Goal: Task Accomplishment & Management: Manage account settings

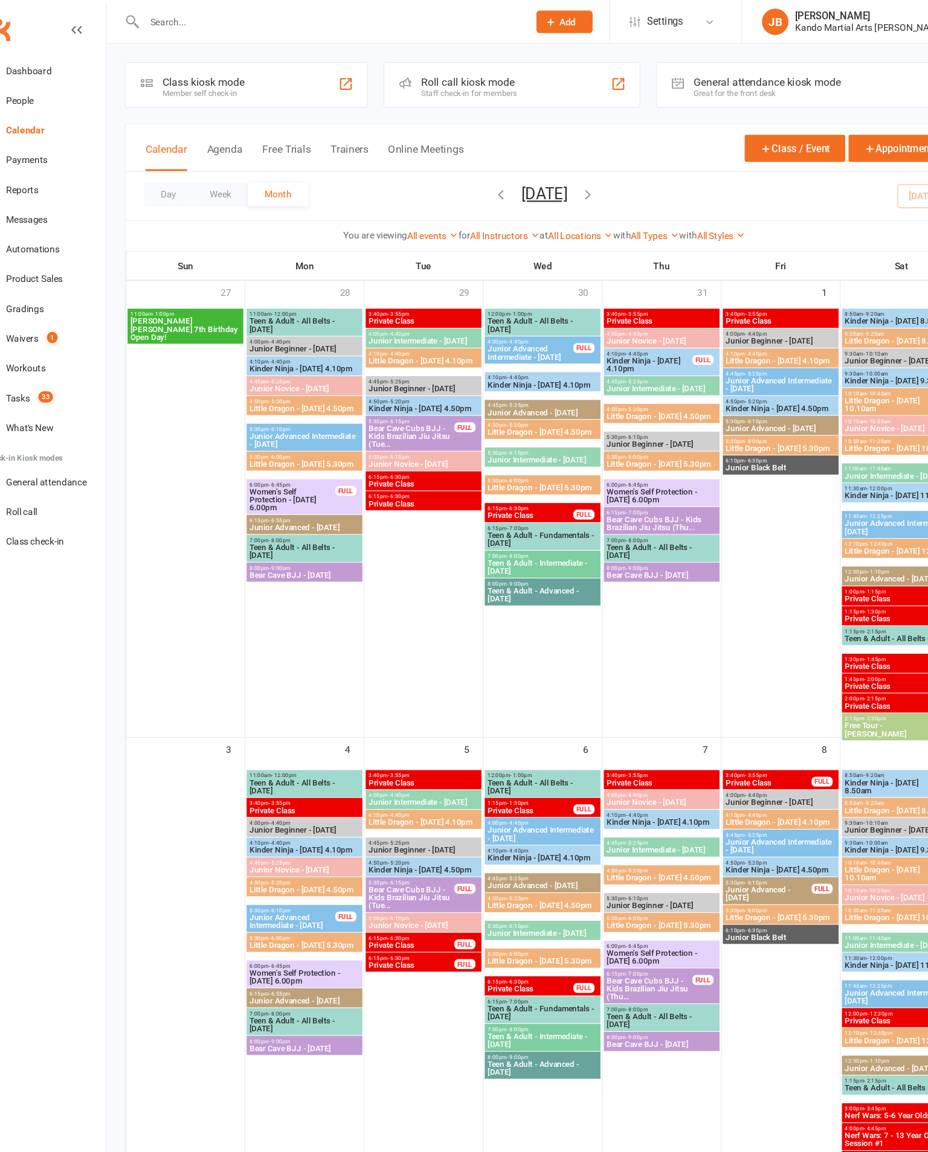
click at [57, 177] on link "Reports" at bounding box center [72, 173] width 112 height 27
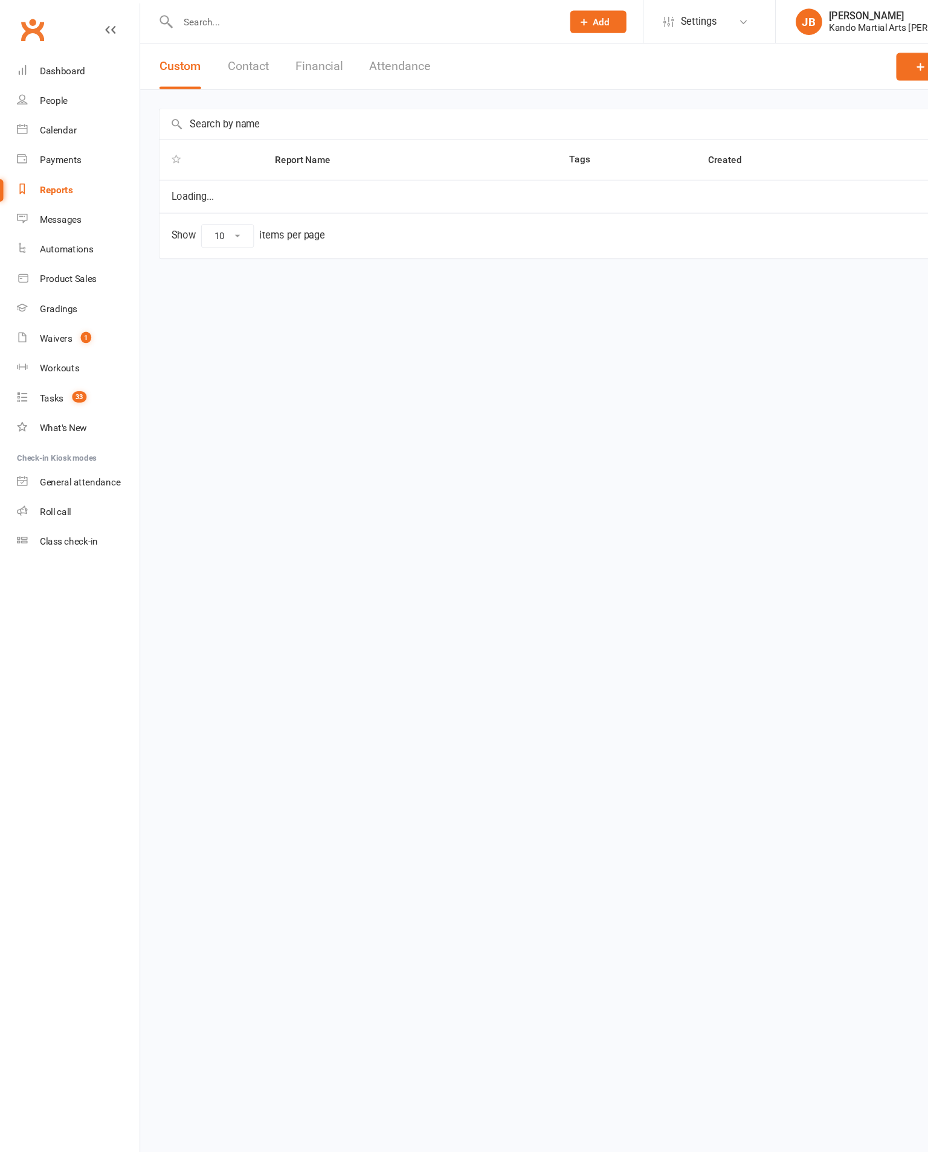
select select "100"
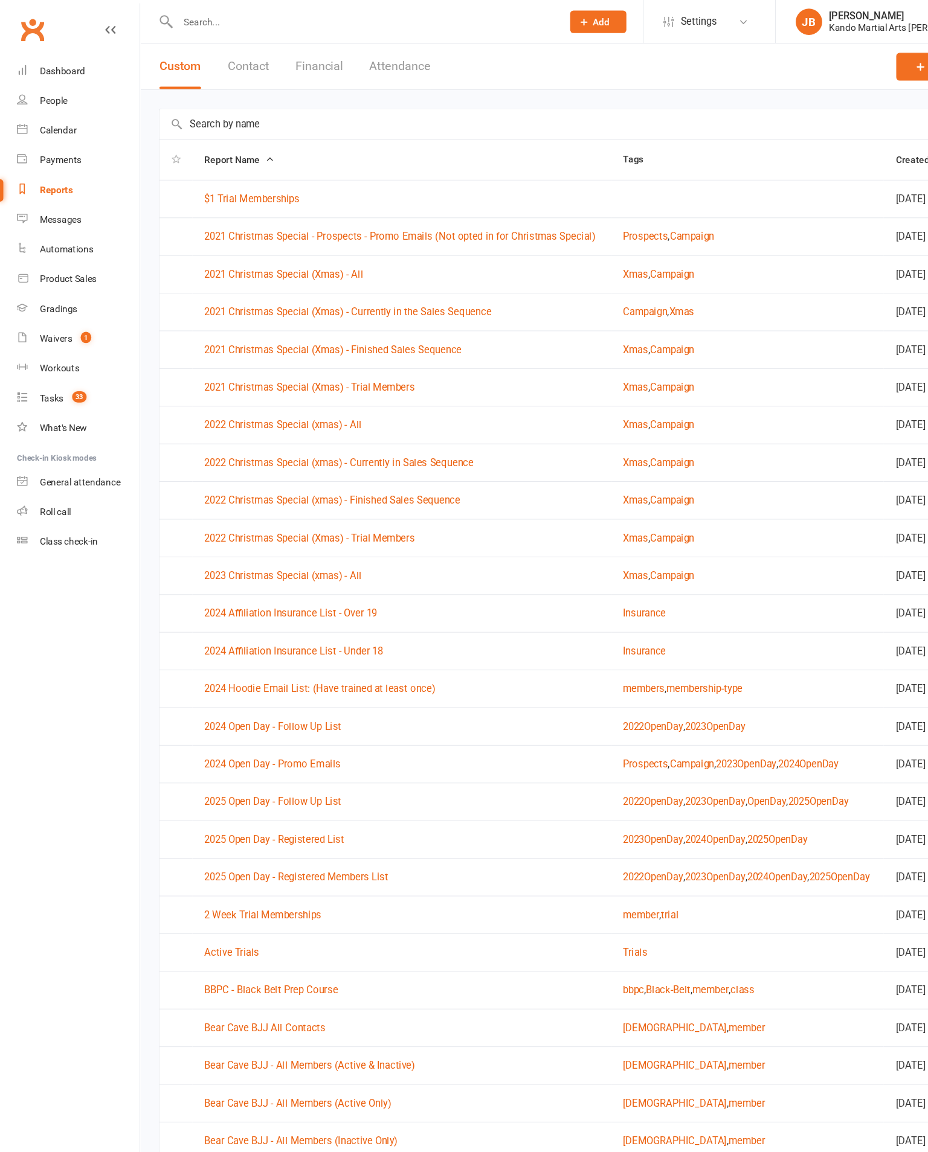
click at [191, 118] on input "text" at bounding box center [528, 114] width 765 height 28
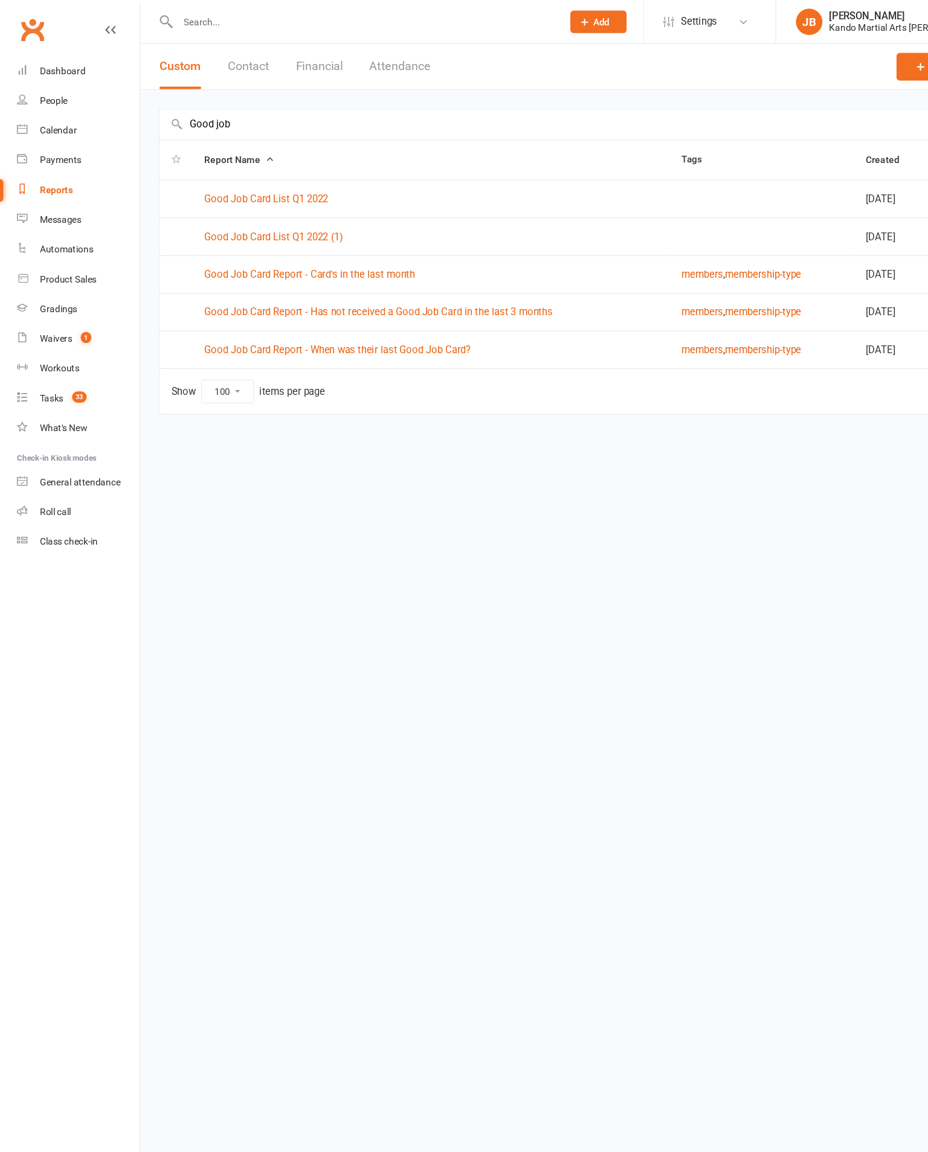
type input "Good job"
click at [496, 282] on link "Good Job Card Report - Has not received a Good Job Card in the last 3 months" at bounding box center [346, 285] width 318 height 11
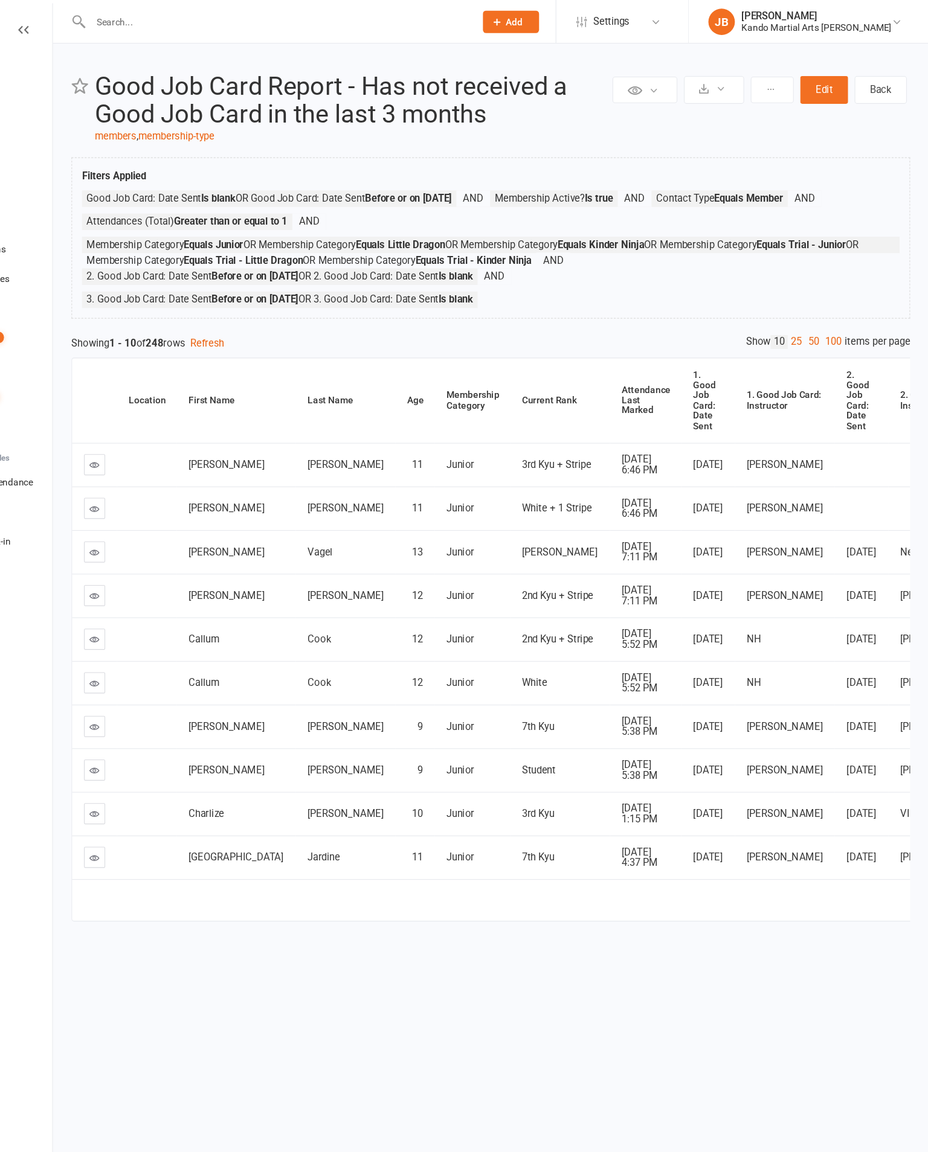
click at [830, 319] on link "100" at bounding box center [840, 312] width 21 height 13
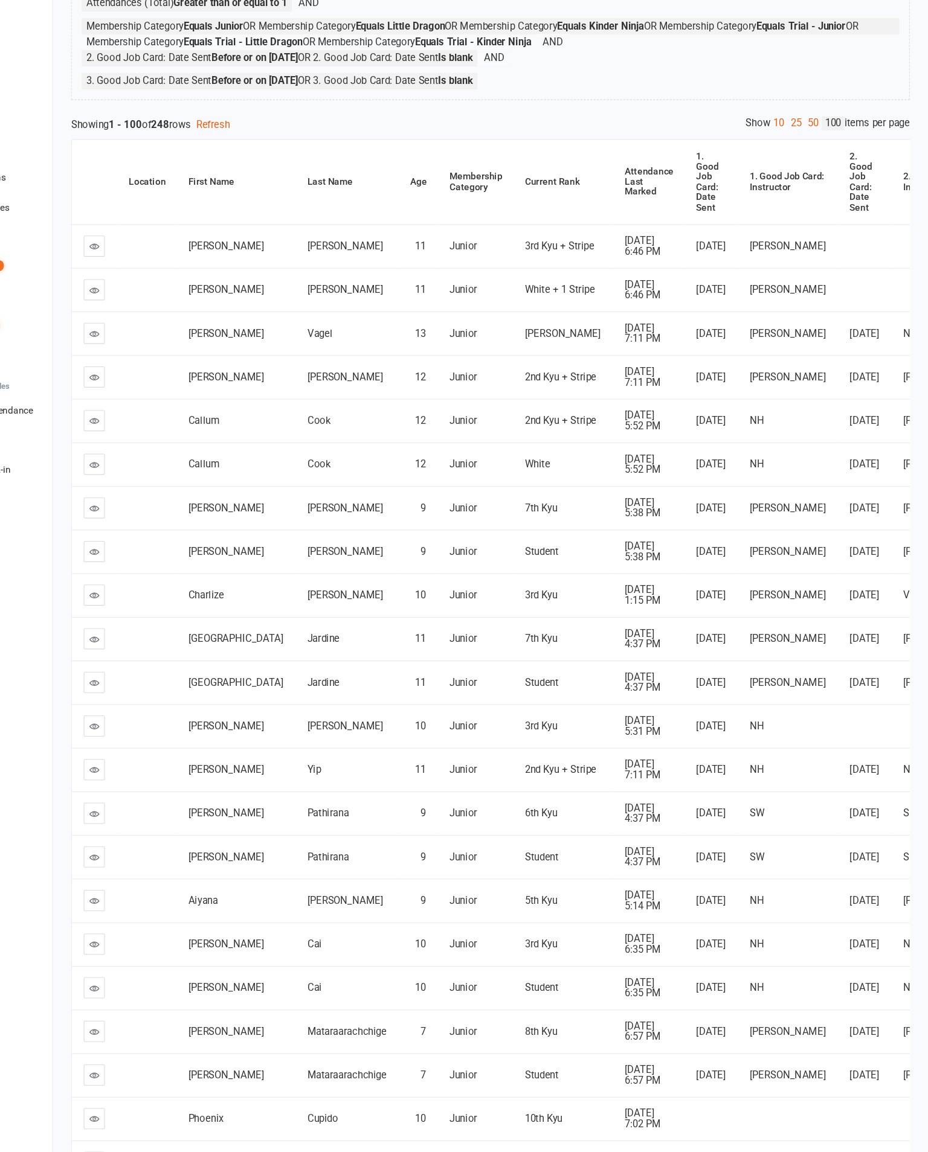
scroll to position [144, 0]
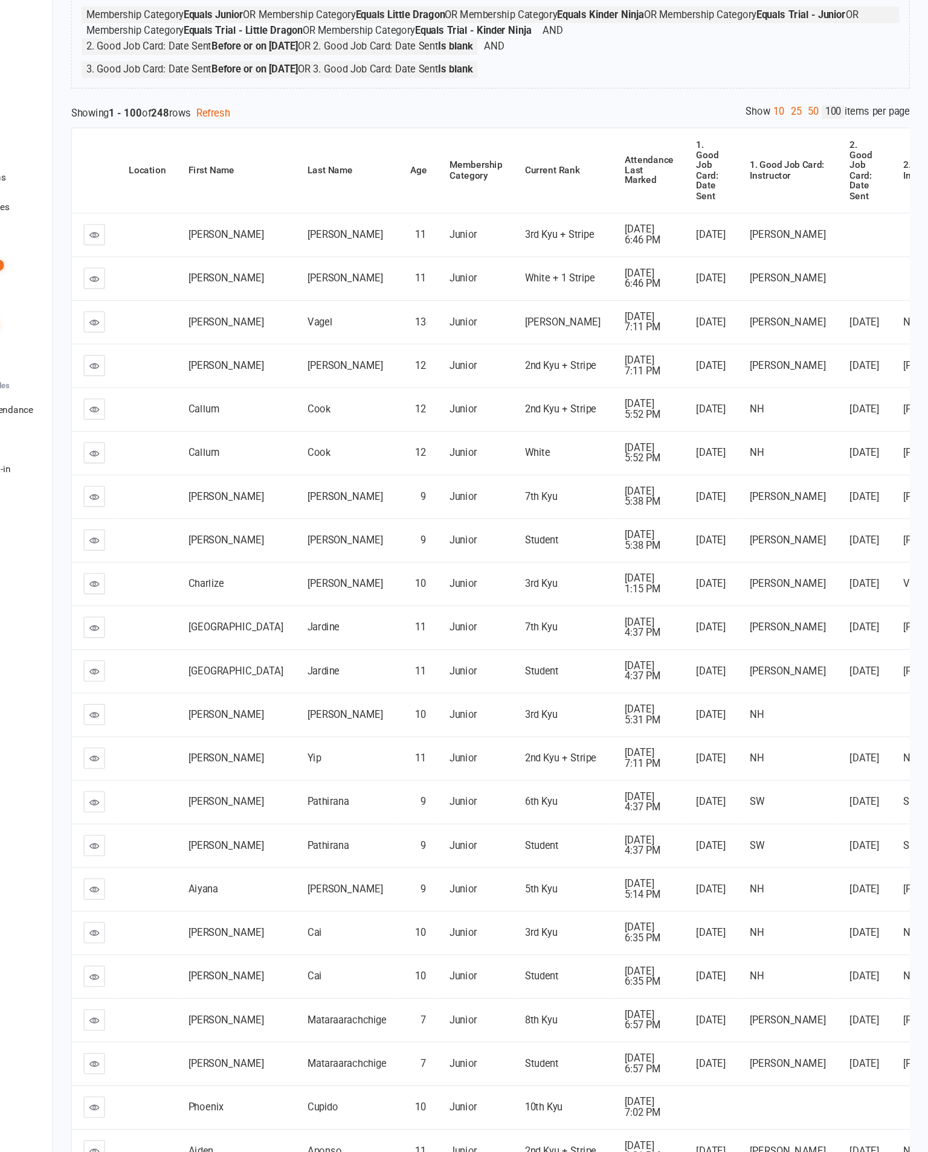
click at [650, 208] on div "Attendance Last Marked" at bounding box center [672, 222] width 45 height 28
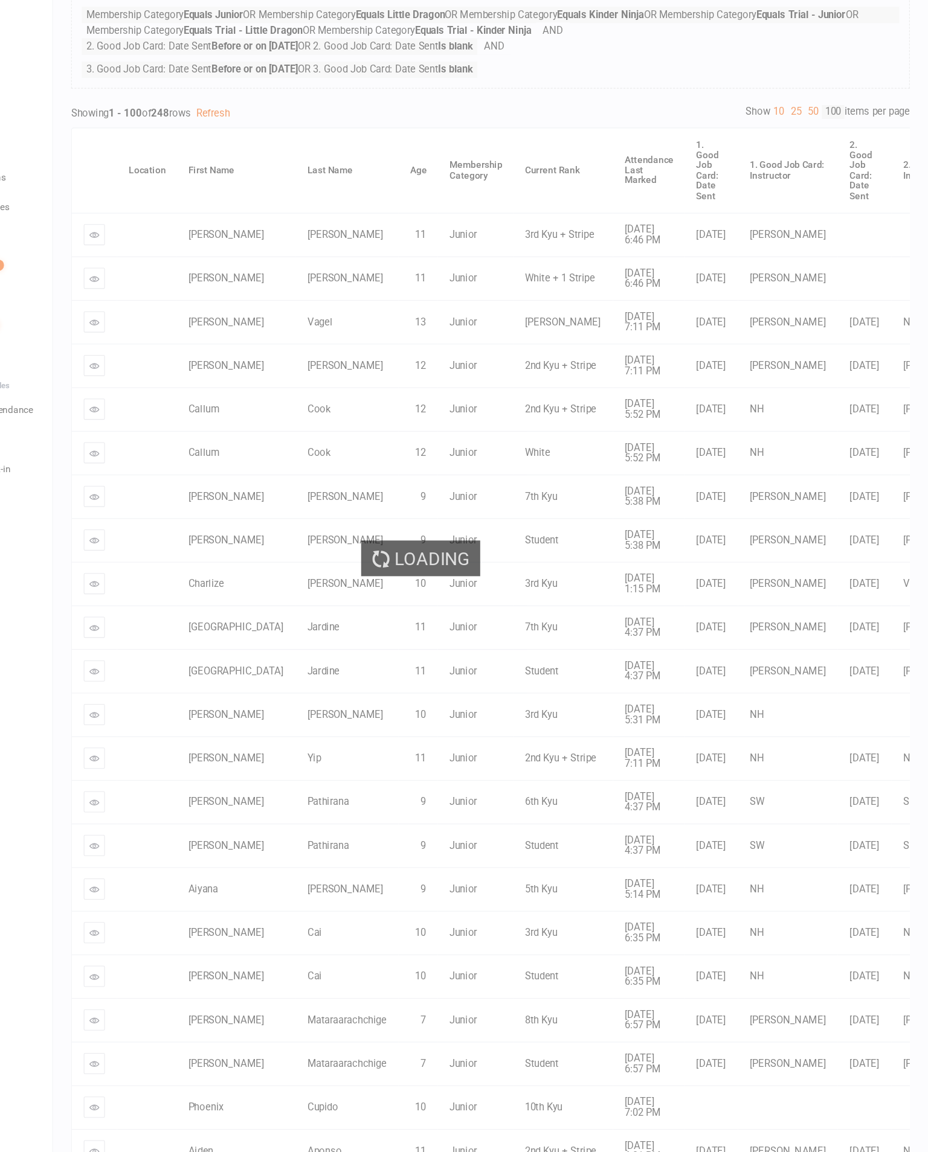
scroll to position [145, 0]
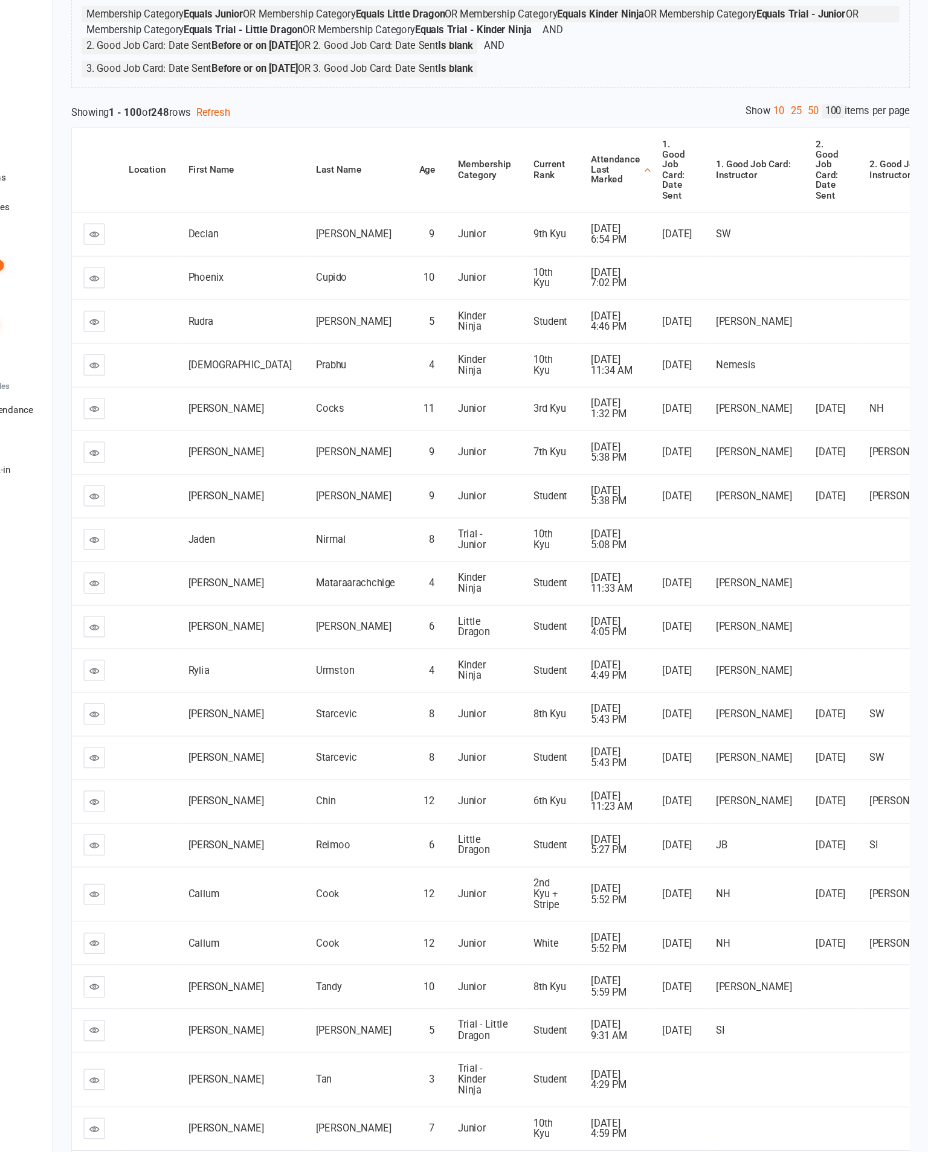
click at [620, 207] on div "Attendance Last Marked" at bounding box center [642, 221] width 45 height 28
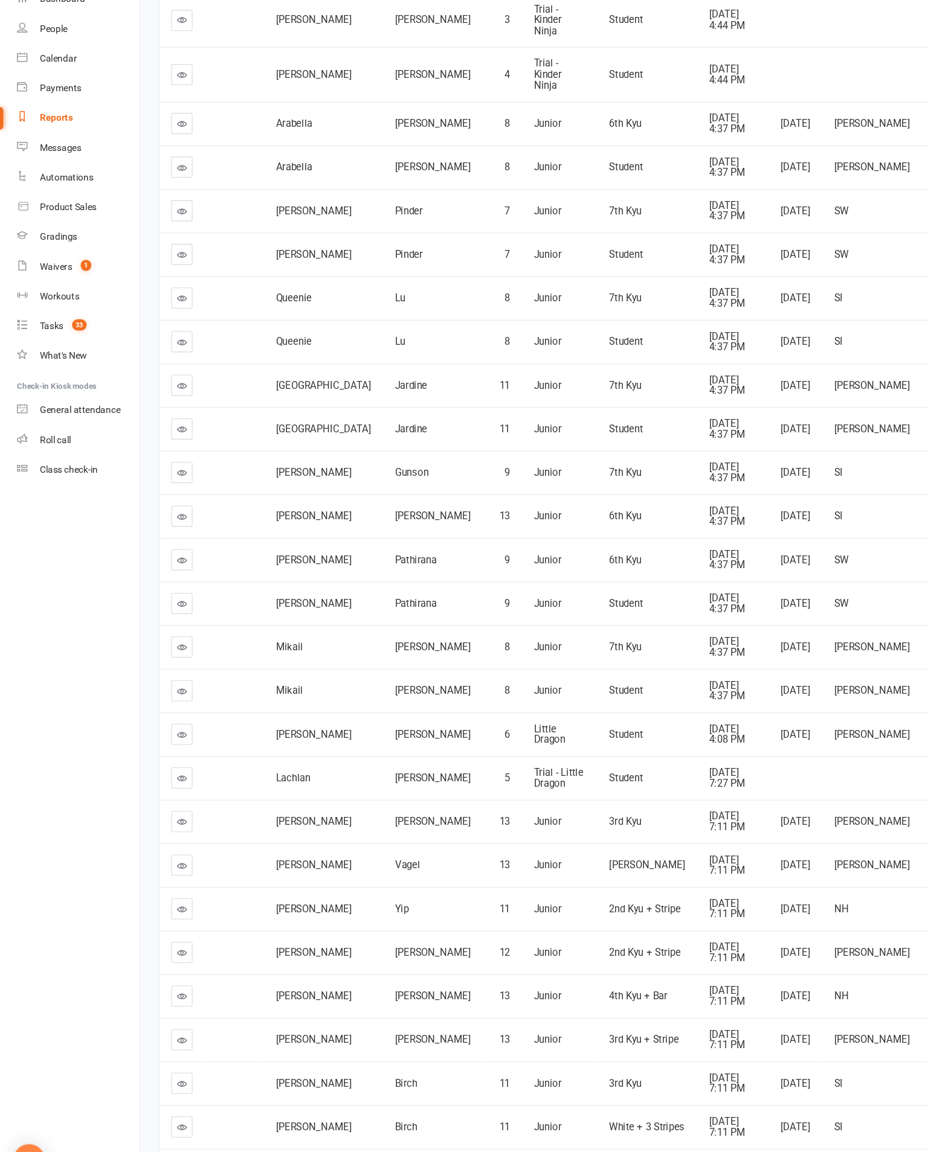
scroll to position [863, 0]
click at [152, 757] on td at bounding box center [166, 737] width 41 height 40
click at [159, 747] on link at bounding box center [165, 737] width 19 height 19
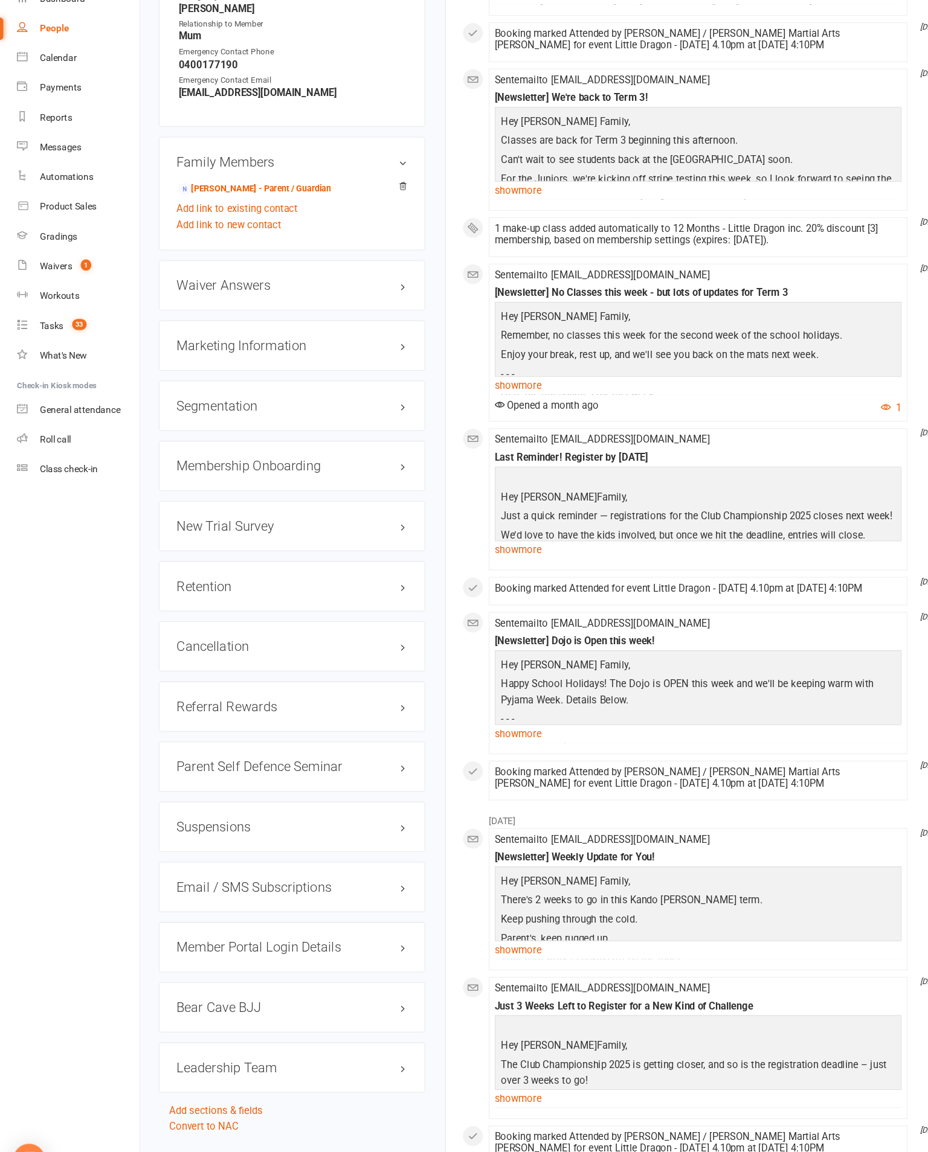
scroll to position [1106, 0]
click at [346, 594] on h3 "Retention edit" at bounding box center [266, 600] width 211 height 13
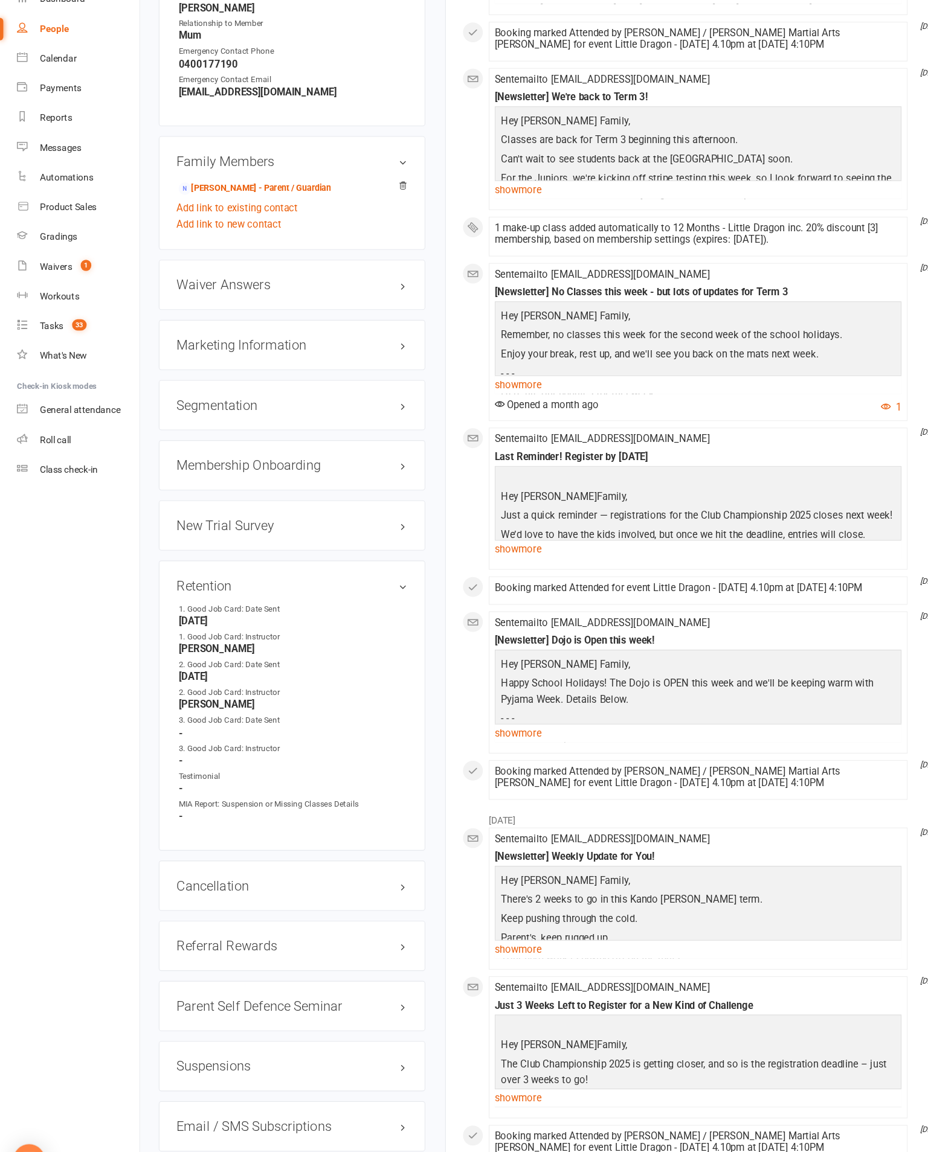
click at [0, 0] on link "edit" at bounding box center [0, 0] width 0 height 0
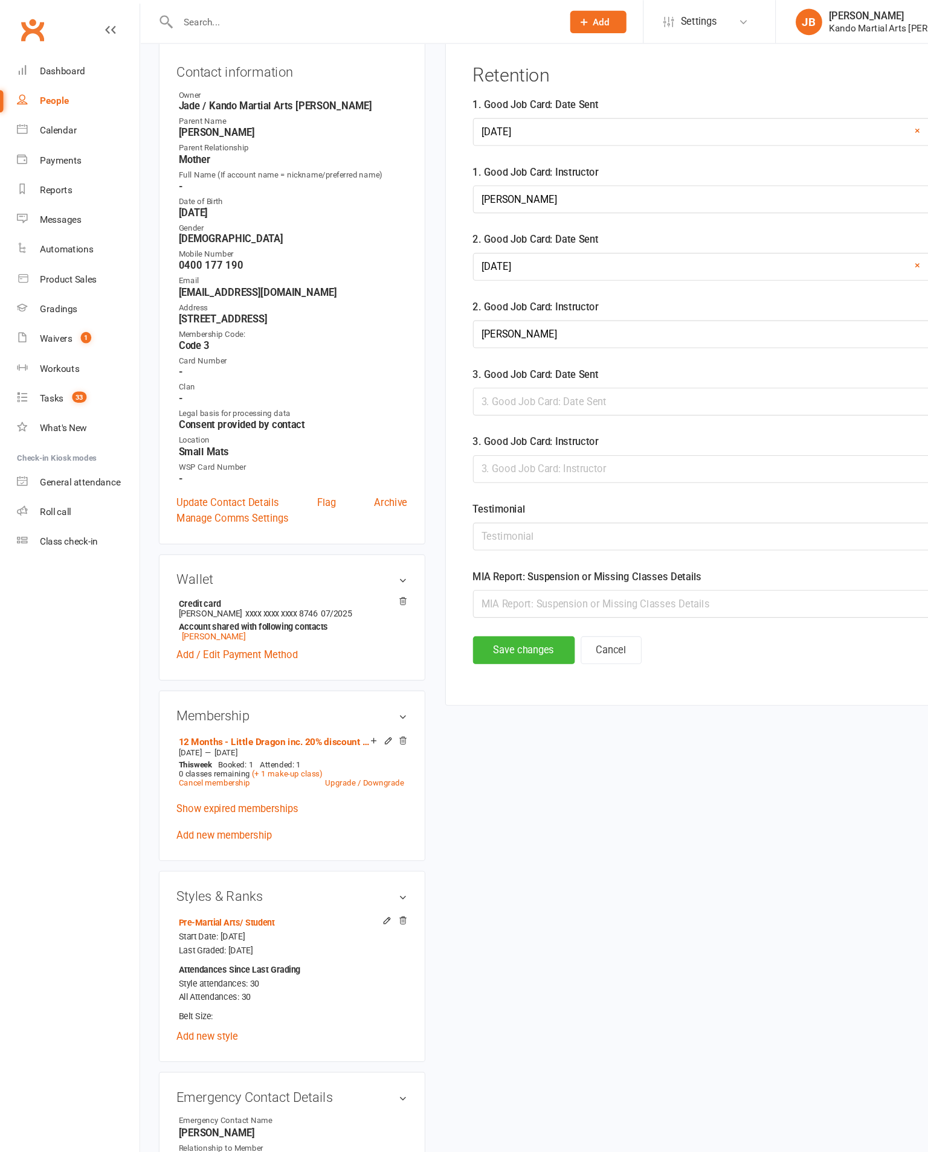
scroll to position [117, 0]
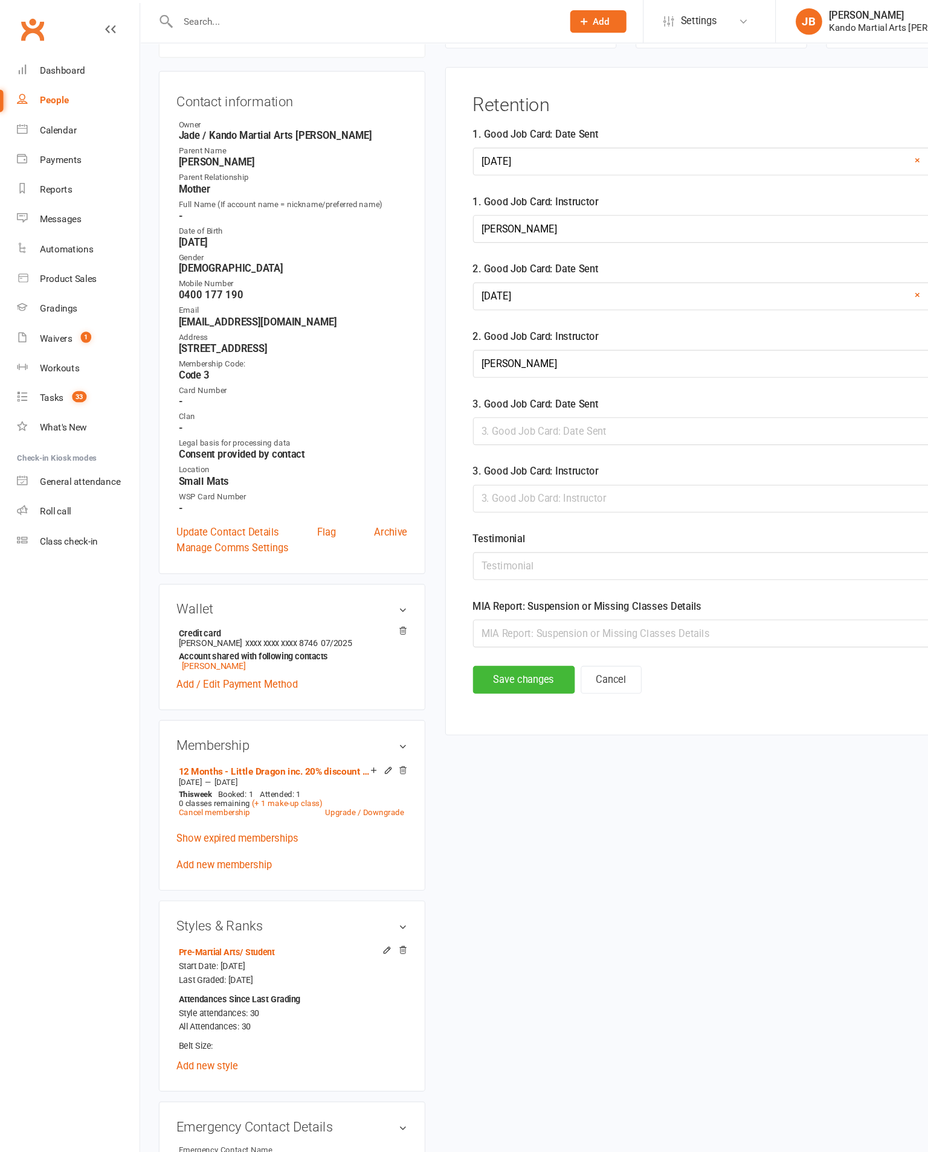
click at [636, 406] on div at bounding box center [659, 394] width 454 height 25
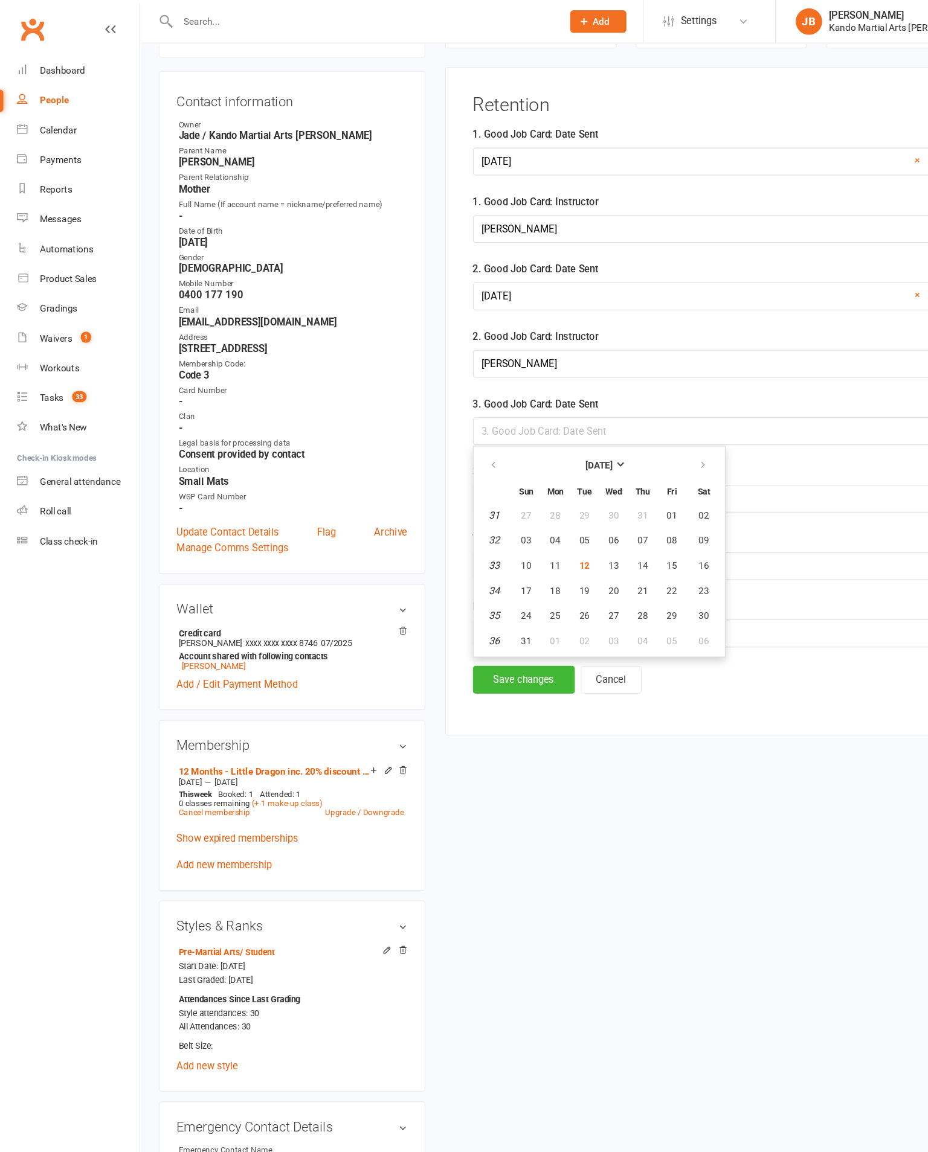
click at [539, 522] on span "12" at bounding box center [534, 517] width 10 height 10
type input "[DATE]"
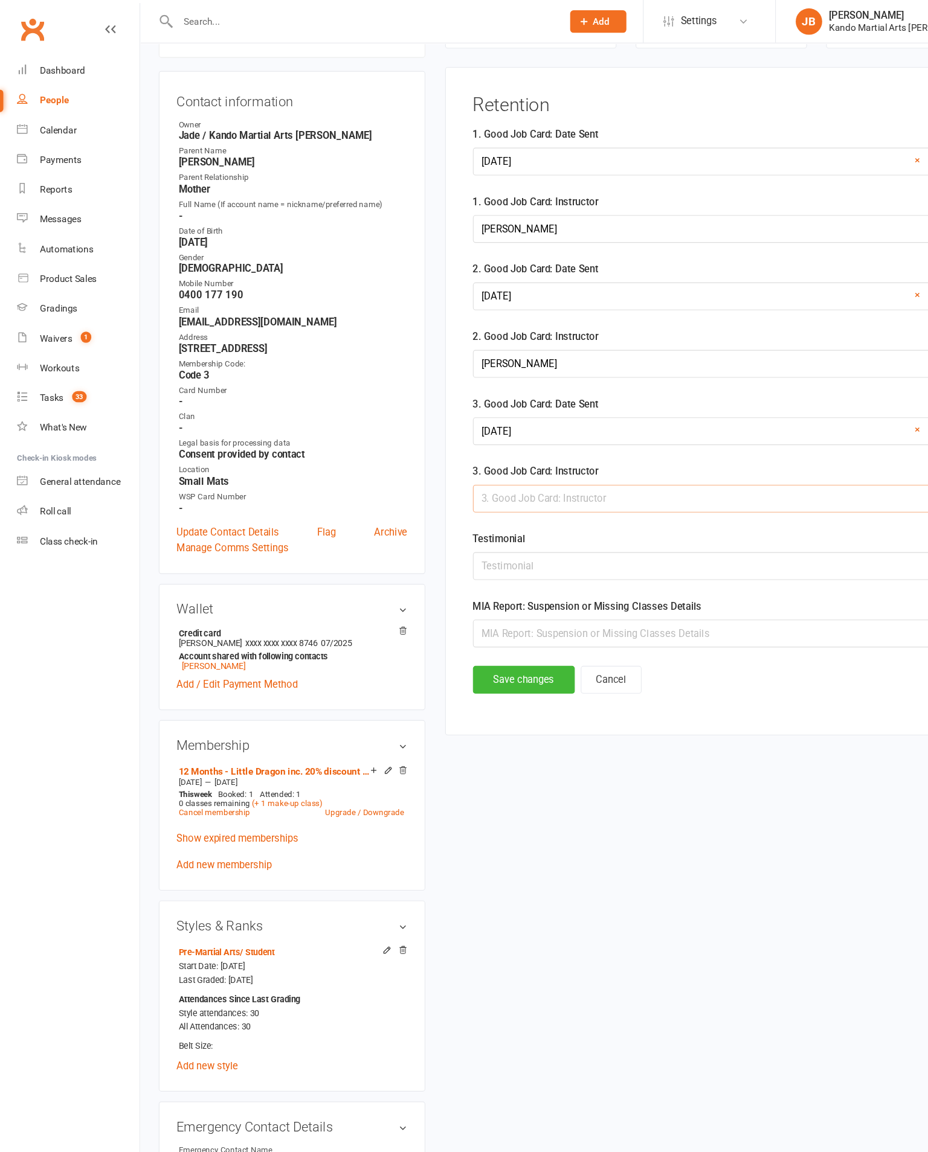
click at [631, 469] on input "text" at bounding box center [659, 455] width 454 height 25
type input "[PERSON_NAME]"
click at [522, 634] on button "Save changes" at bounding box center [478, 621] width 93 height 25
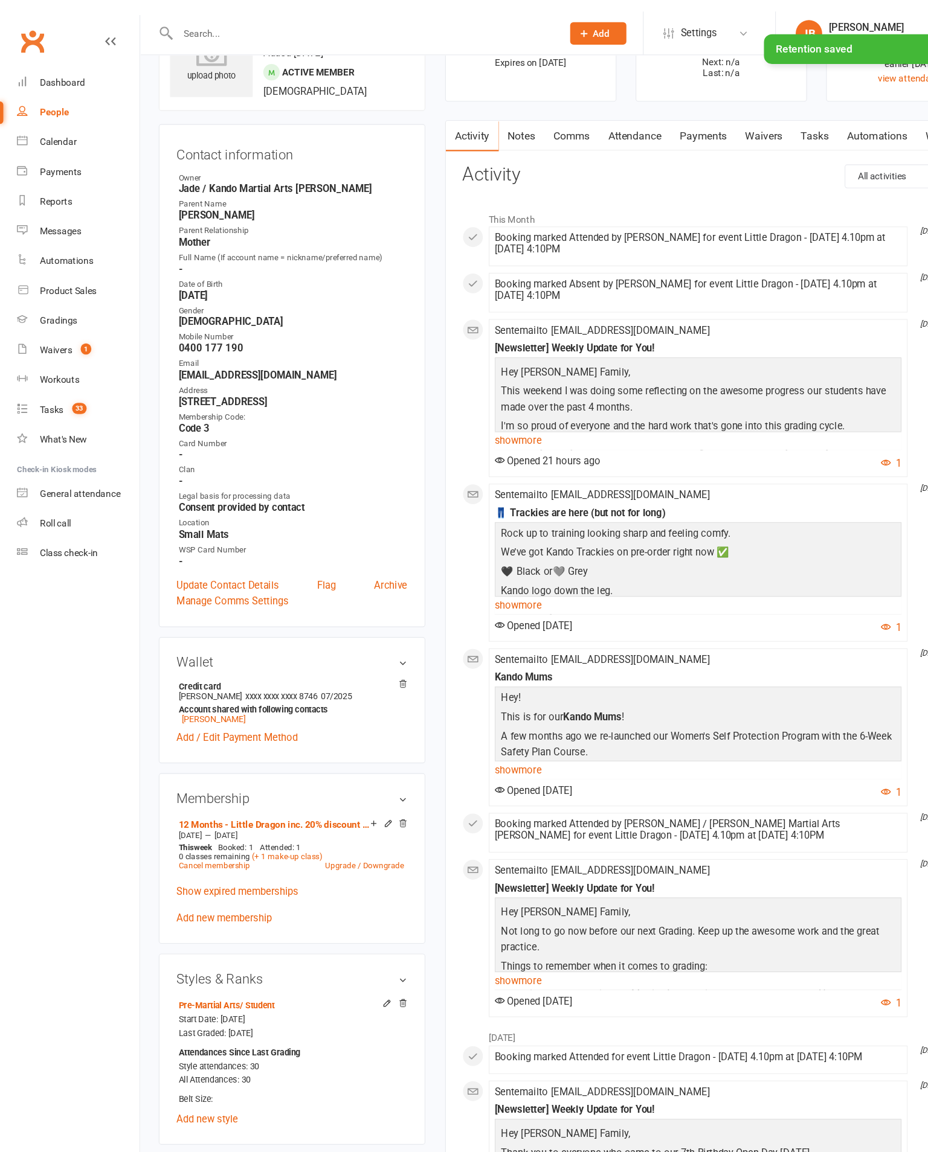
scroll to position [0, 0]
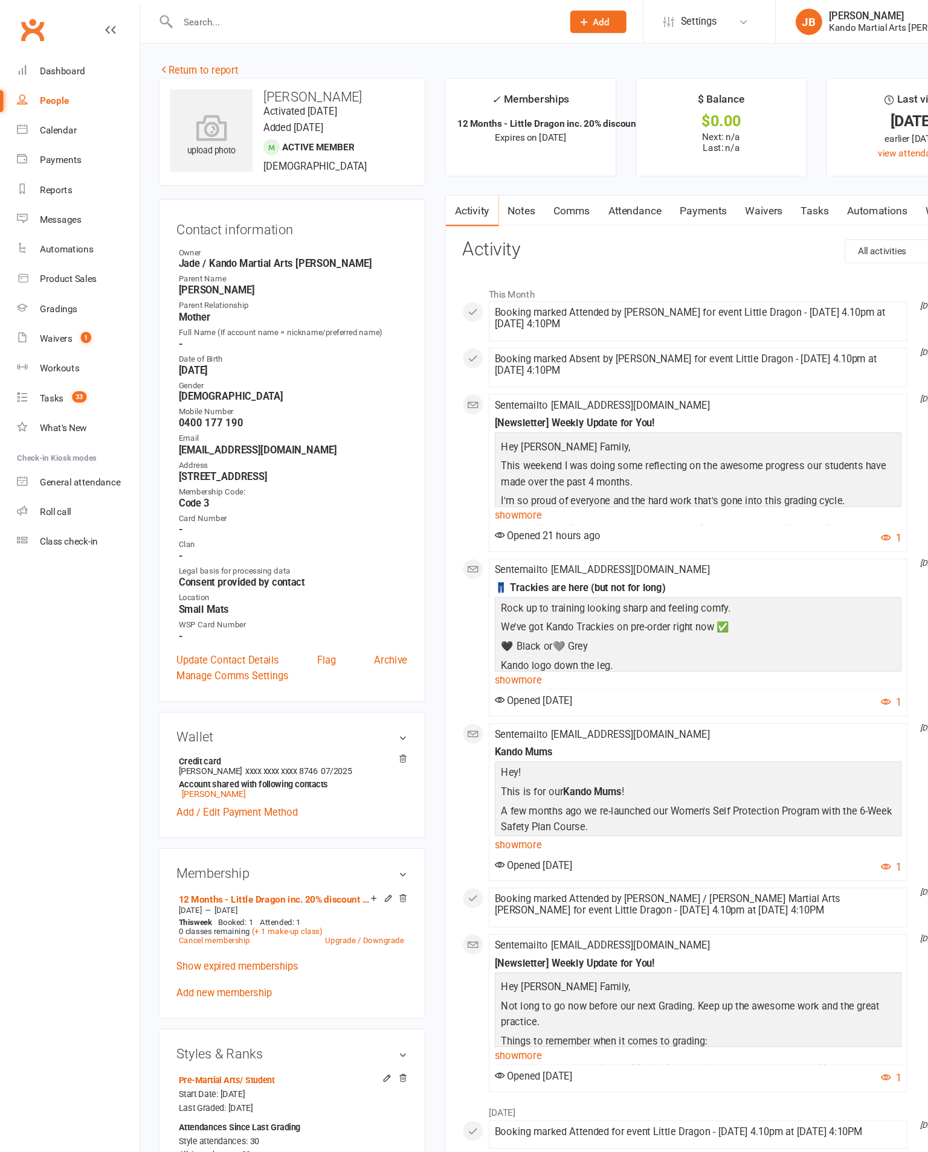
click at [18, 175] on icon at bounding box center [21, 172] width 10 height 10
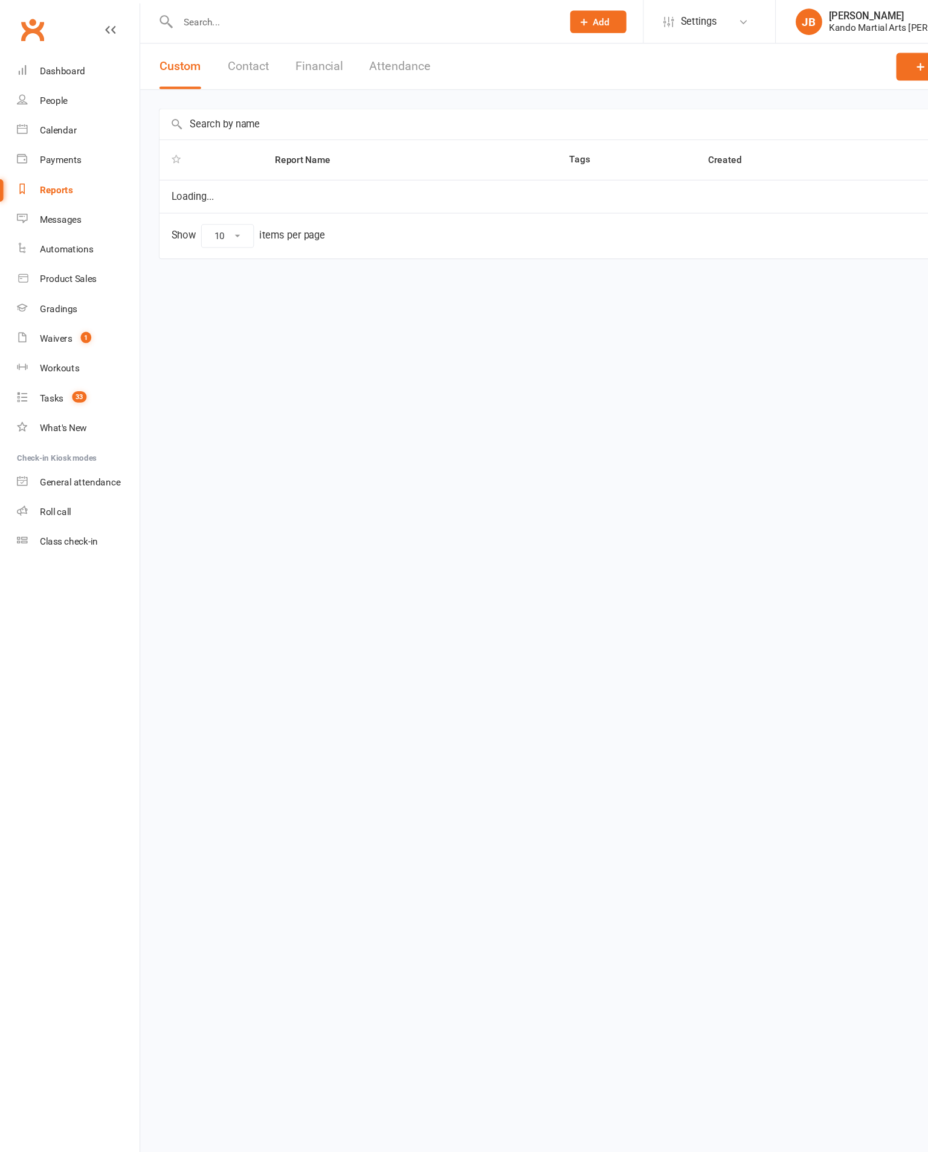
select select "100"
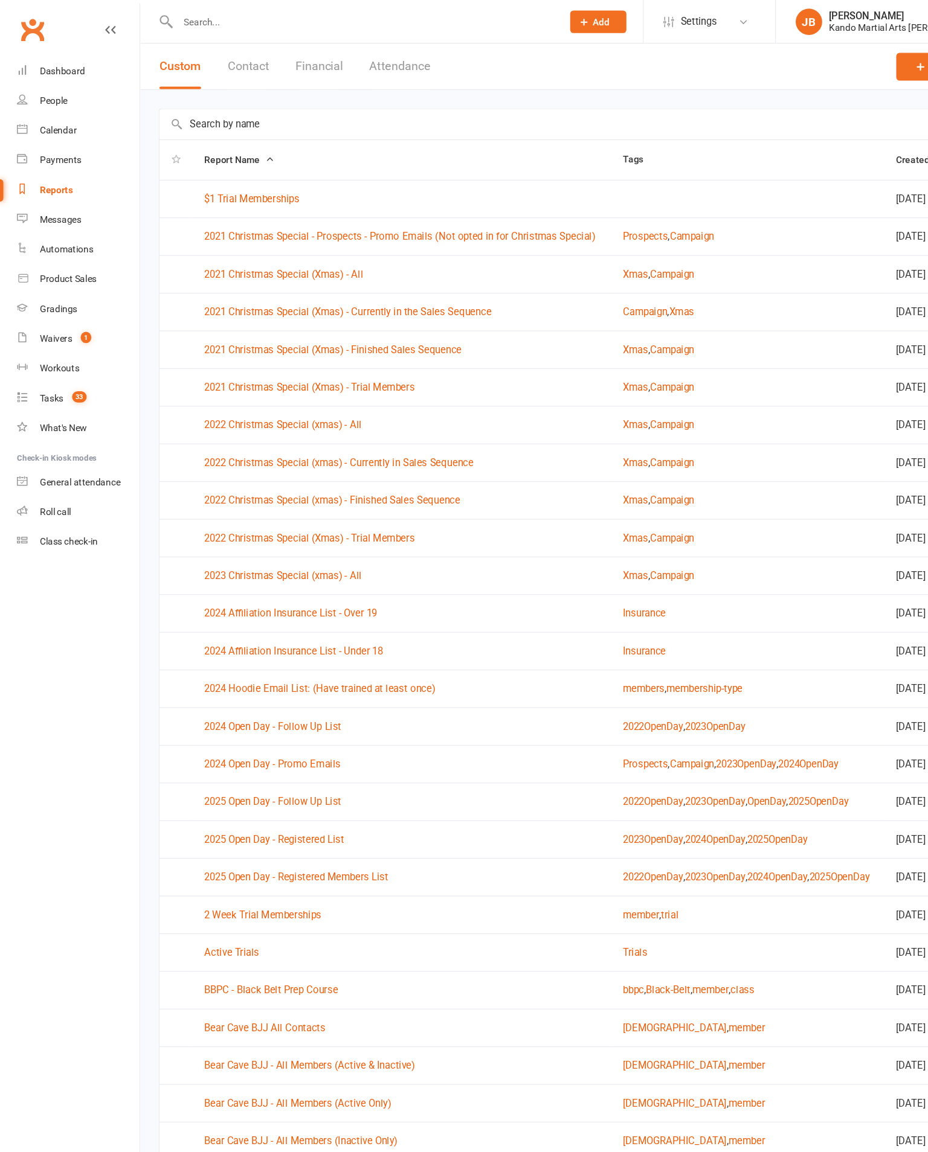
click at [606, 104] on input "text" at bounding box center [528, 114] width 765 height 28
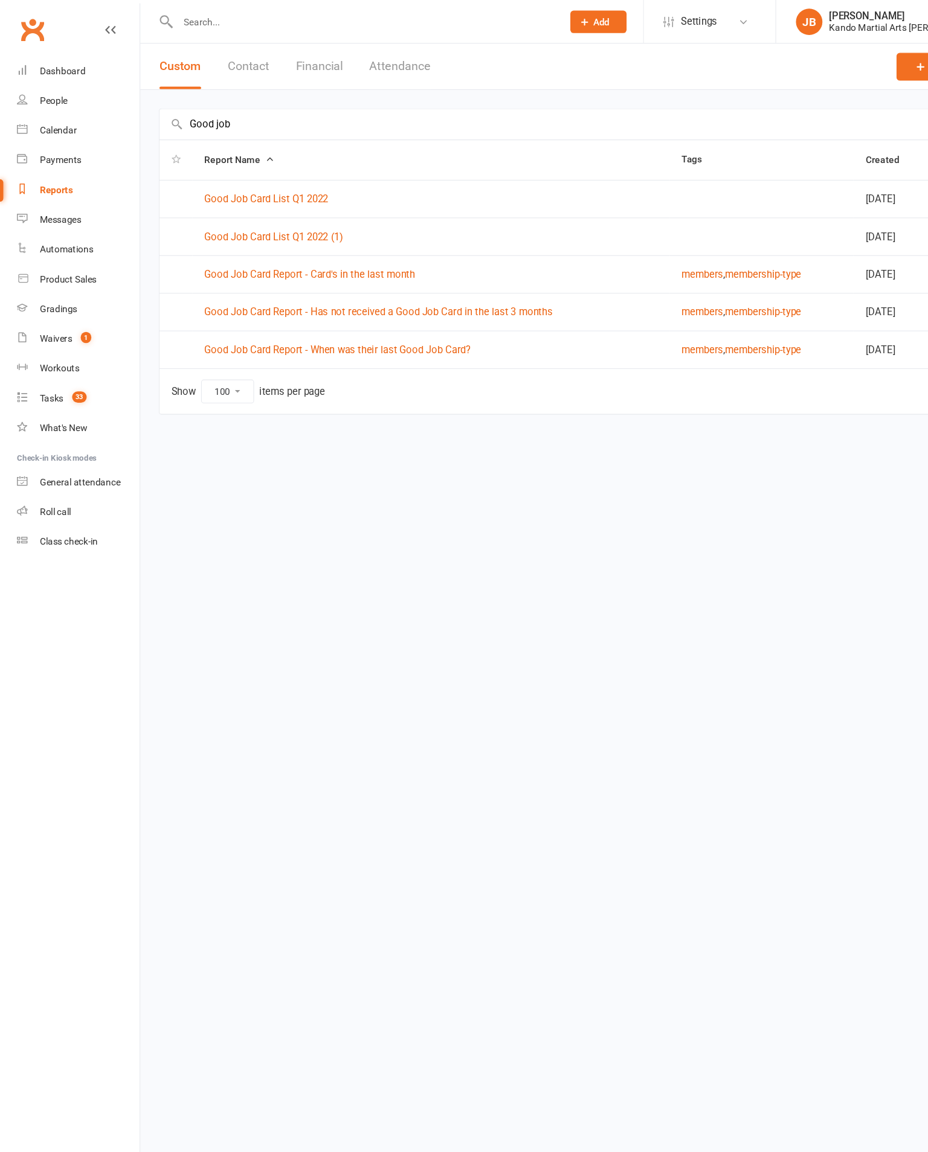
type input "Good job"
click at [477, 280] on link "Good Job Card Report - Has not received a Good Job Card in the last 3 months" at bounding box center [346, 285] width 318 height 11
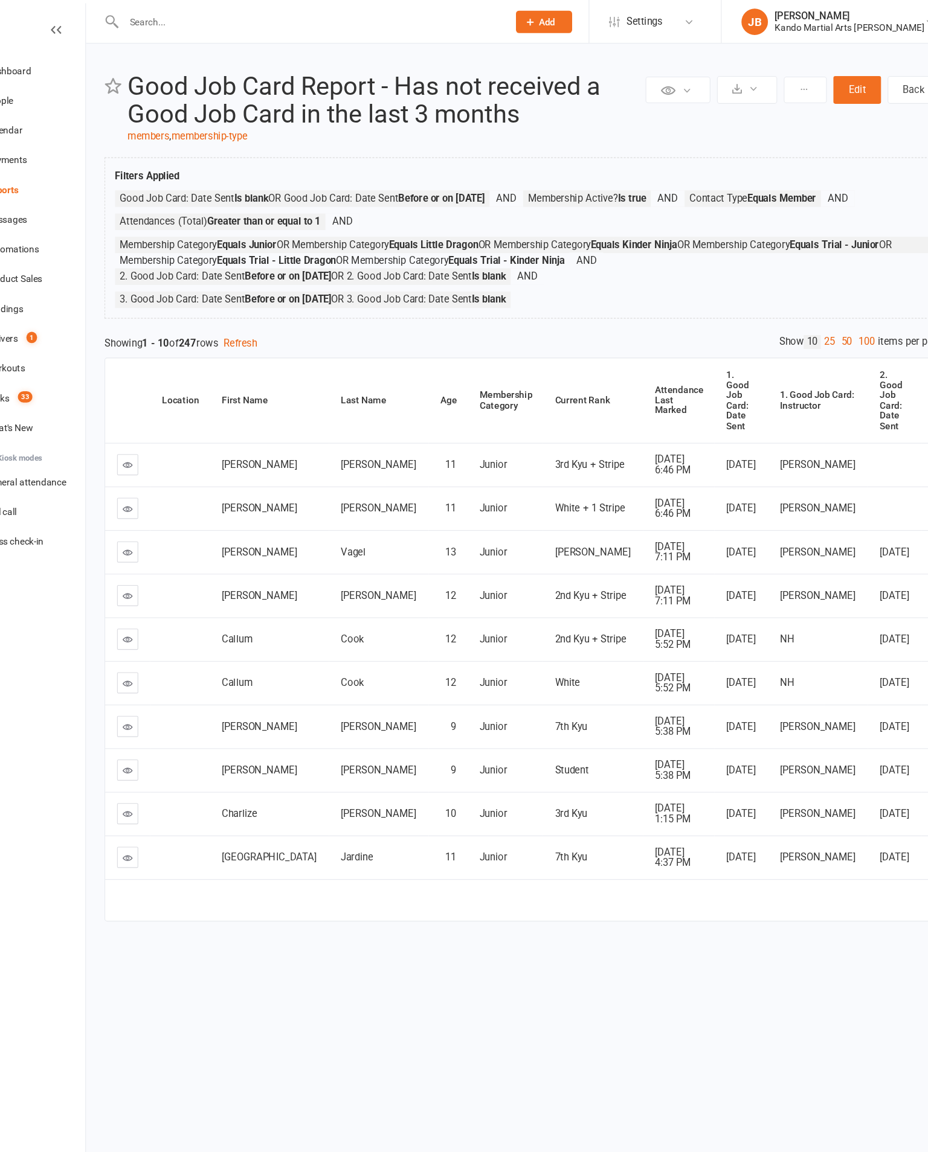
click at [830, 319] on link "100" at bounding box center [840, 312] width 21 height 13
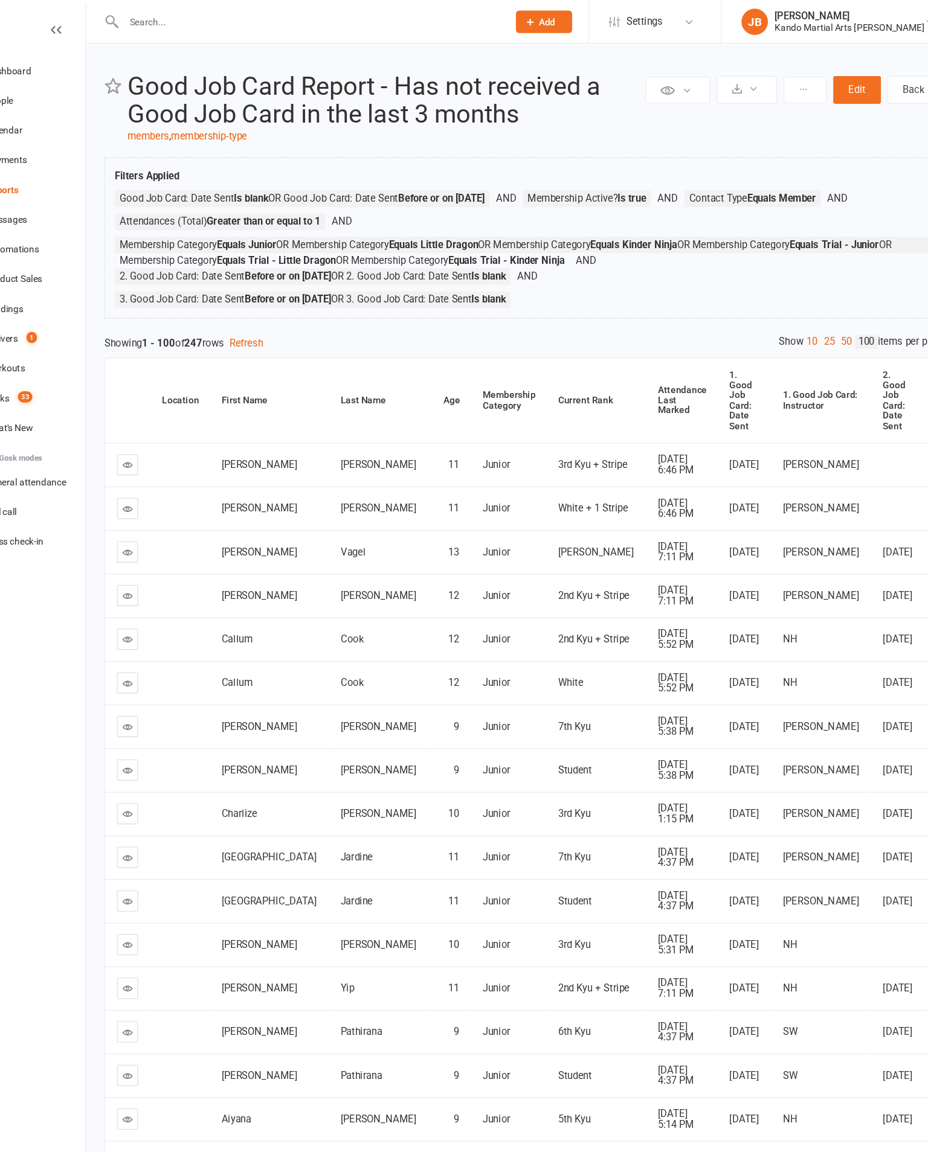
click at [650, 380] on div "Attendance Last Marked" at bounding box center [672, 366] width 45 height 28
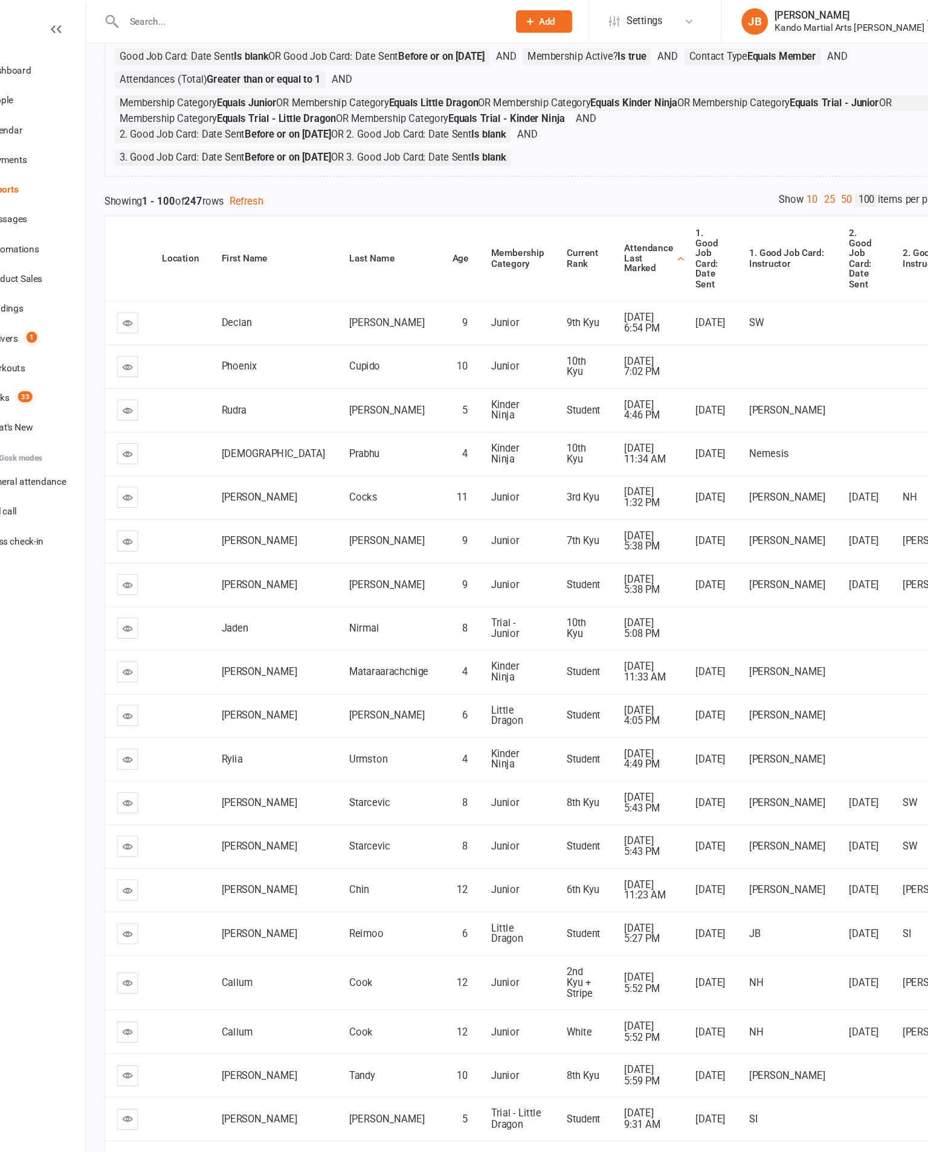
scroll to position [54, 0]
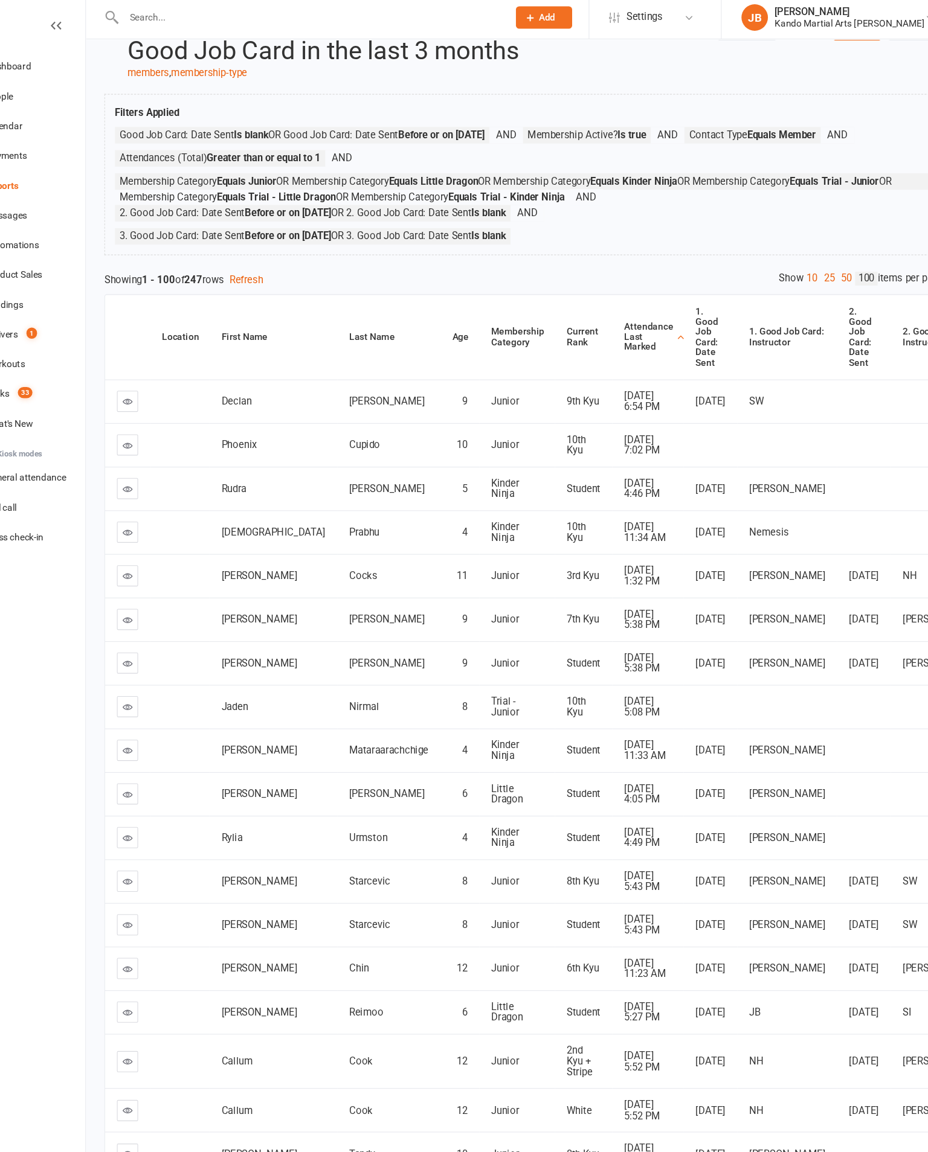
click at [620, 325] on div "Attendance Last Marked" at bounding box center [642, 312] width 45 height 28
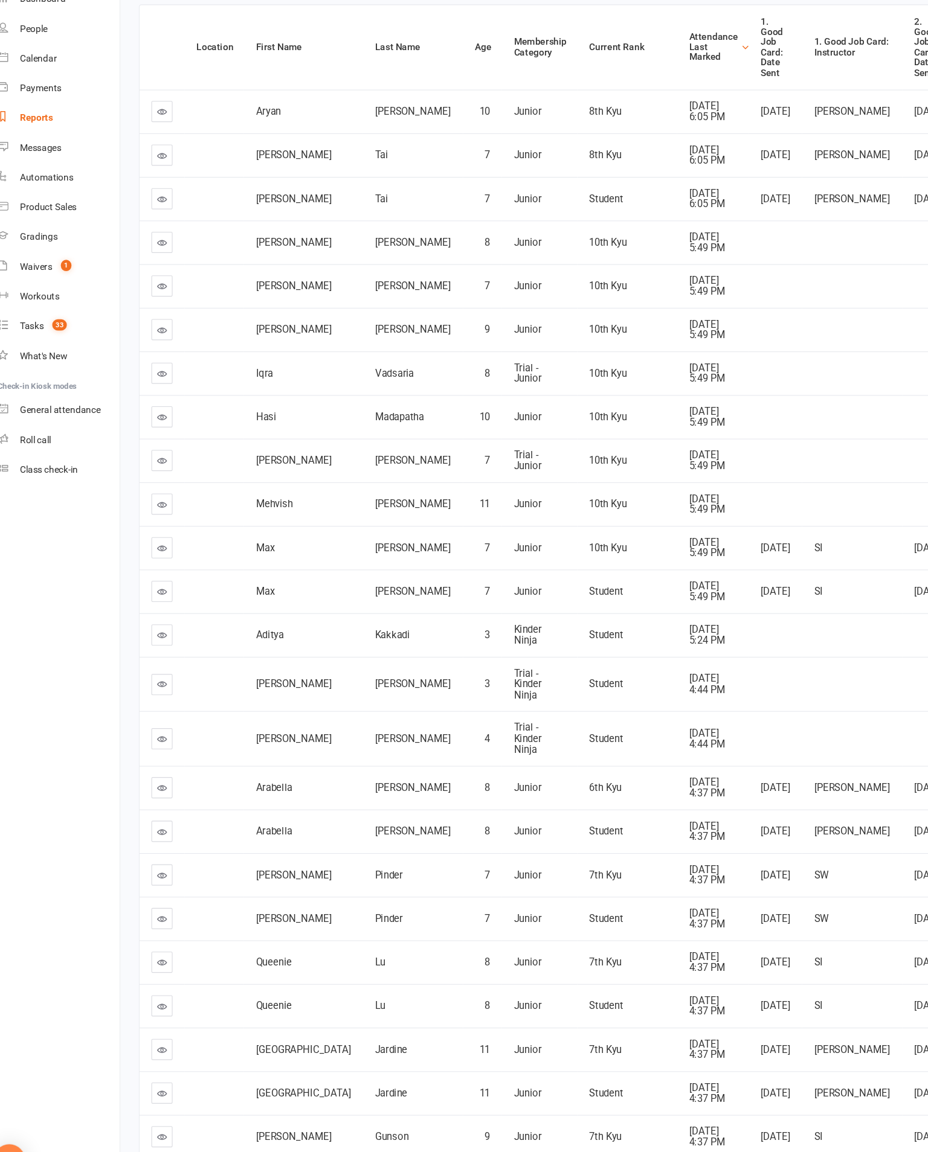
scroll to position [261, 0]
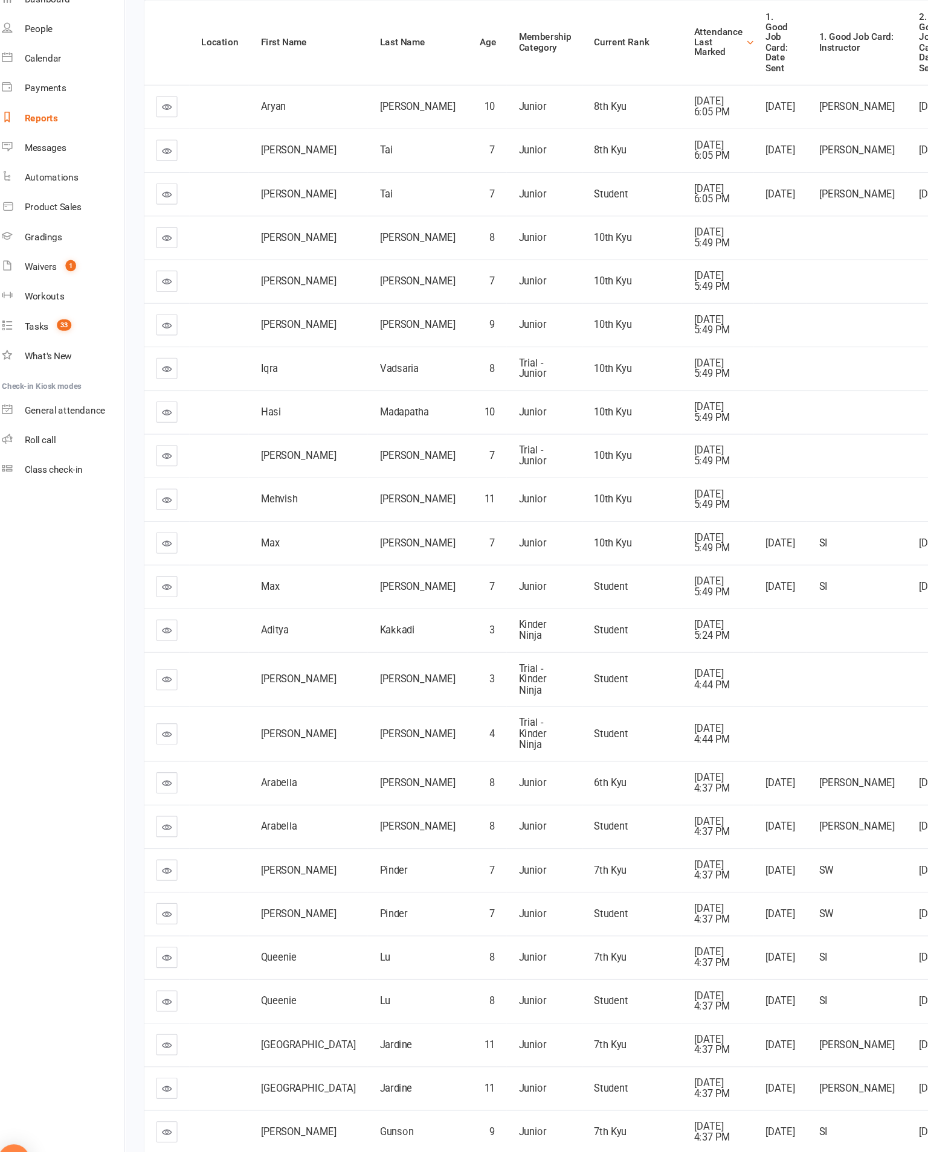
click at [156, 651] on link at bounding box center [165, 641] width 19 height 19
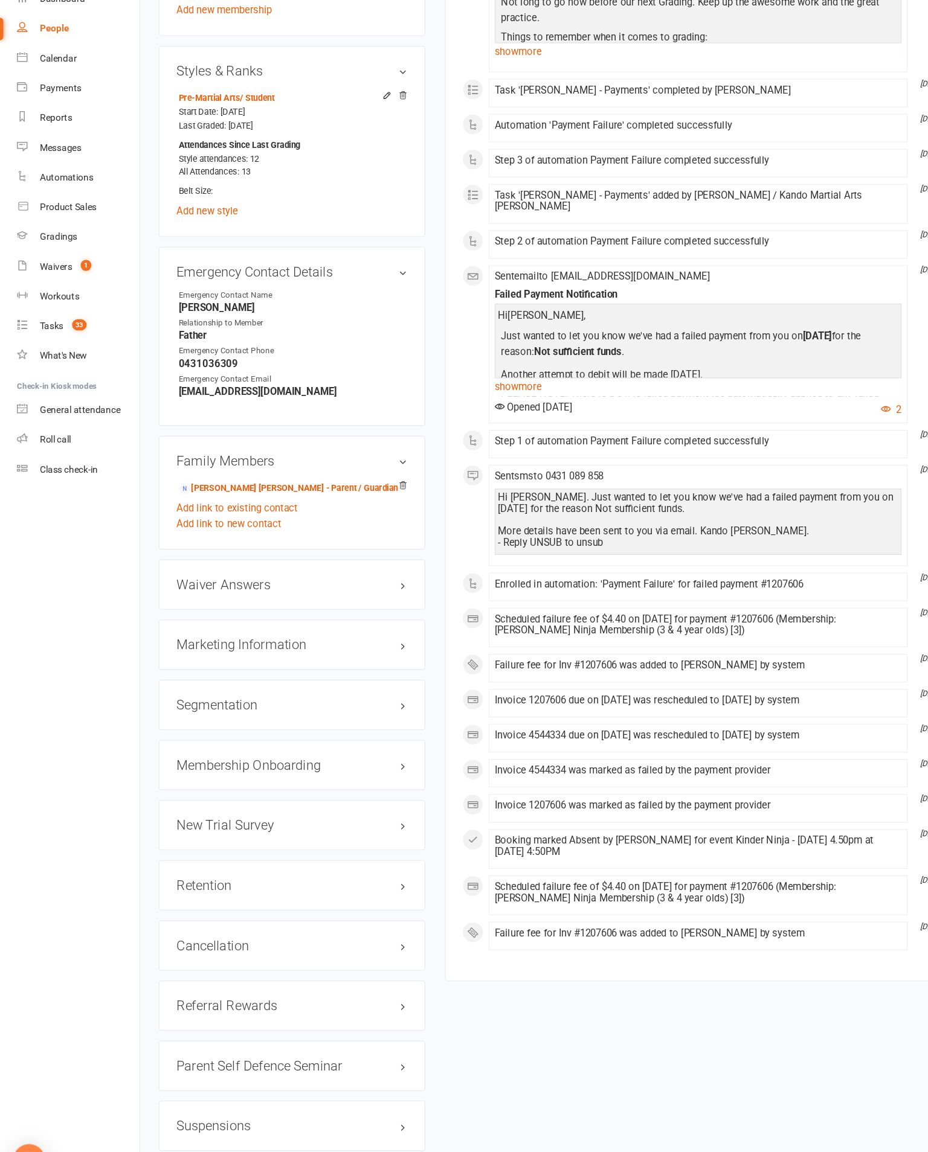
scroll to position [842, 0]
click at [359, 867] on h3 "Retention edit" at bounding box center [266, 873] width 211 height 13
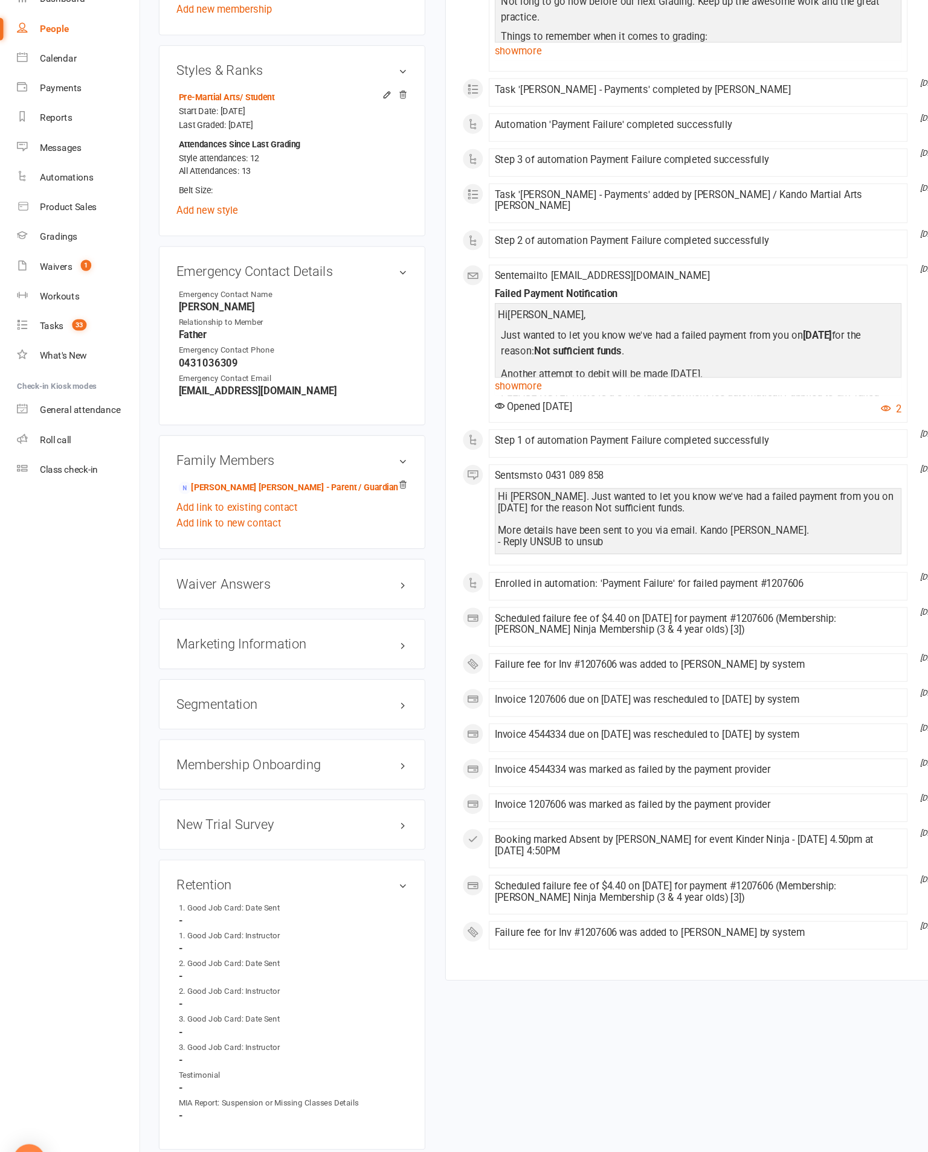
click at [0, 0] on link "edit" at bounding box center [0, 0] width 0 height 0
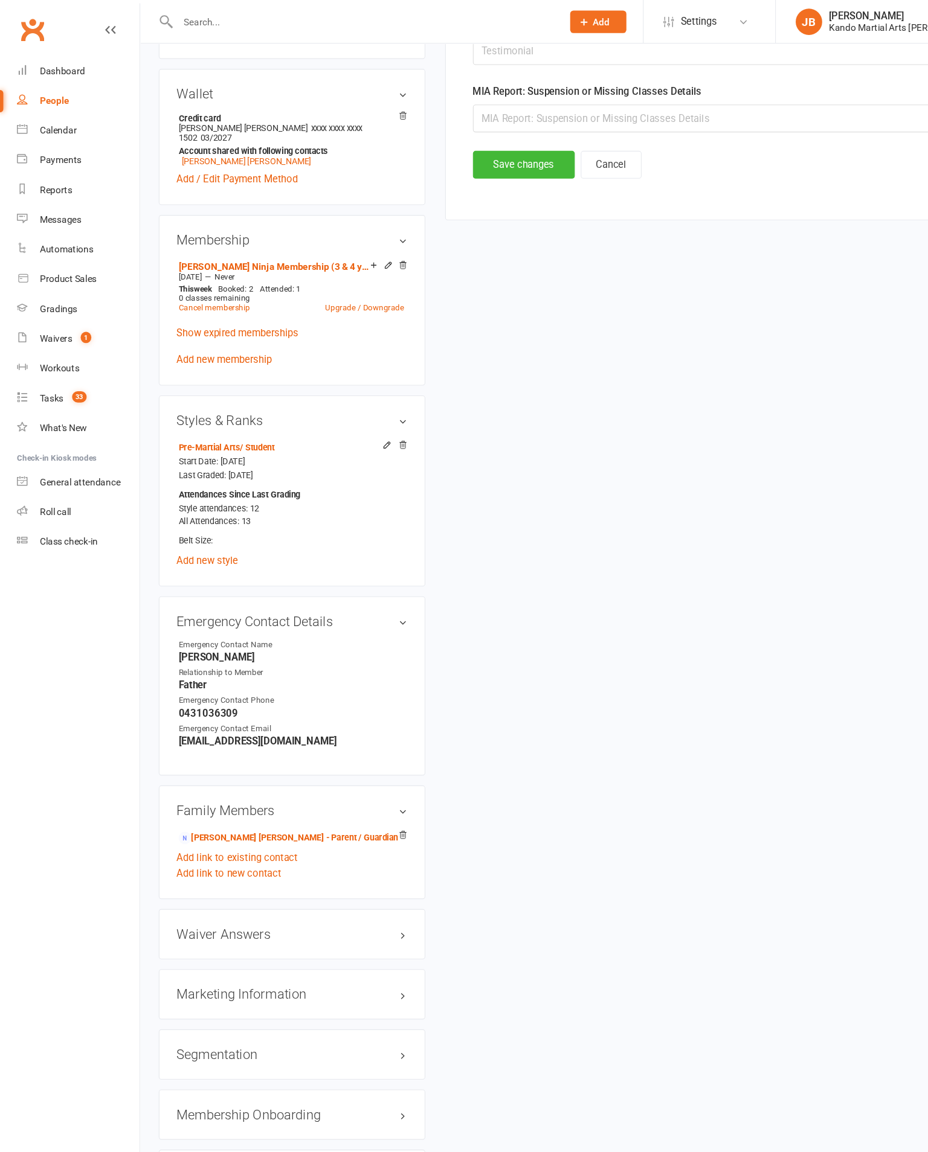
scroll to position [117, 0]
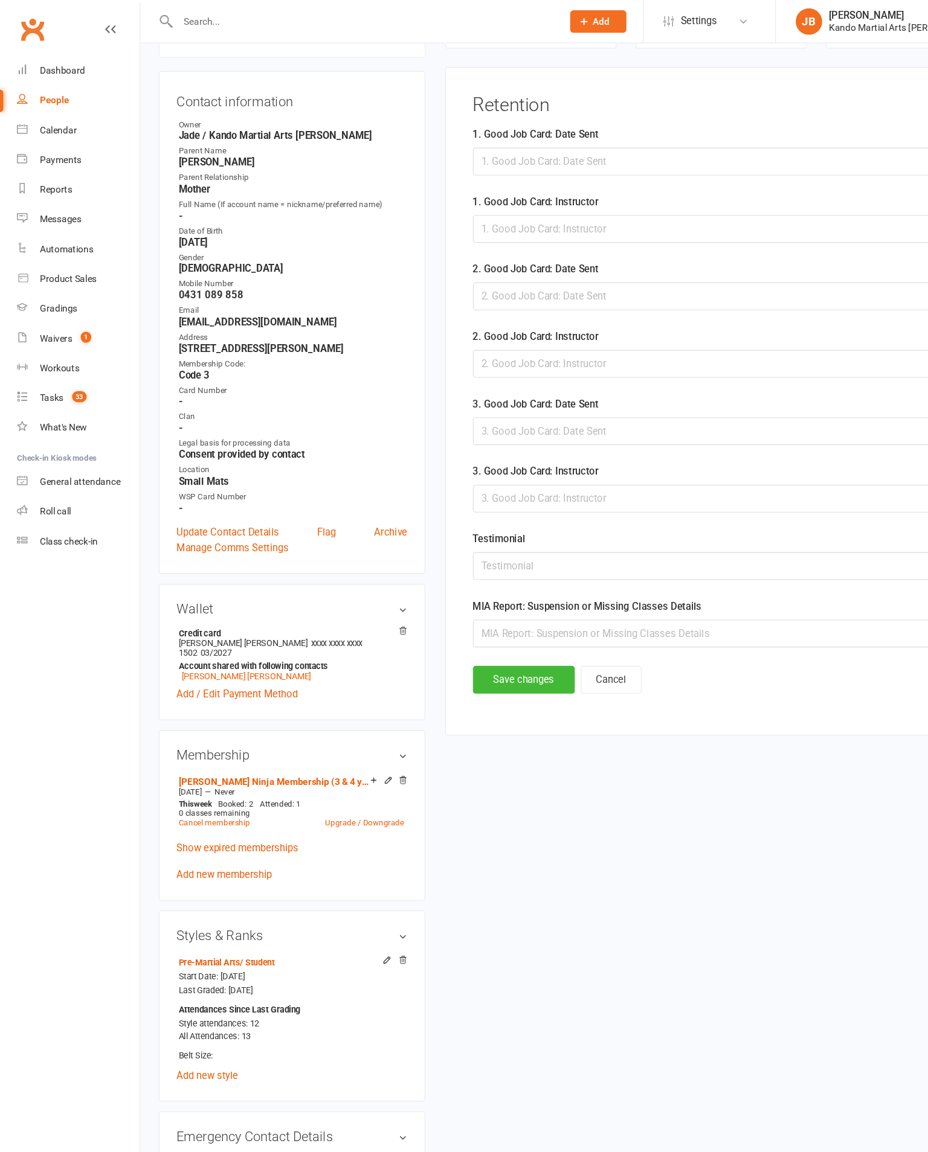
click at [640, 141] on div at bounding box center [659, 147] width 454 height 25
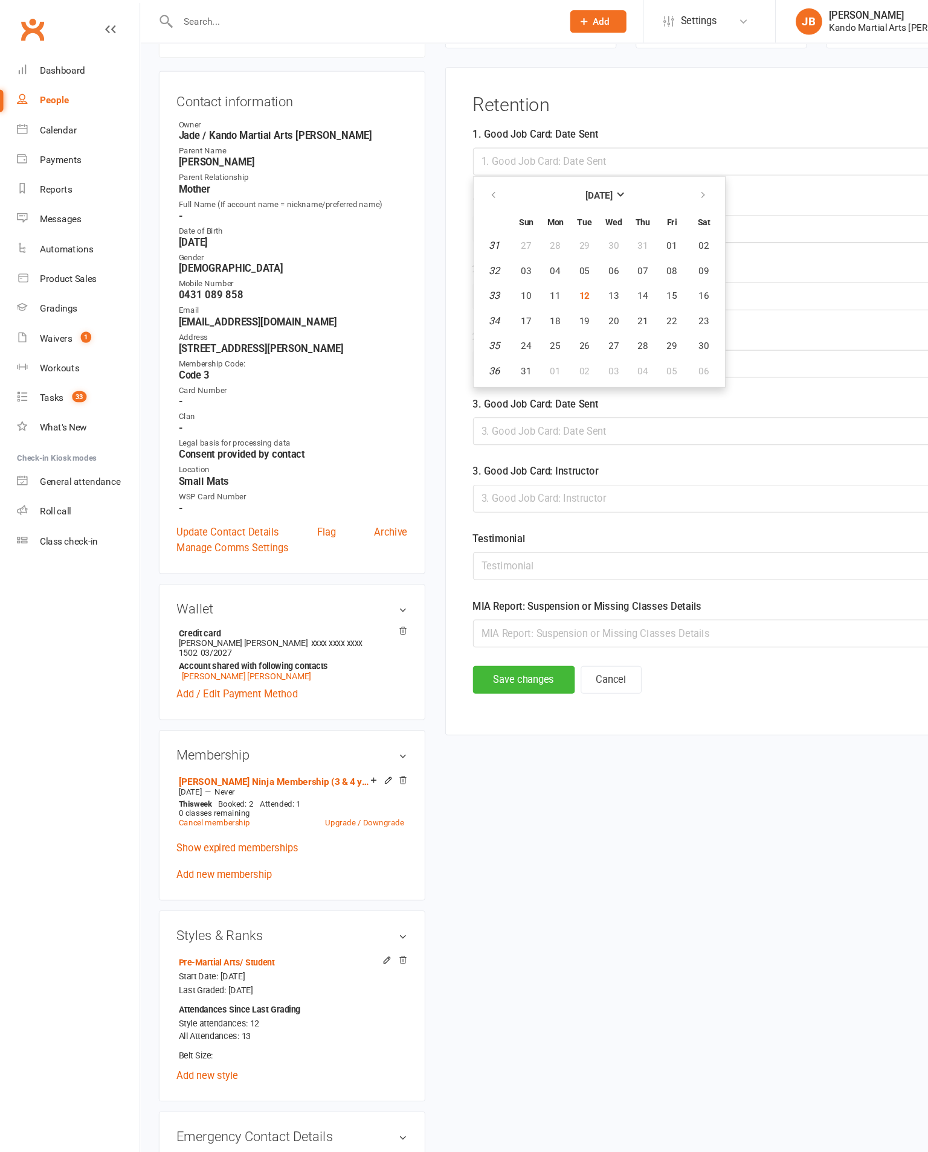
click at [539, 275] on span "12" at bounding box center [534, 271] width 10 height 10
type input "[DATE]"
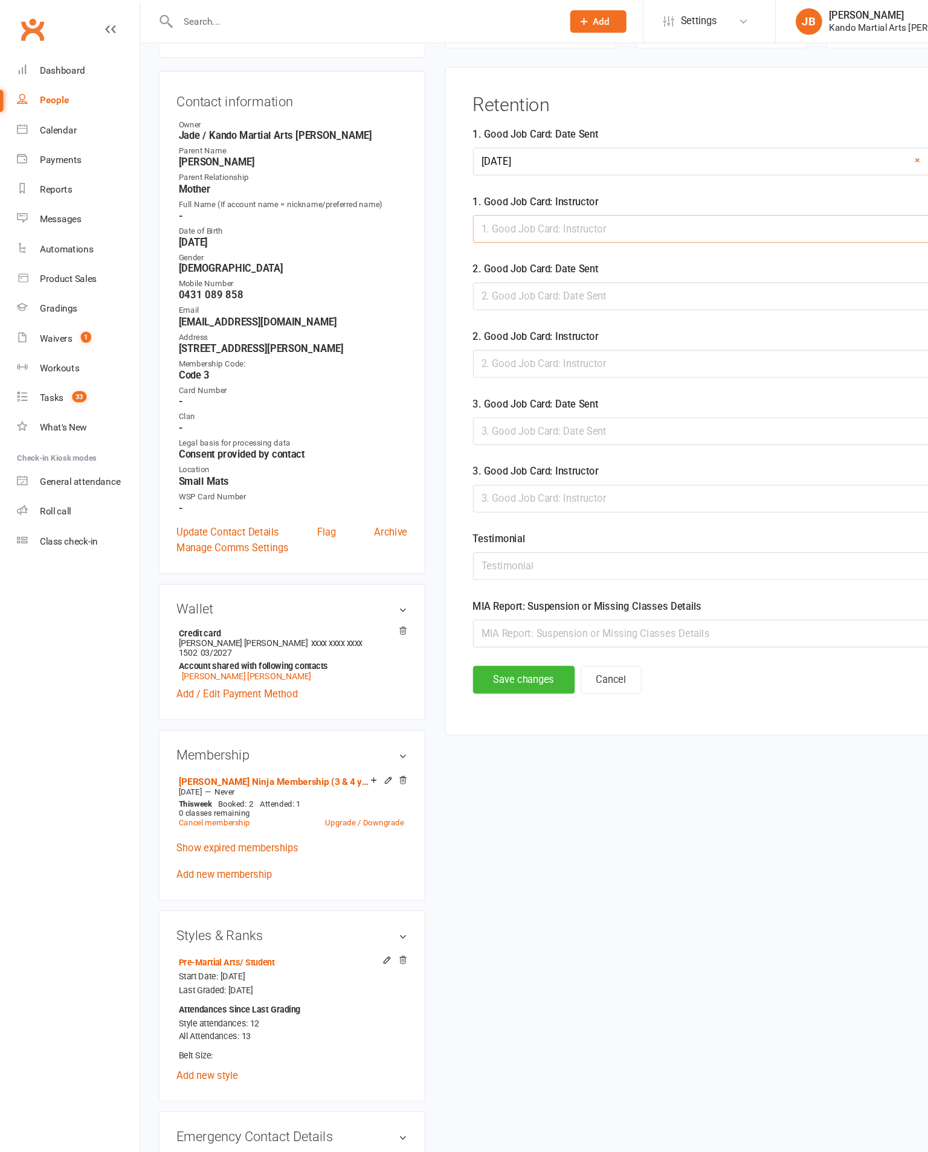
click at [642, 216] on input "text" at bounding box center [659, 209] width 454 height 25
type input "[PERSON_NAME]"
click at [494, 634] on button "Save changes" at bounding box center [478, 621] width 93 height 25
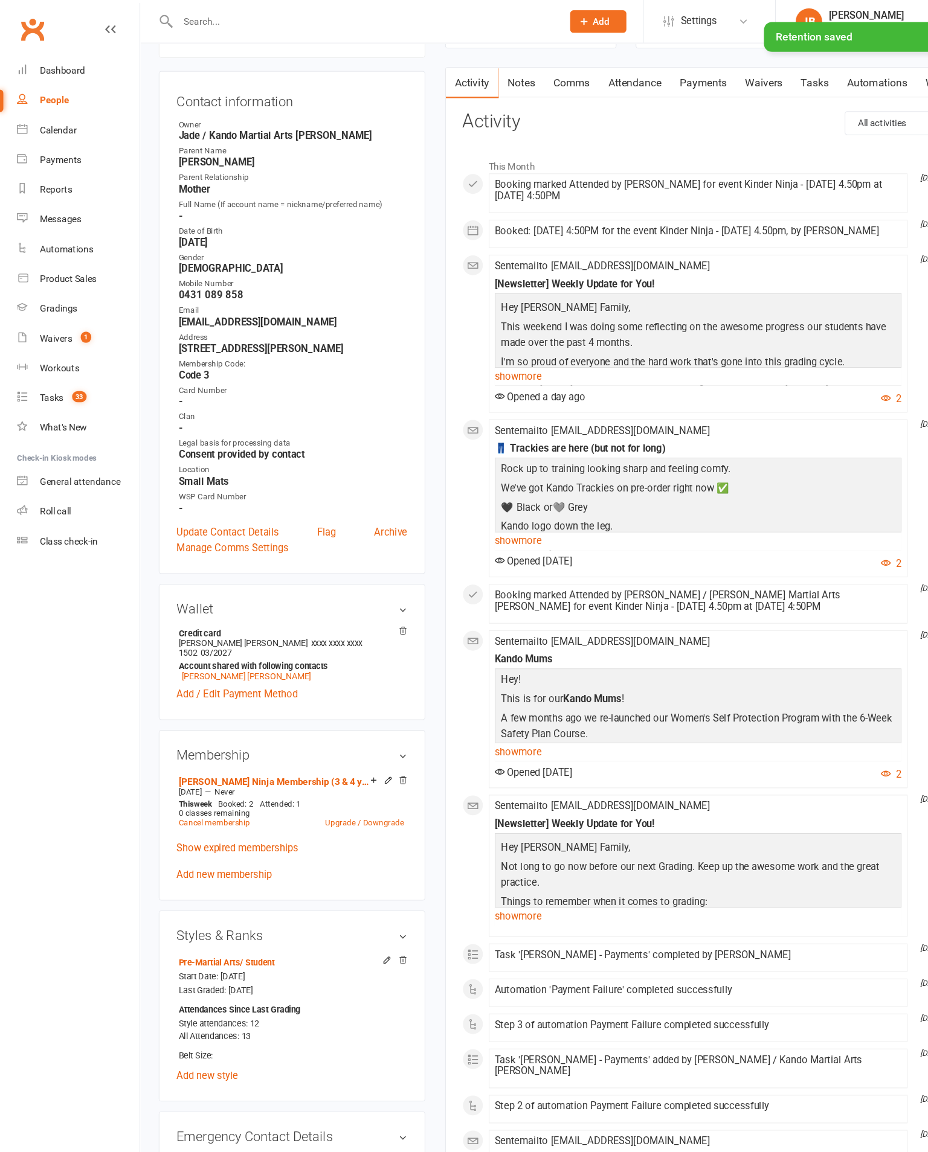
scroll to position [0, 0]
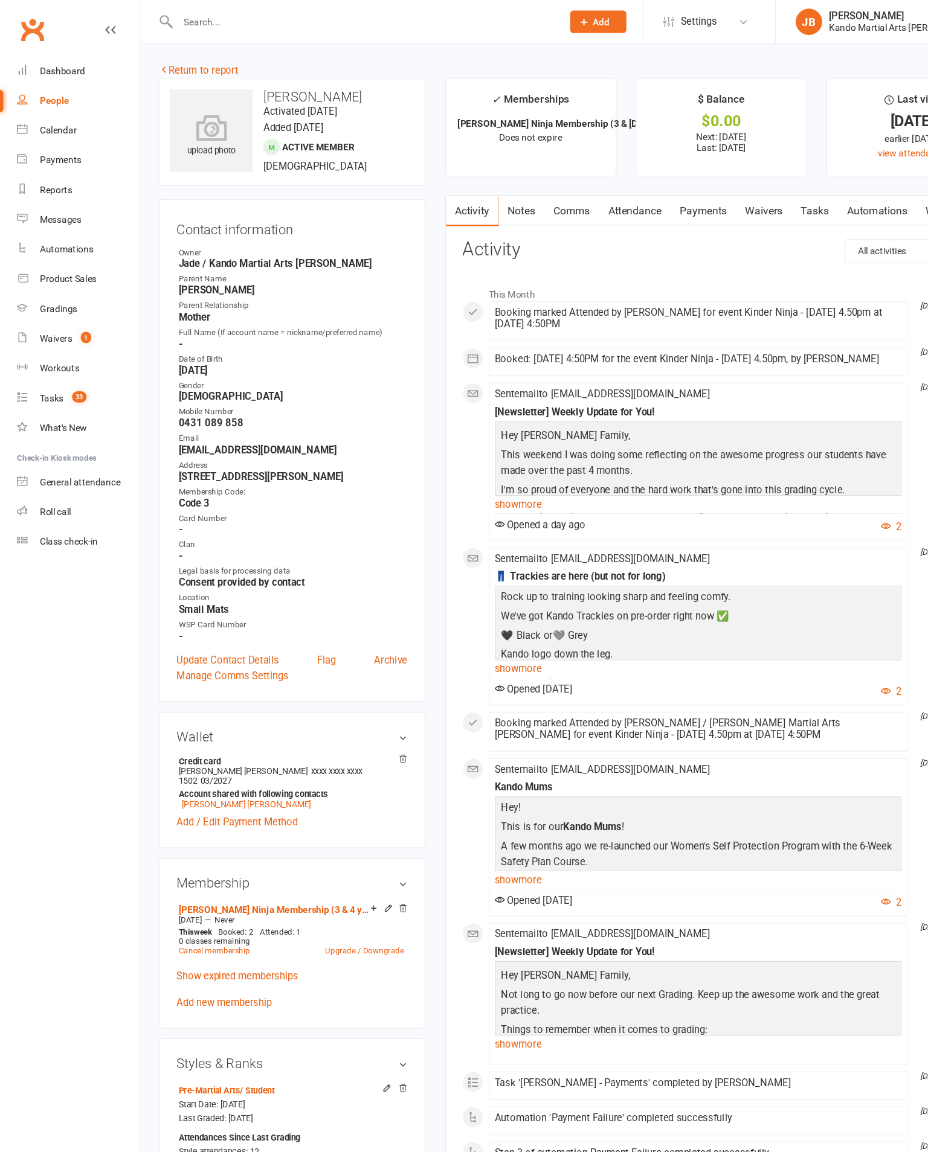
click at [76, 187] on link "Reports" at bounding box center [72, 173] width 112 height 27
select select "100"
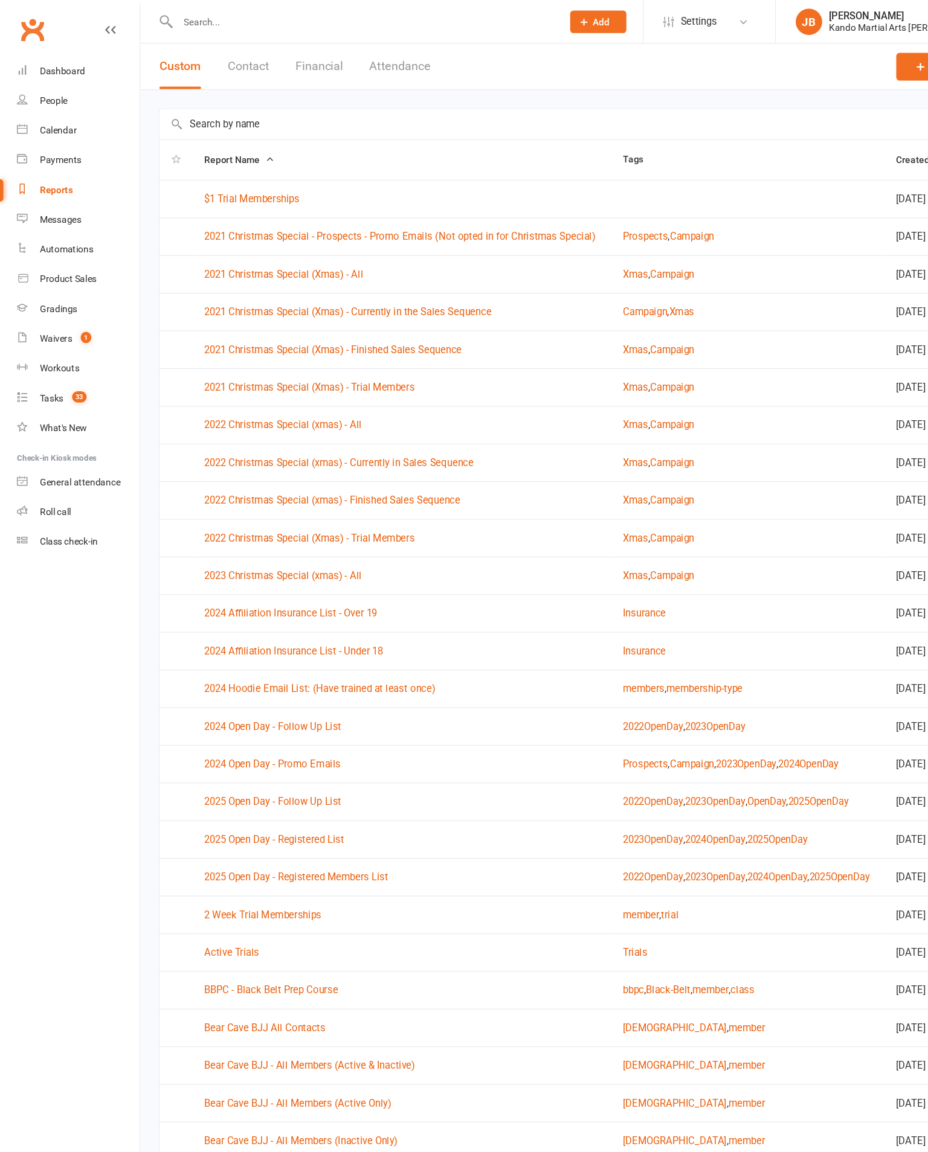
click at [581, 100] on input "text" at bounding box center [528, 114] width 765 height 28
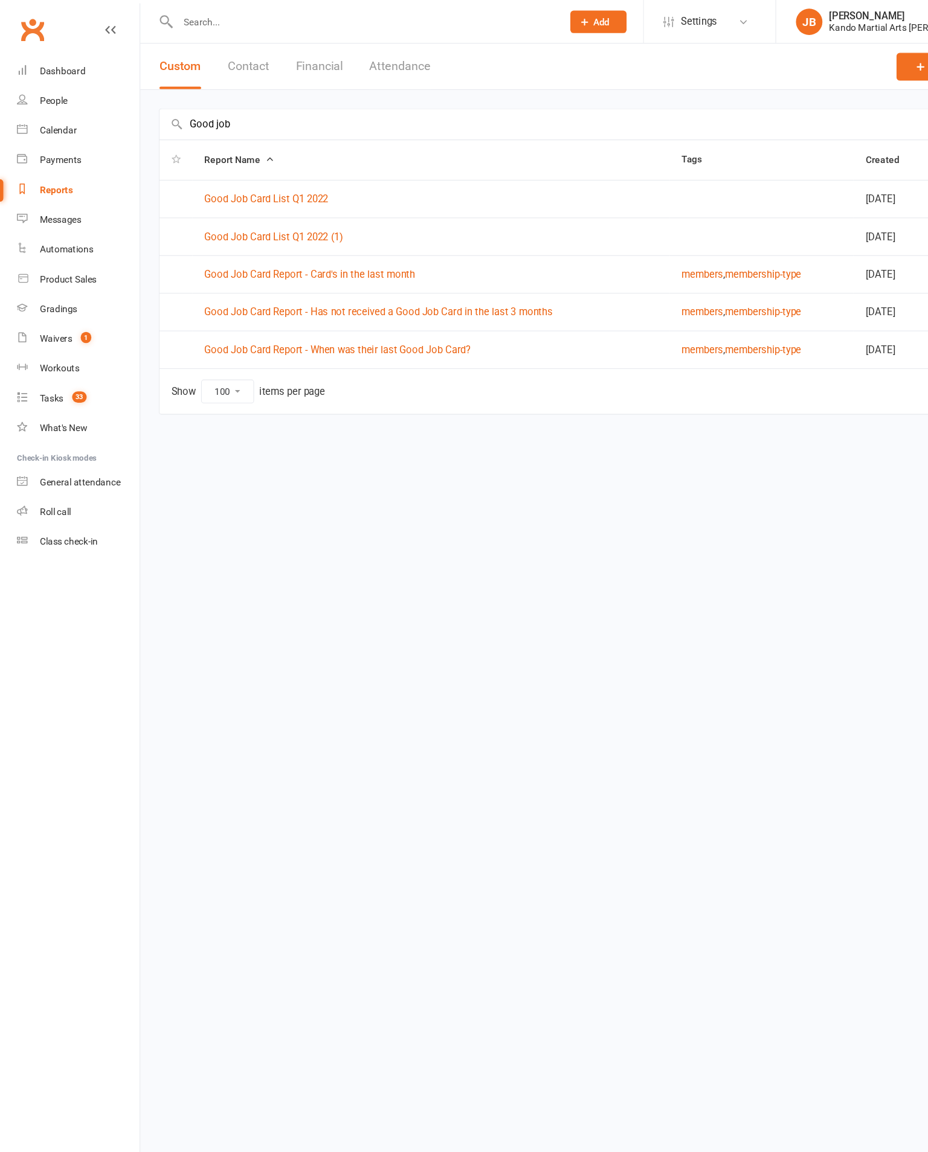
type input "Good job"
click at [479, 268] on td "Good Job Card Report - Has not received a Good Job Card in the last 3 months" at bounding box center [393, 285] width 435 height 34
click at [486, 286] on link "Good Job Card Report - Has not received a Good Job Card in the last 3 months" at bounding box center [346, 285] width 318 height 11
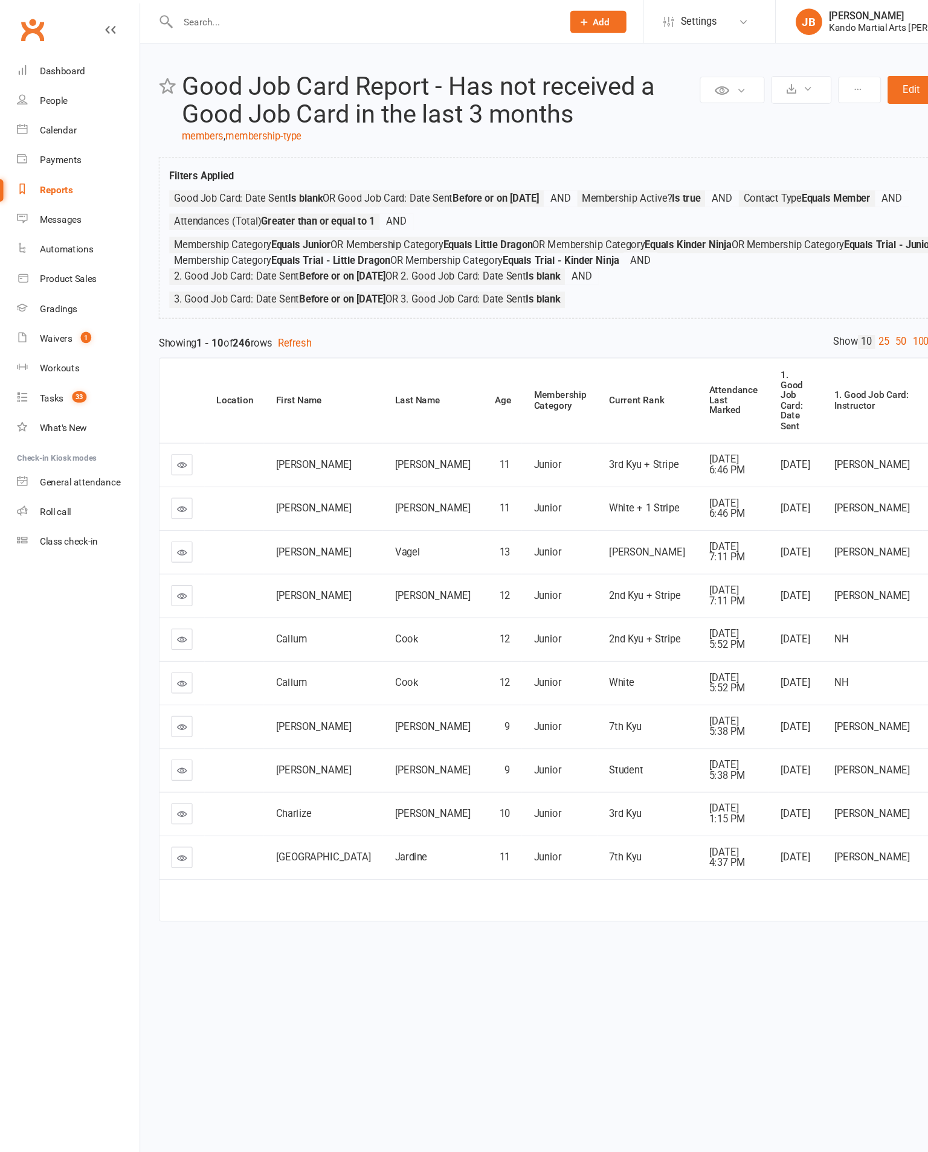
click at [818, 323] on div "Private Report Only visible by me Public Report Visible to everyone at gym Expo…" at bounding box center [528, 461] width 800 height 842
click at [830, 319] on link "100" at bounding box center [840, 312] width 21 height 13
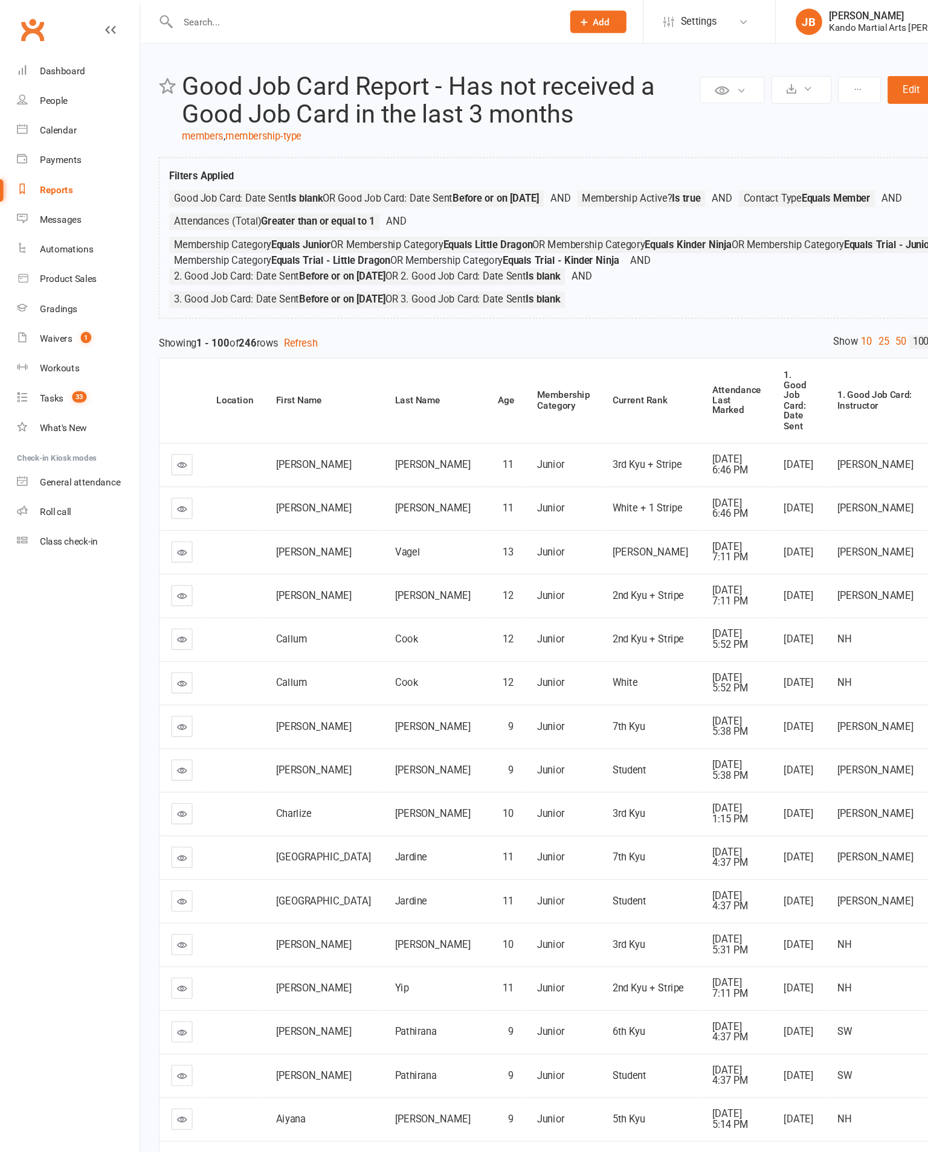
click at [650, 380] on div "Attendance Last Marked" at bounding box center [672, 366] width 45 height 28
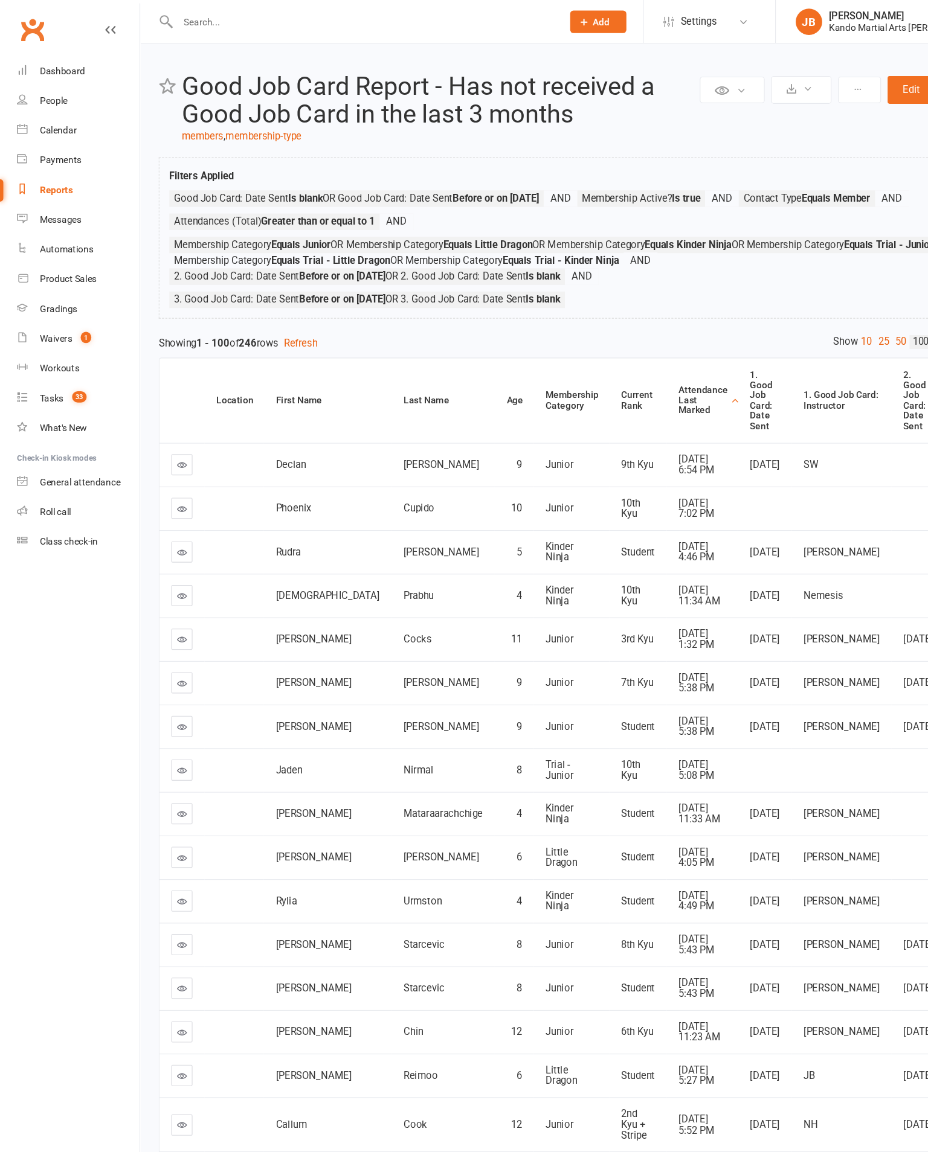
click at [620, 379] on div "Attendance Last Marked" at bounding box center [642, 366] width 45 height 28
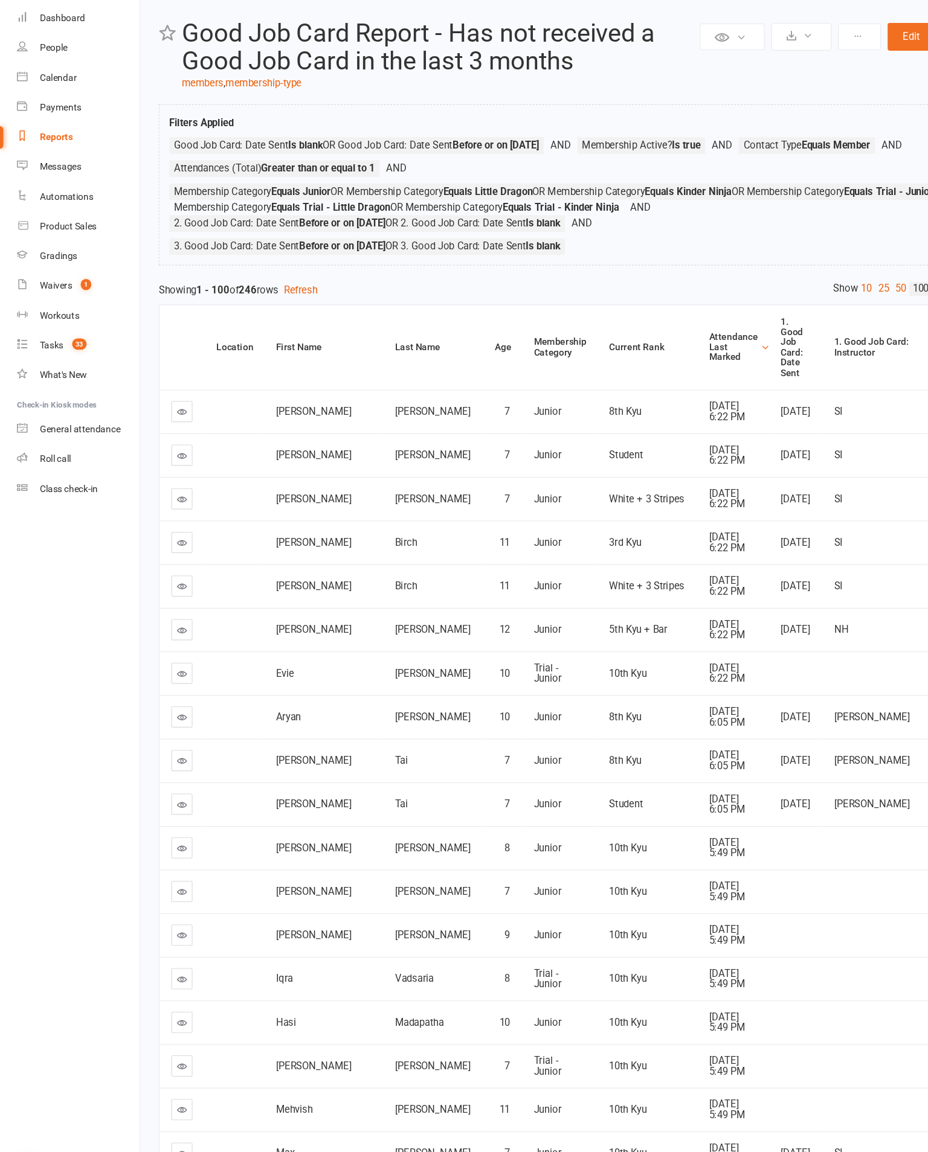
click at [159, 753] on link at bounding box center [165, 743] width 19 height 19
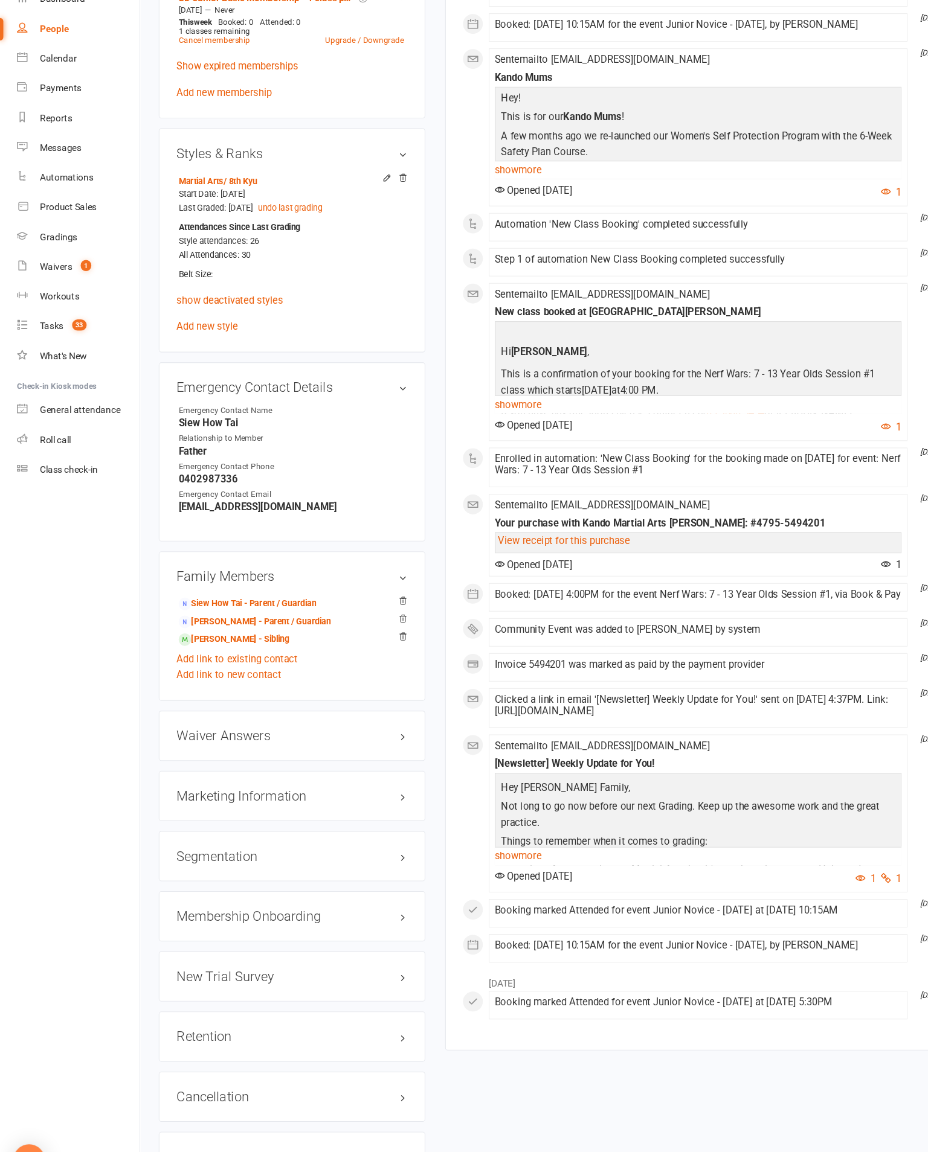
scroll to position [907, 0]
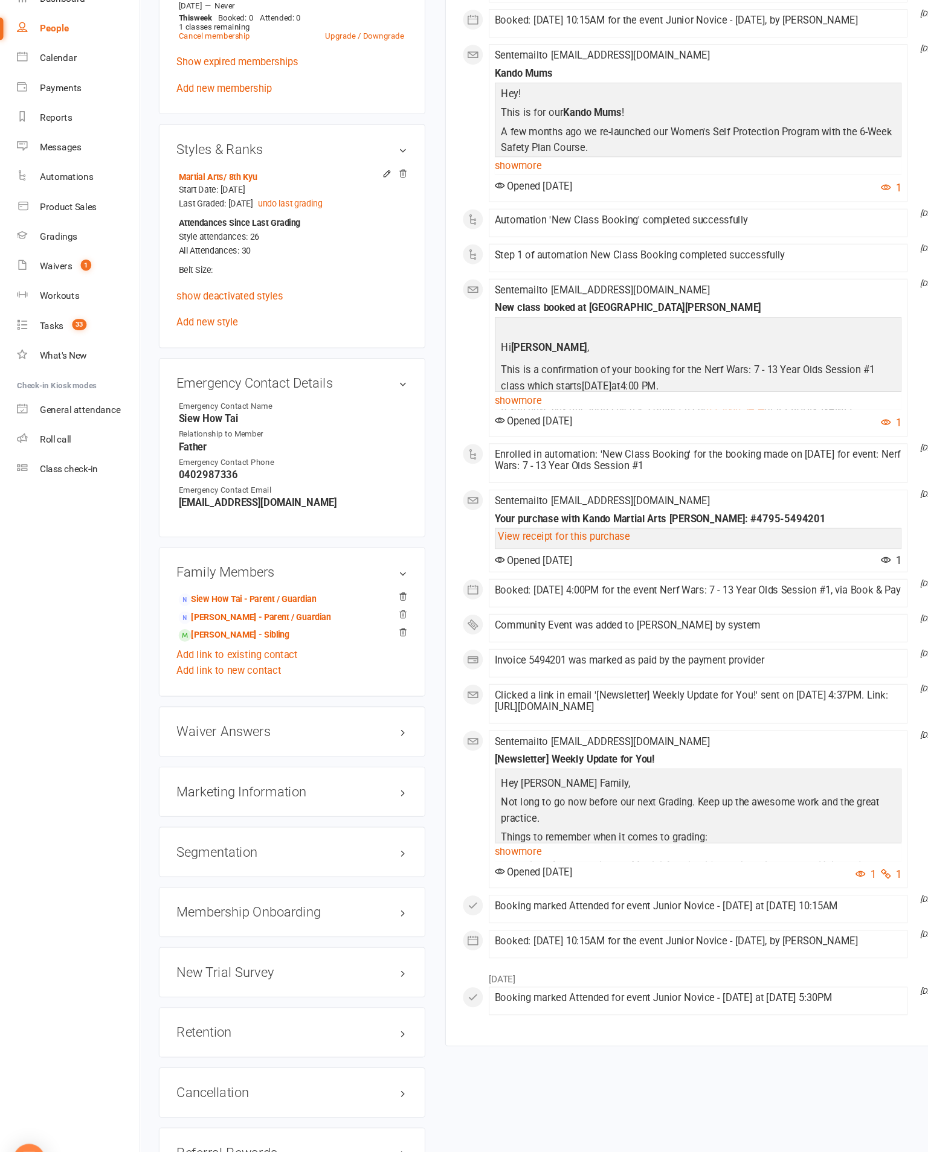
click at [379, 986] on div "Retention edit" at bounding box center [266, 1009] width 243 height 46
click at [332, 1002] on h3 "Retention edit" at bounding box center [266, 1008] width 211 height 13
click at [0, 0] on link "edit" at bounding box center [0, 0] width 0 height 0
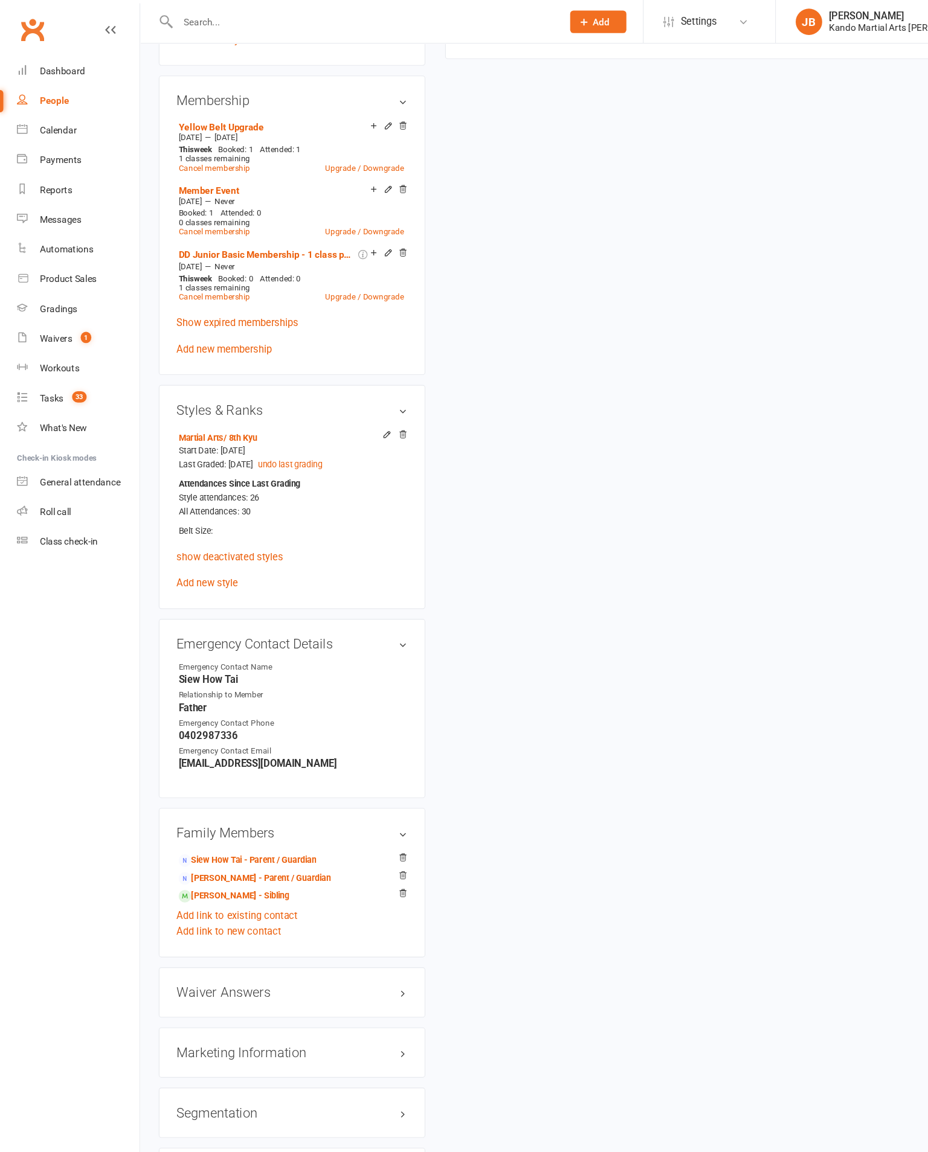
scroll to position [117, 0]
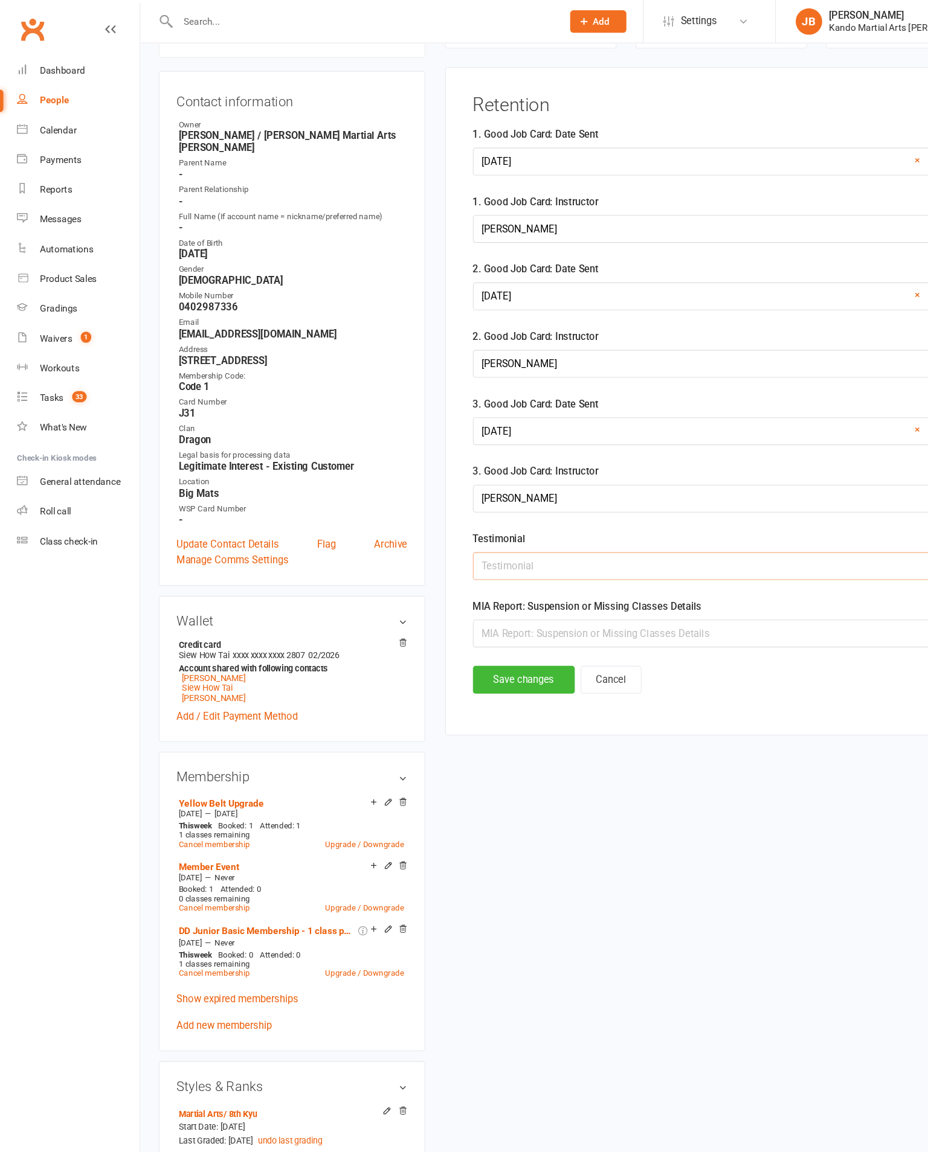
click at [594, 530] on input "text" at bounding box center [659, 517] width 454 height 25
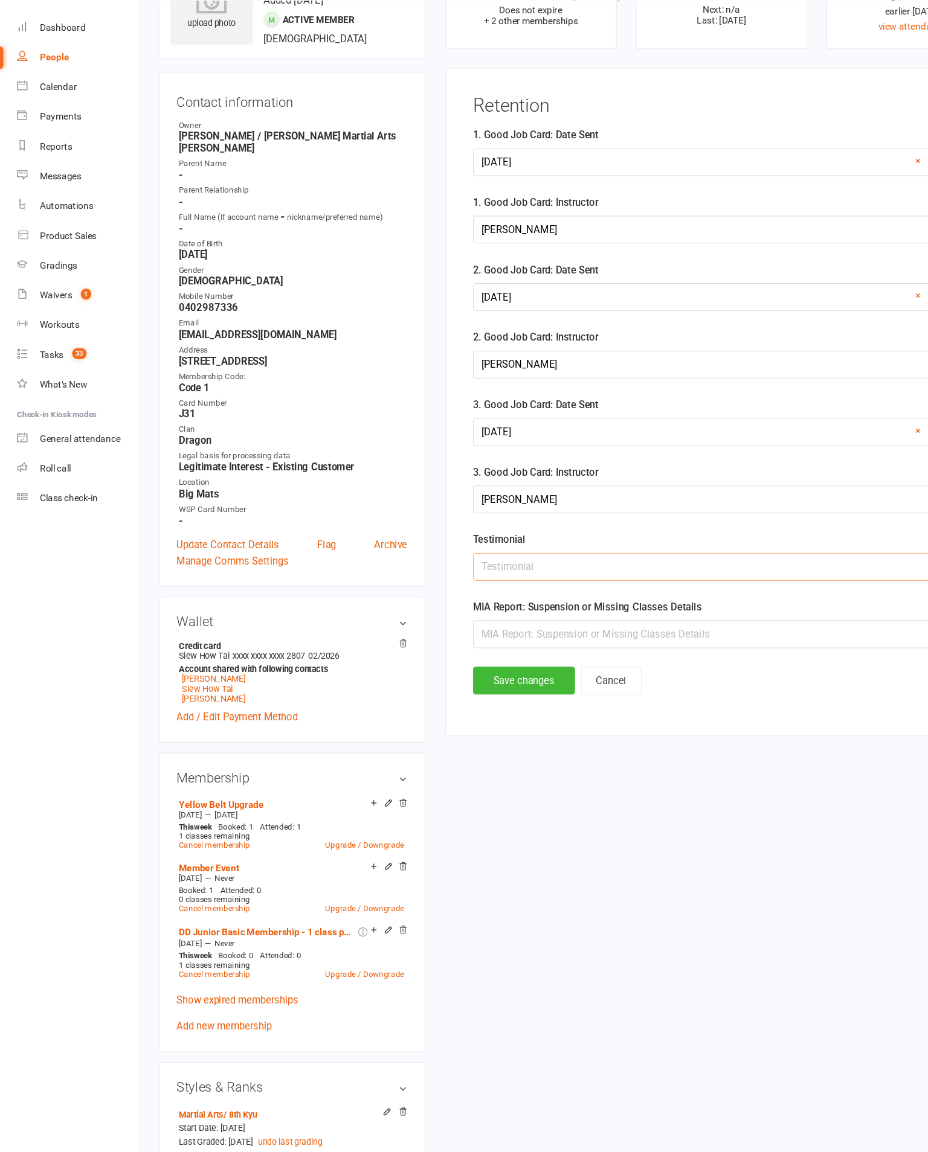
scroll to position [72, 0]
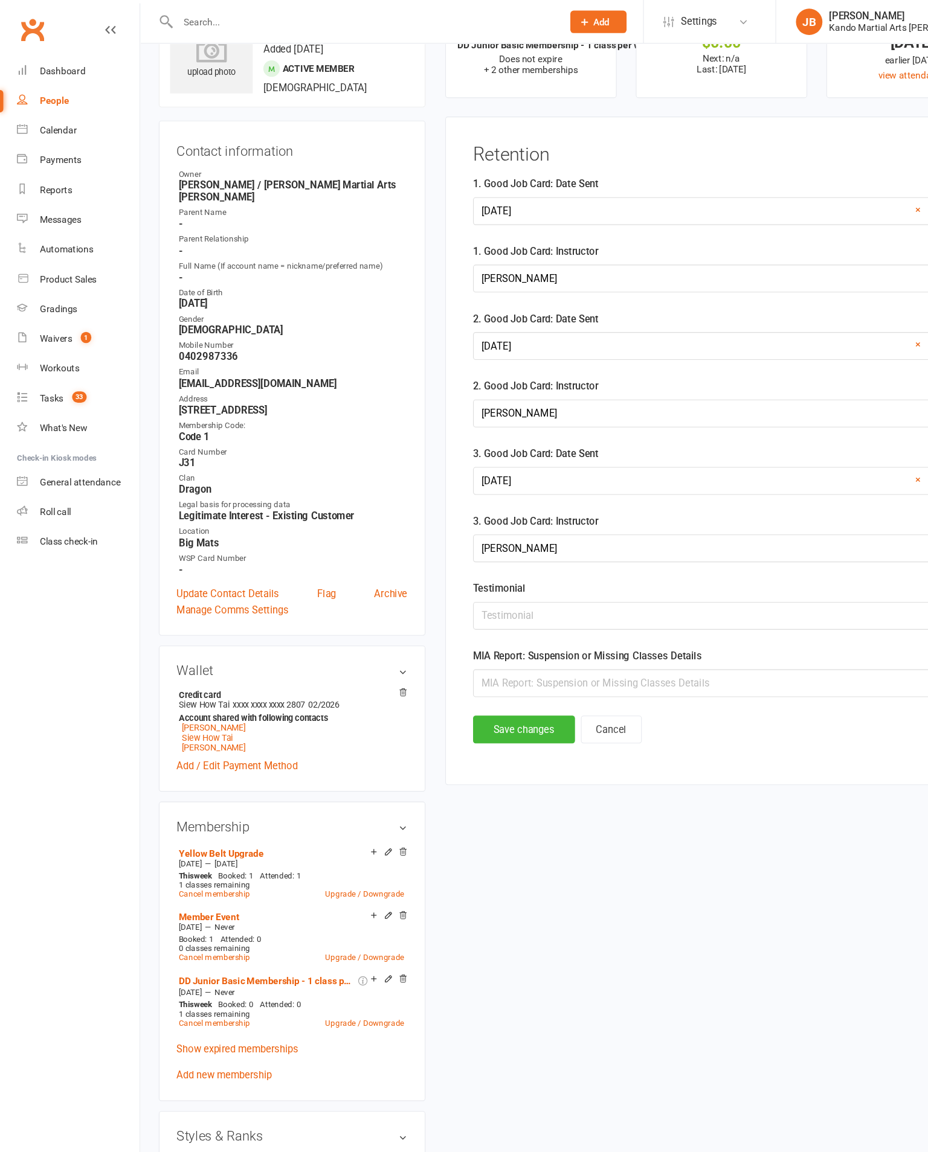
click at [673, 182] on div at bounding box center [659, 192] width 454 height 25
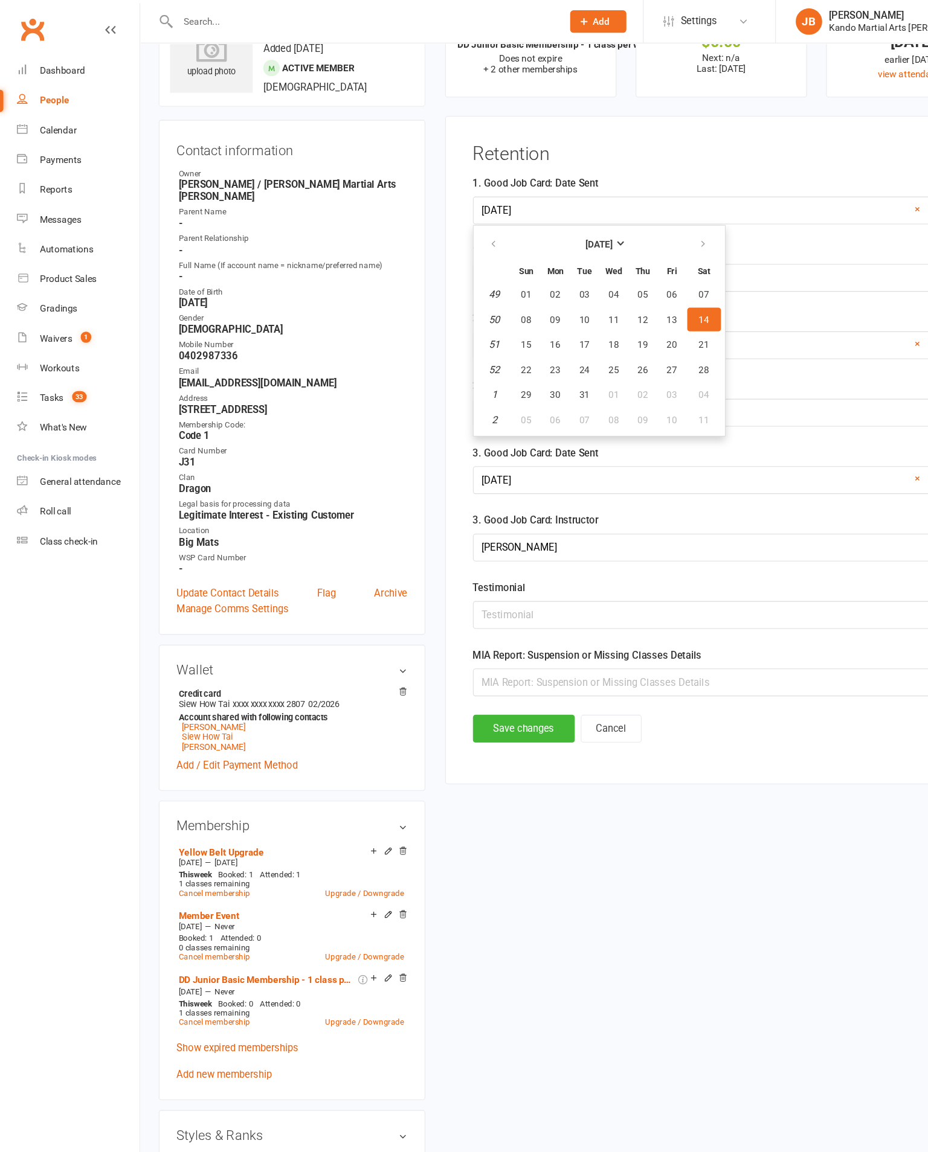
click at [647, 297] on span "14" at bounding box center [643, 292] width 10 height 10
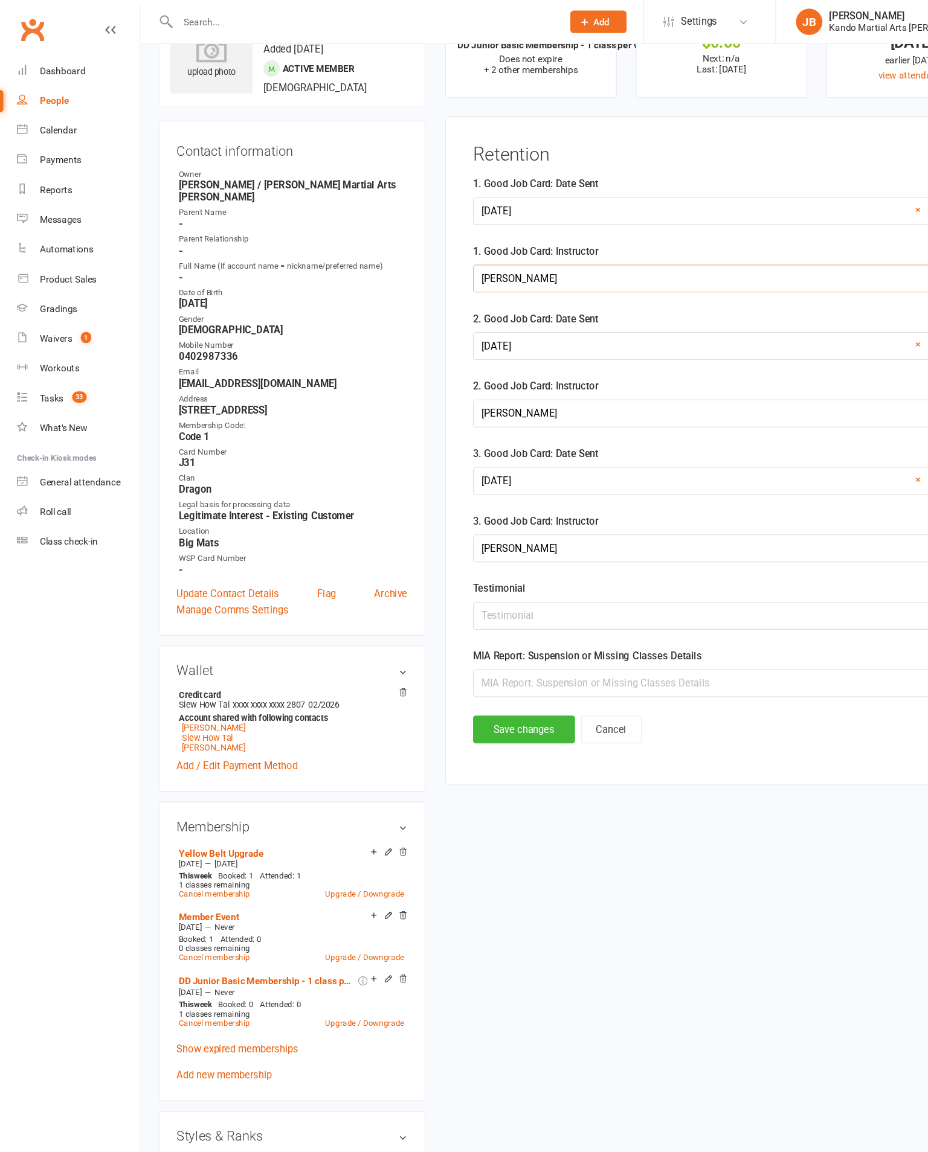
click at [702, 254] on input "[PERSON_NAME]" at bounding box center [659, 254] width 454 height 25
click at [711, 187] on div at bounding box center [659, 192] width 454 height 25
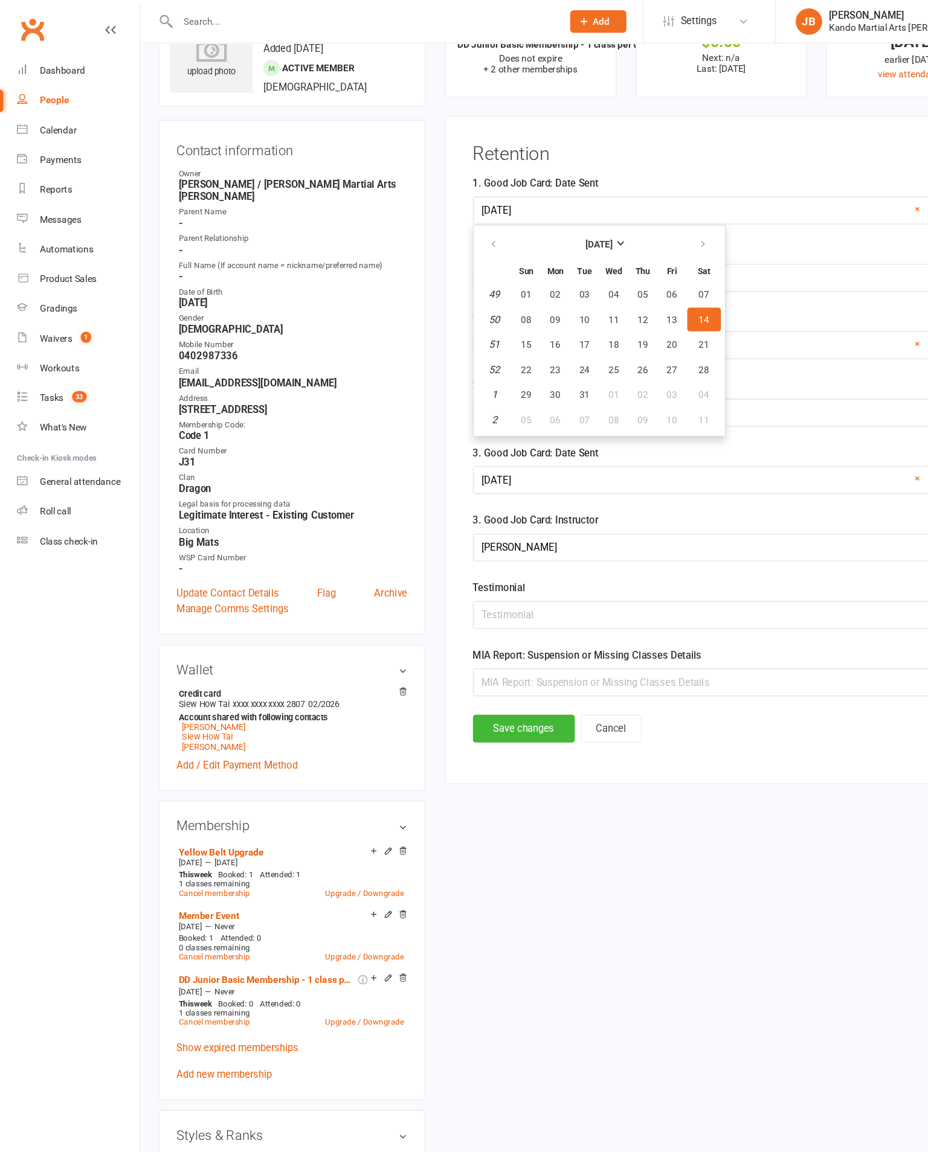
click at [575, 219] on button "[DATE]" at bounding box center [547, 224] width 158 height 22
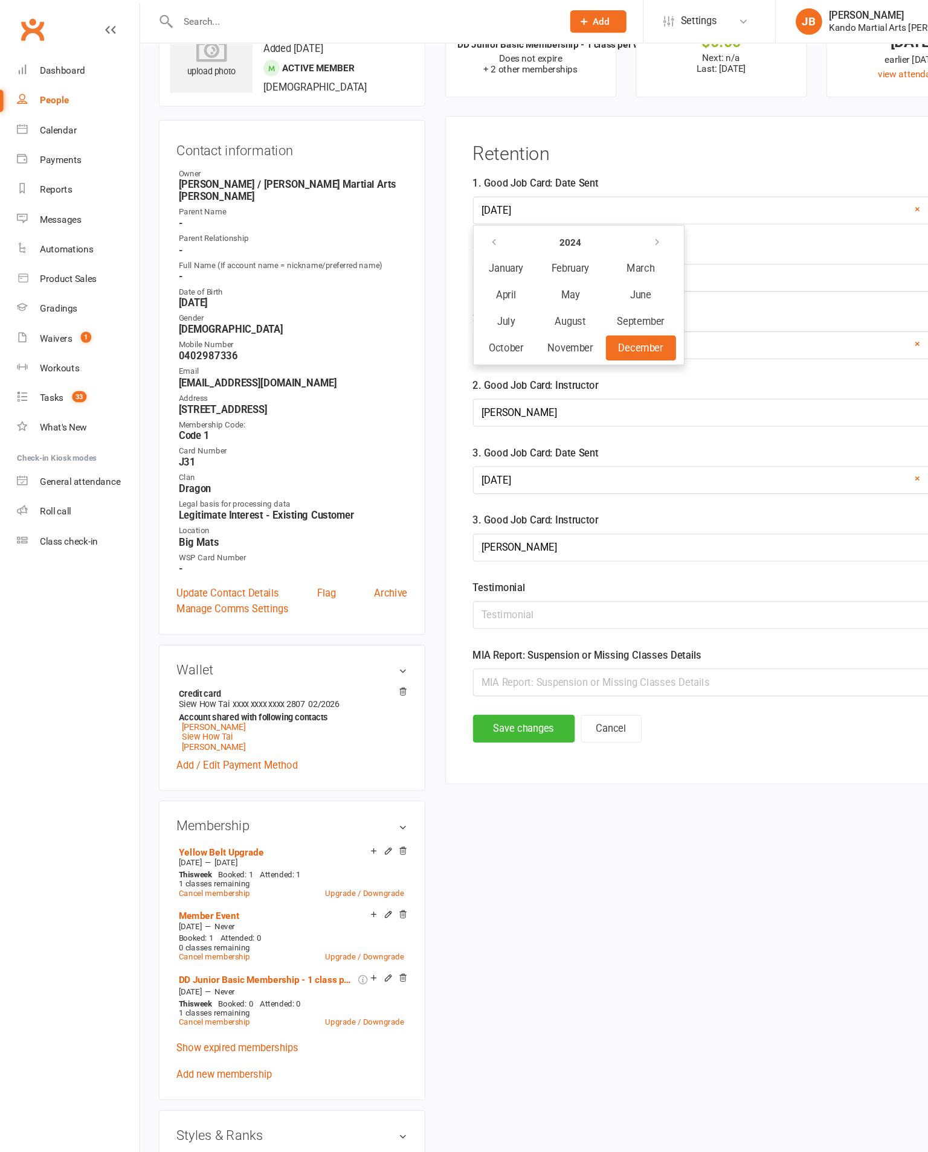
click at [604, 226] on icon "button" at bounding box center [600, 222] width 8 height 10
click at [535, 300] on span "August" at bounding box center [520, 294] width 29 height 11
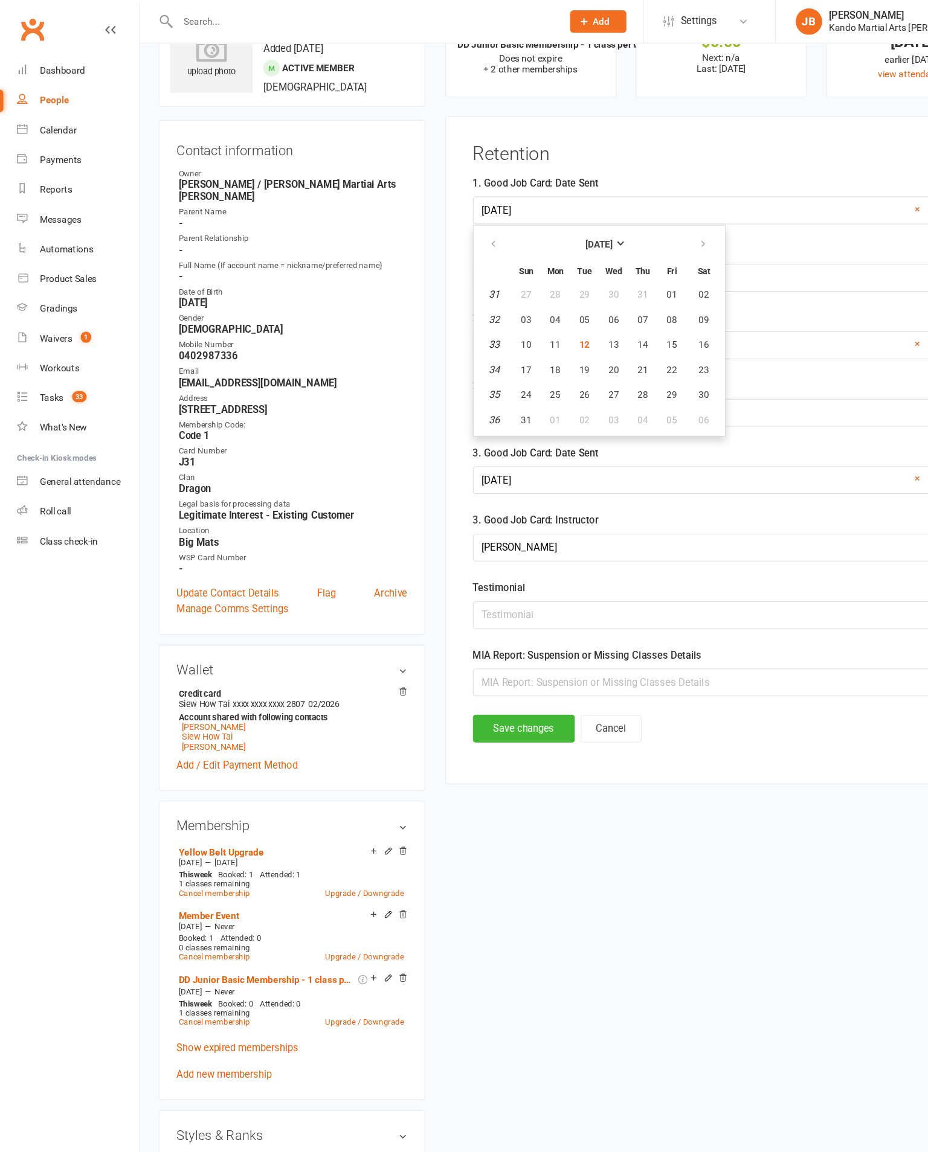
click at [539, 320] on span "12" at bounding box center [534, 315] width 10 height 10
type input "[DATE]"
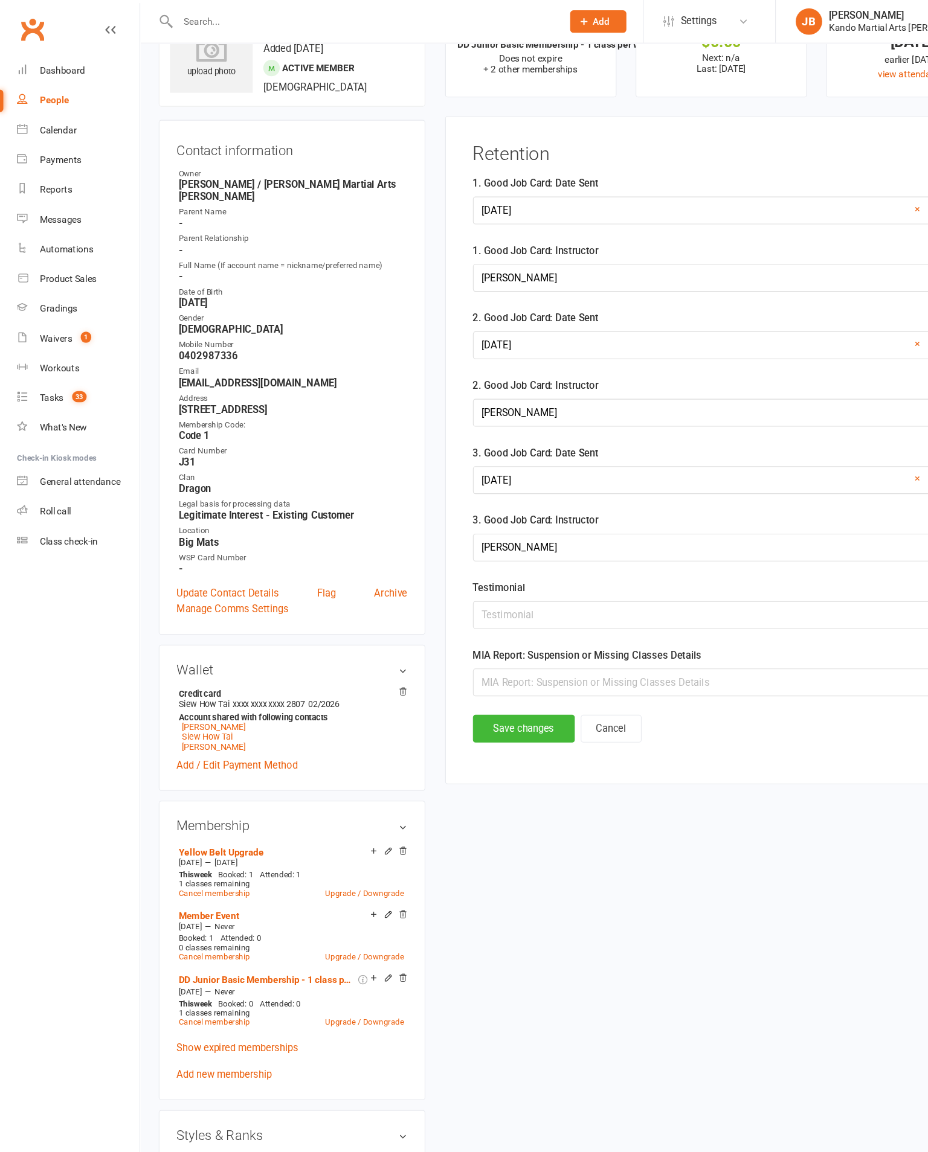
click at [502, 679] on button "Save changes" at bounding box center [478, 665] width 93 height 25
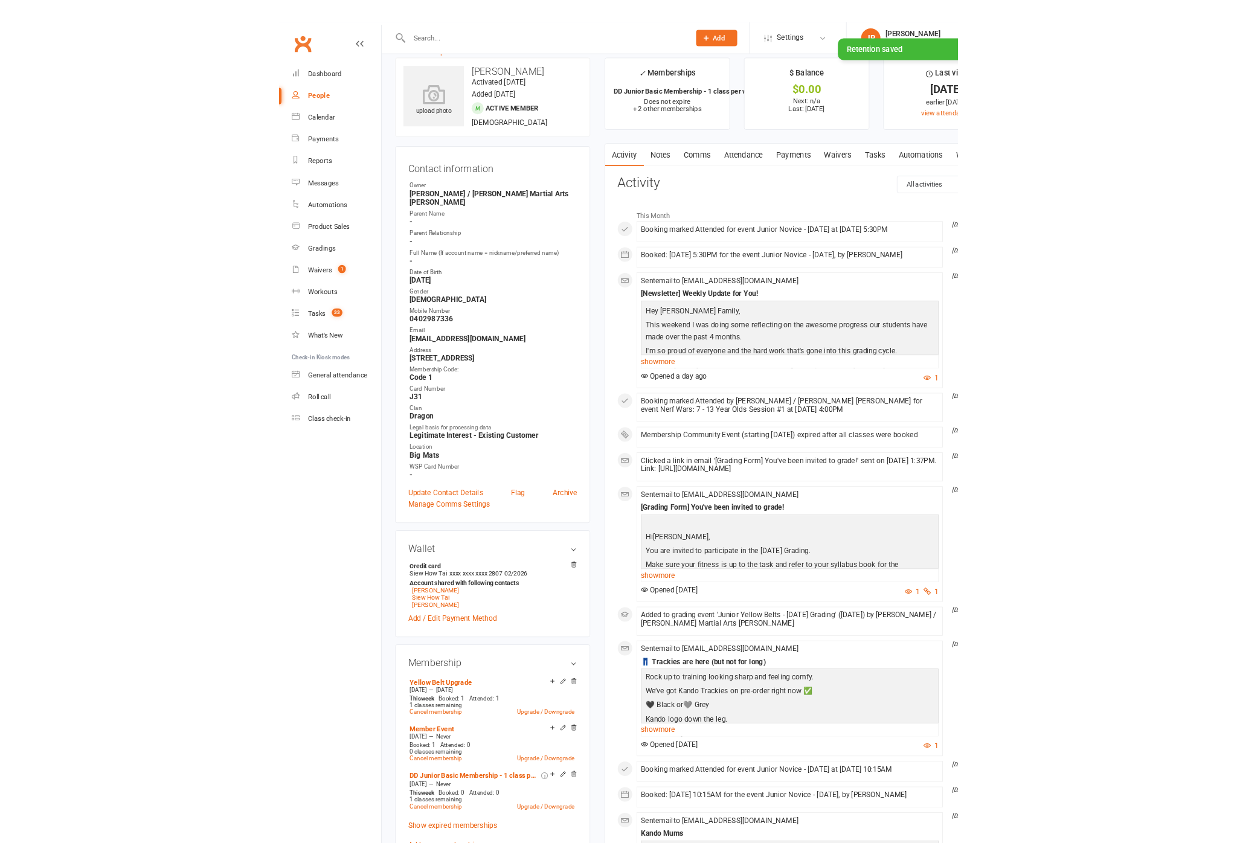
scroll to position [0, 0]
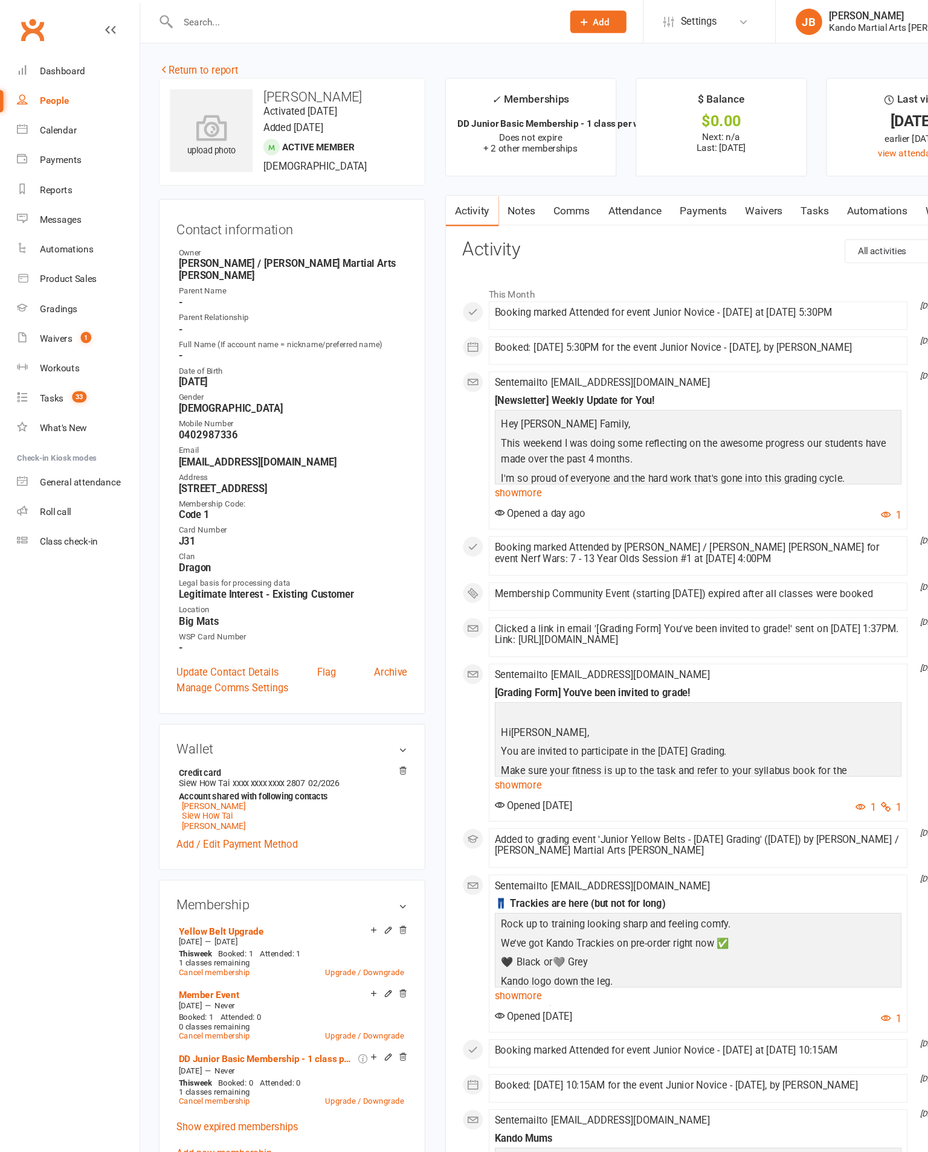
click at [60, 124] on div "Calendar" at bounding box center [53, 119] width 34 height 10
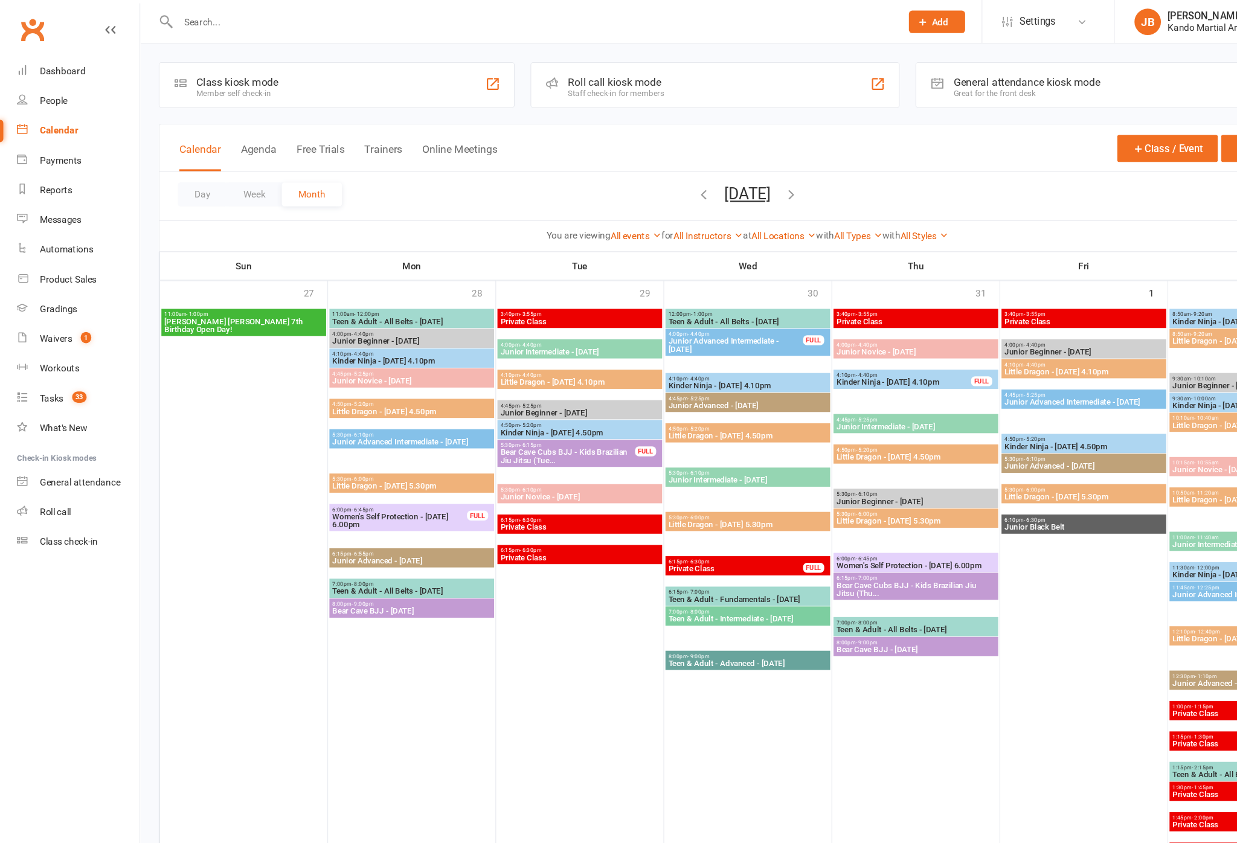
click at [89, 146] on link "Payments" at bounding box center [72, 146] width 112 height 27
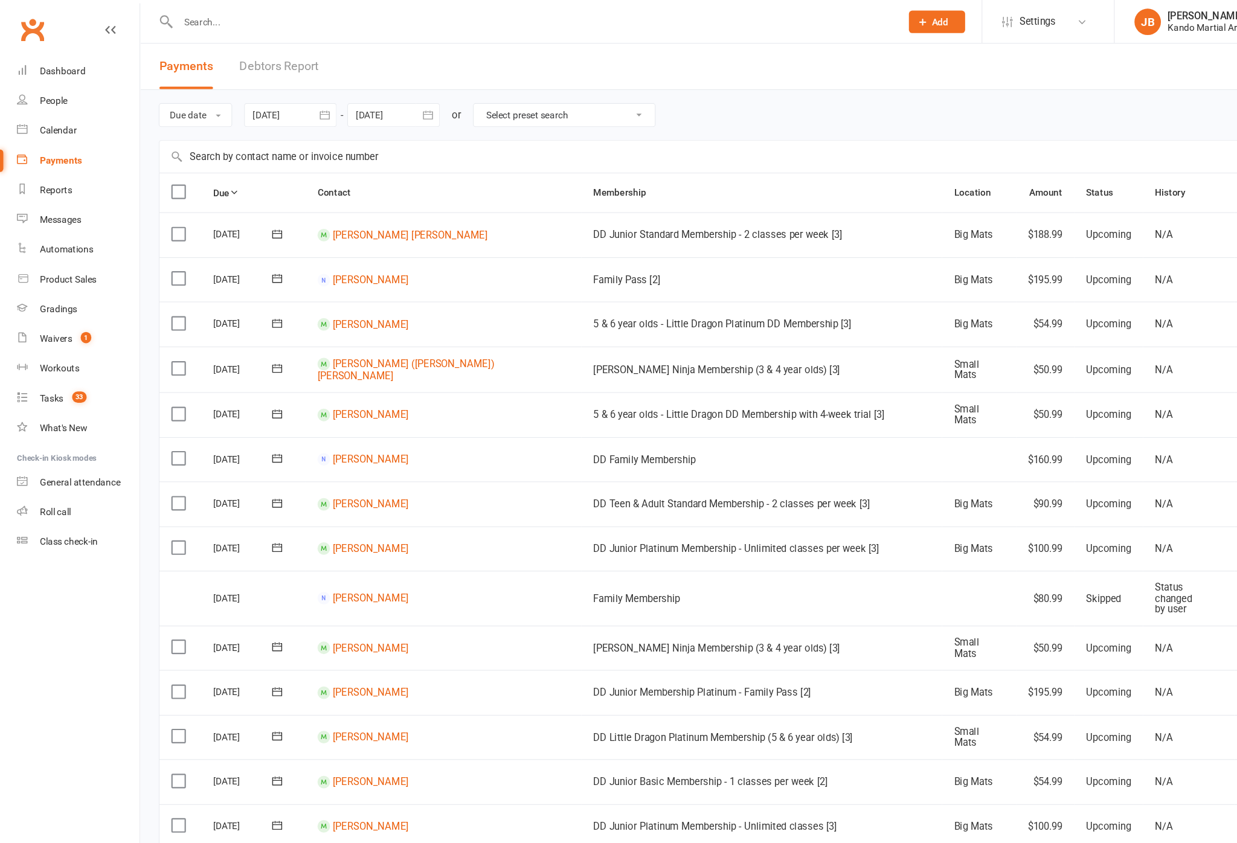
click at [79, 132] on link "Calendar" at bounding box center [72, 119] width 112 height 27
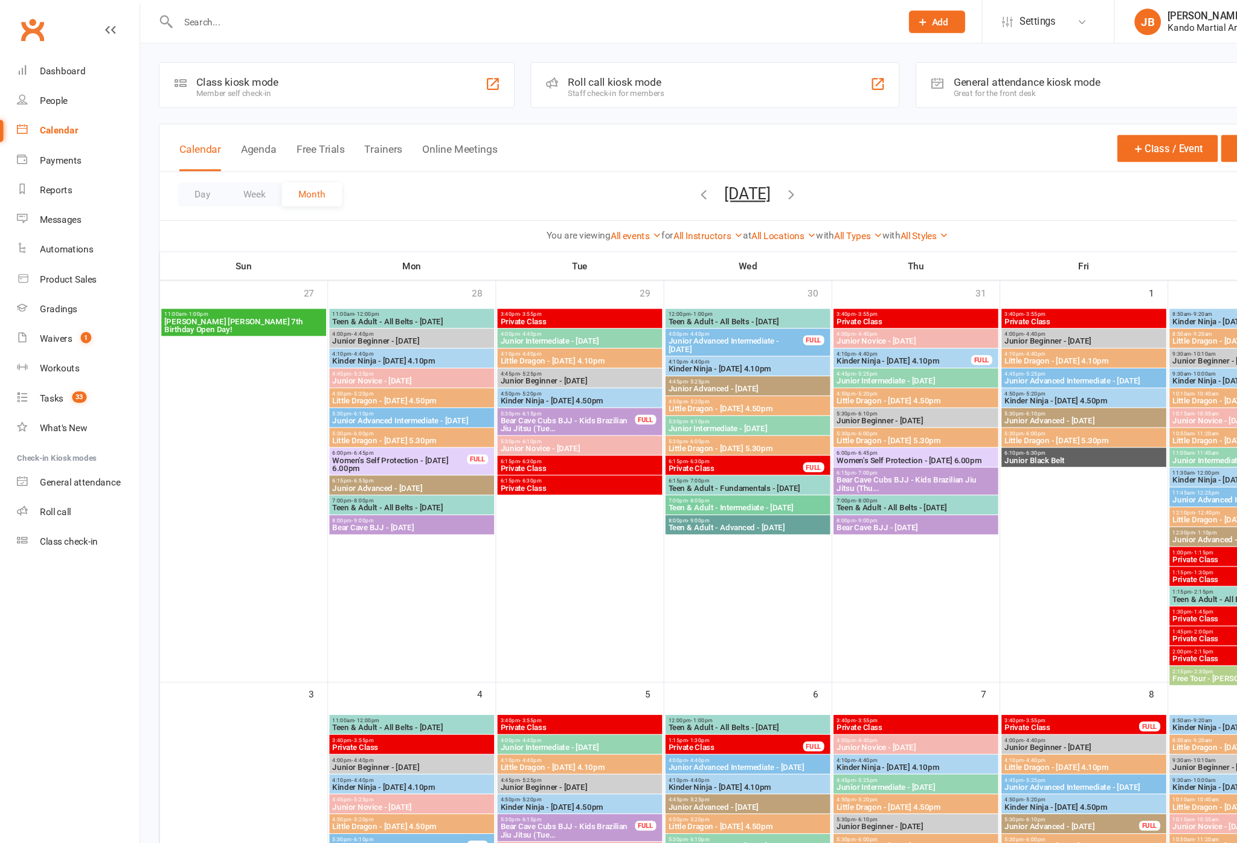
click at [66, 178] on div "Reports" at bounding box center [51, 173] width 30 height 10
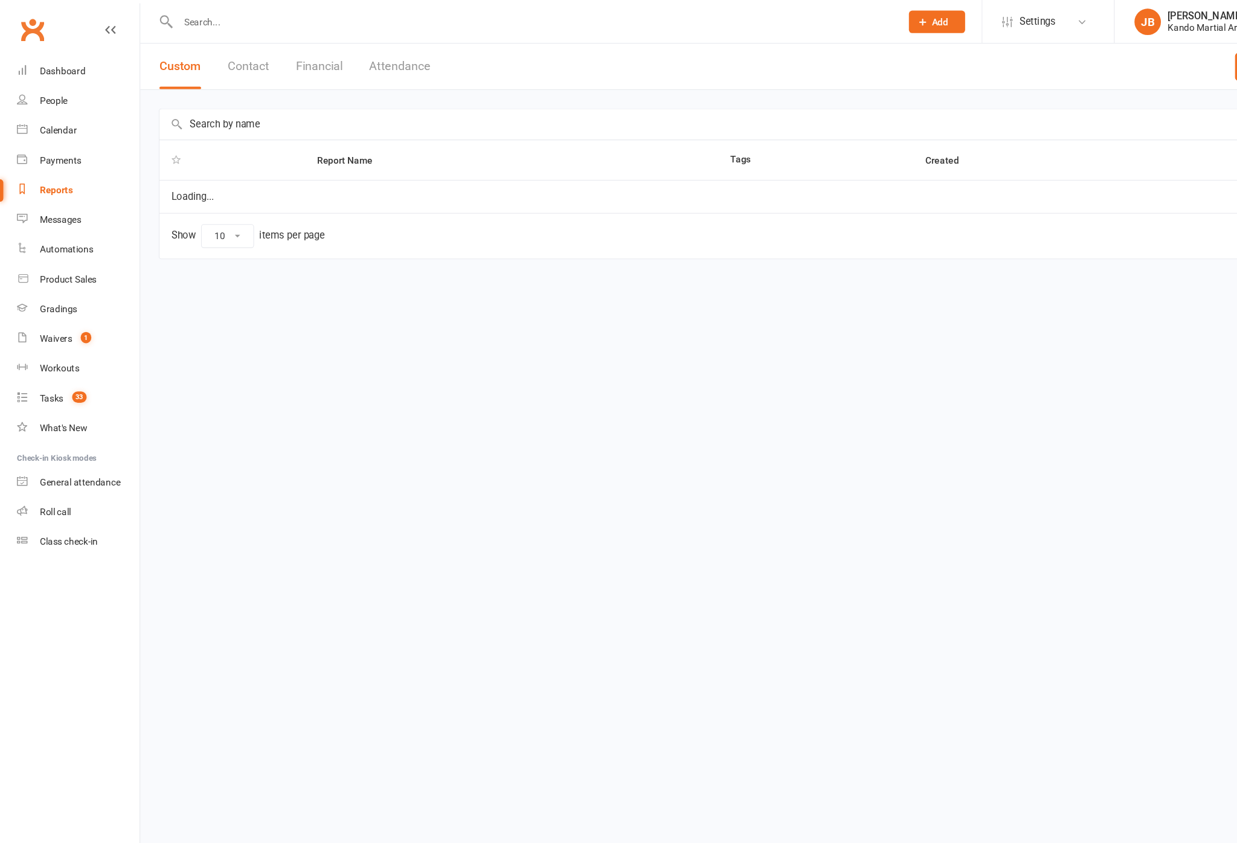
select select "100"
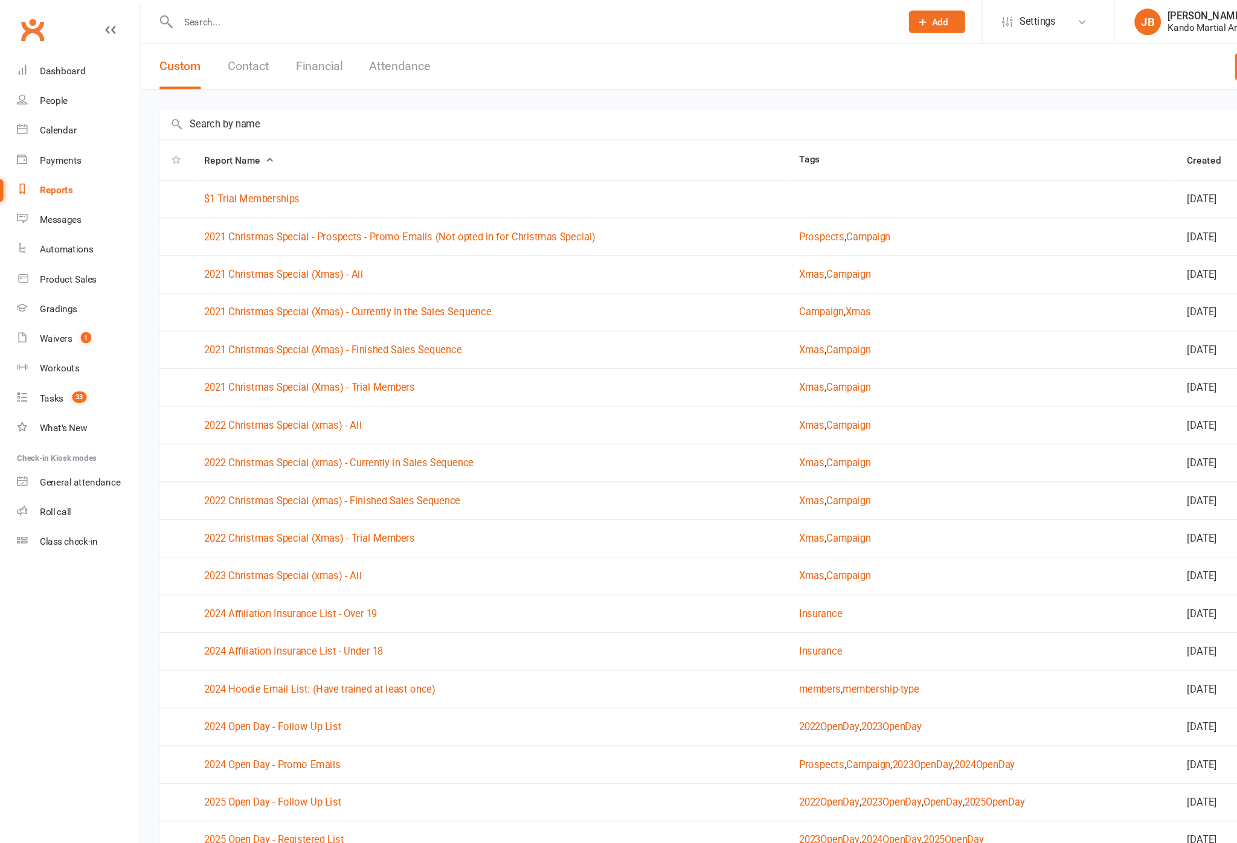
click at [422, 115] on input "text" at bounding box center [683, 114] width 1074 height 28
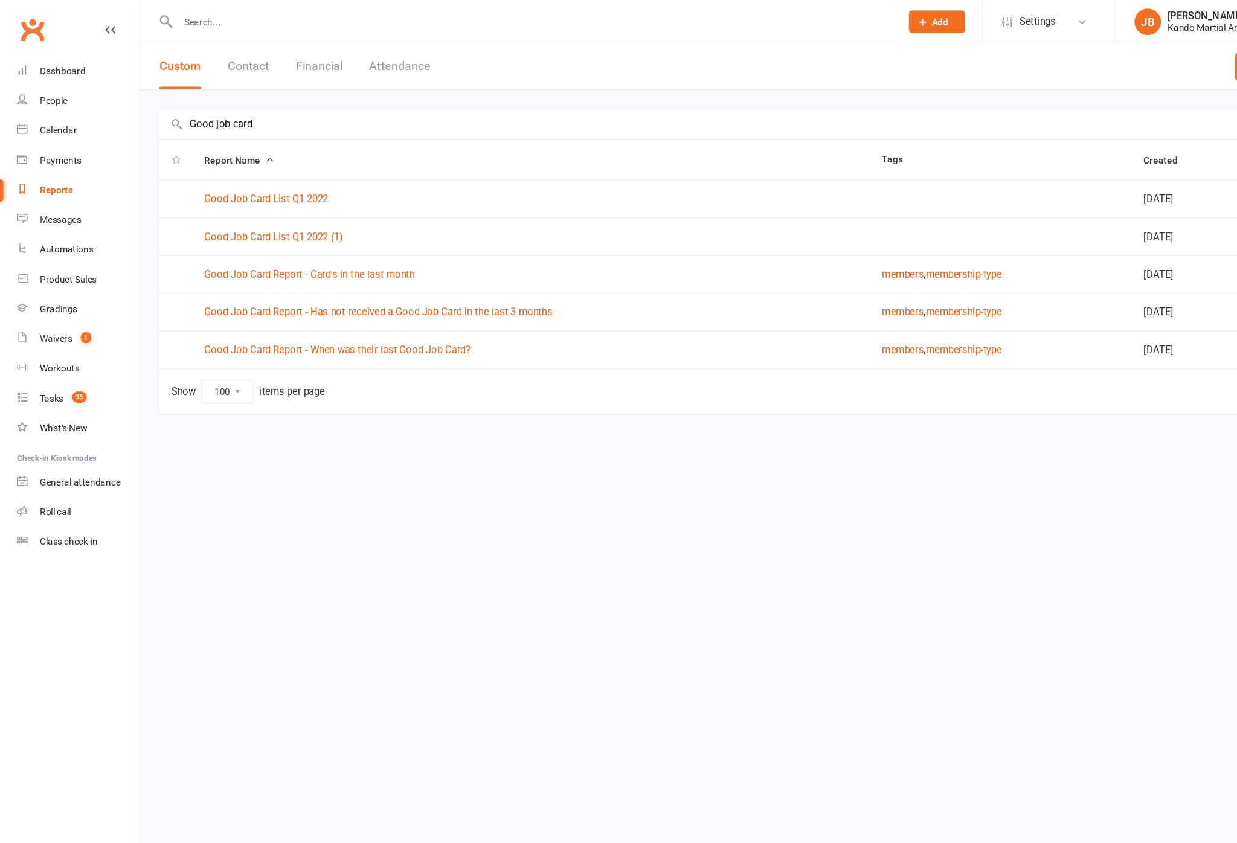
type input "Good job card"
click at [450, 280] on link "Good Job Card Report - Has not received a Good Job Card in the last 3 months" at bounding box center [346, 285] width 318 height 11
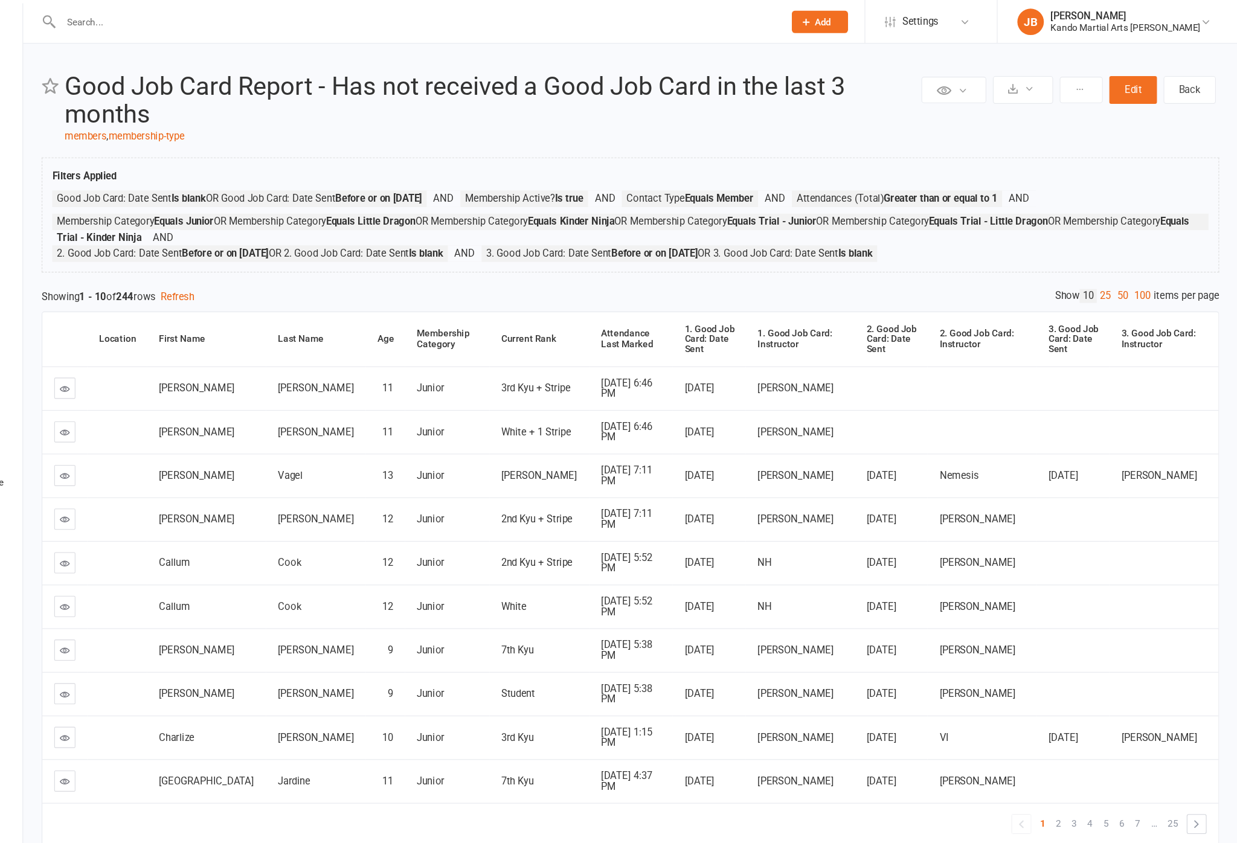
click at [927, 283] on div "Private Report Only visible by me Public Report Visible to everyone at gym Expo…" at bounding box center [682, 426] width 1109 height 772
click at [927, 277] on link "100" at bounding box center [1150, 270] width 21 height 13
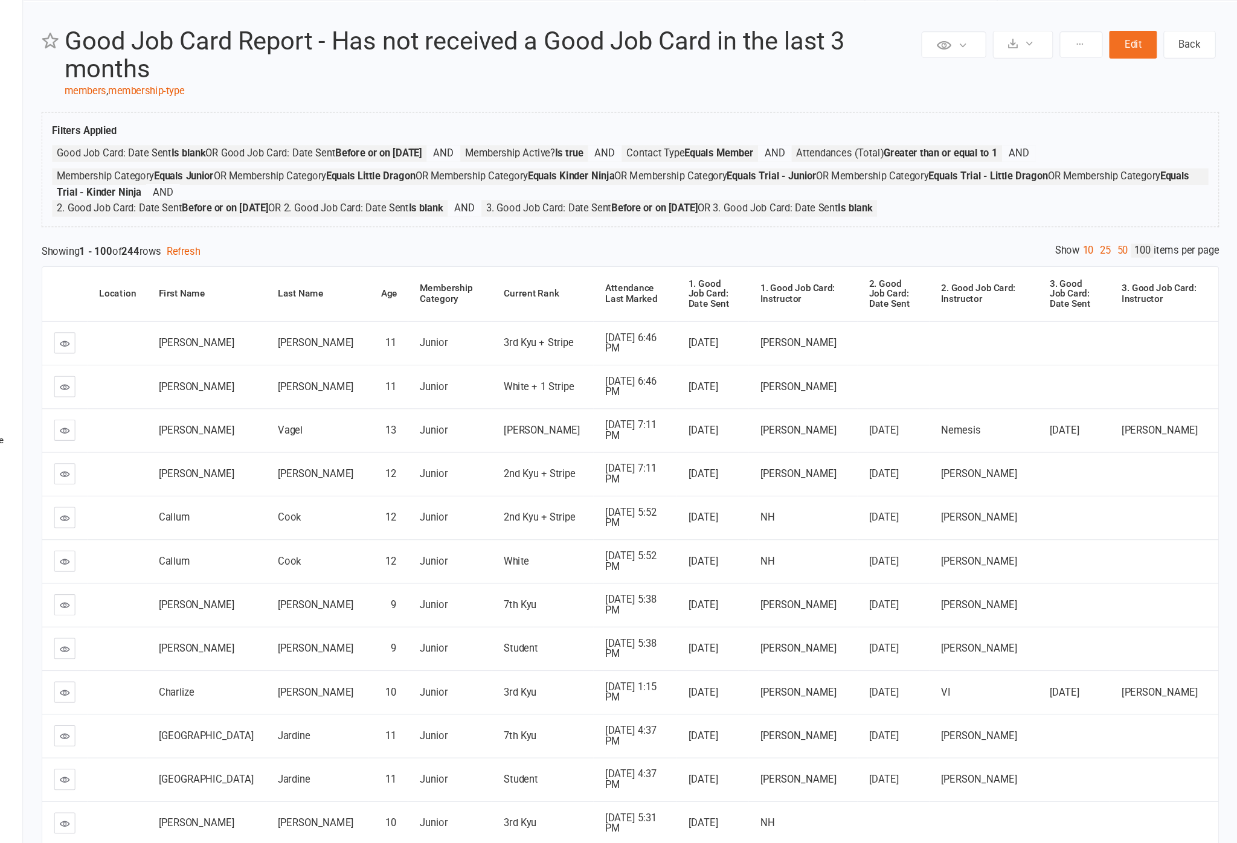
scroll to position [22, 0]
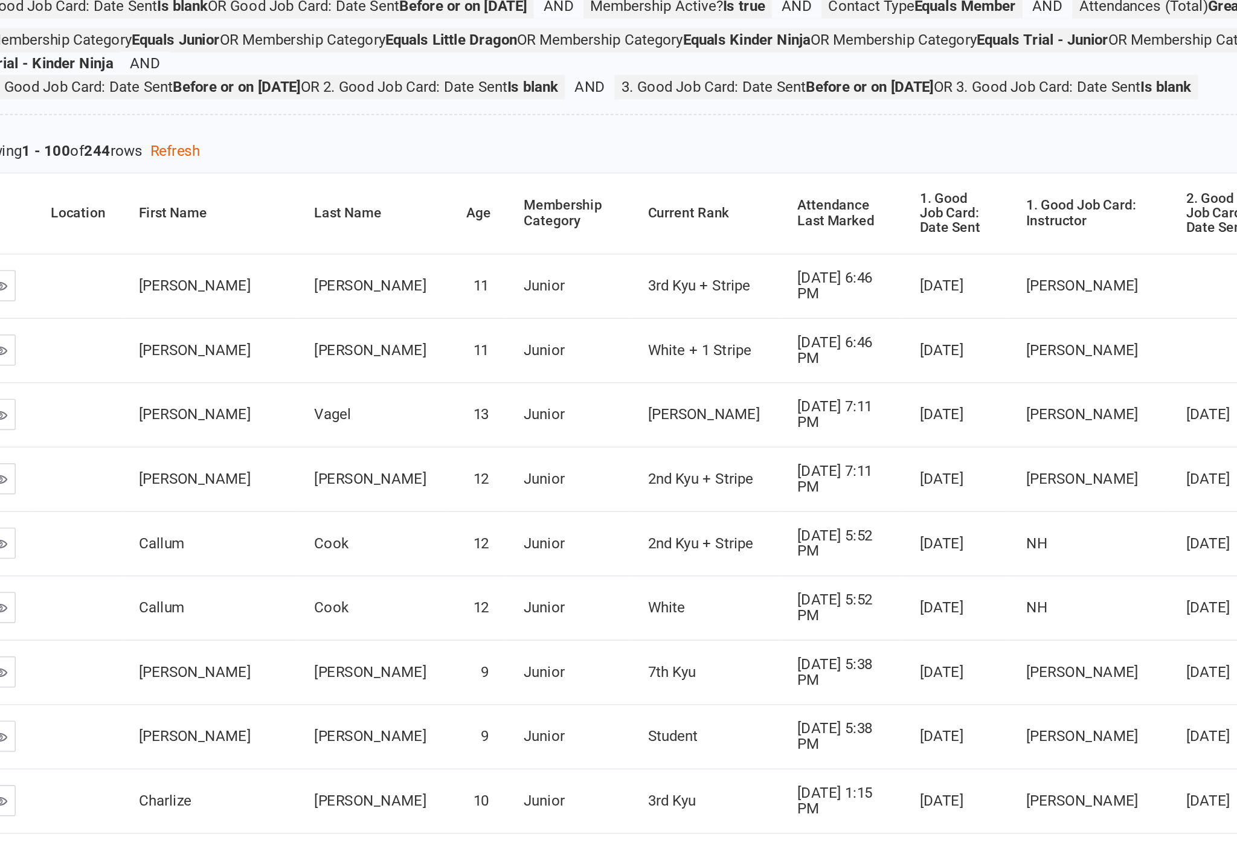
click at [649, 263] on th "Attendance Last Marked" at bounding box center [687, 288] width 76 height 50
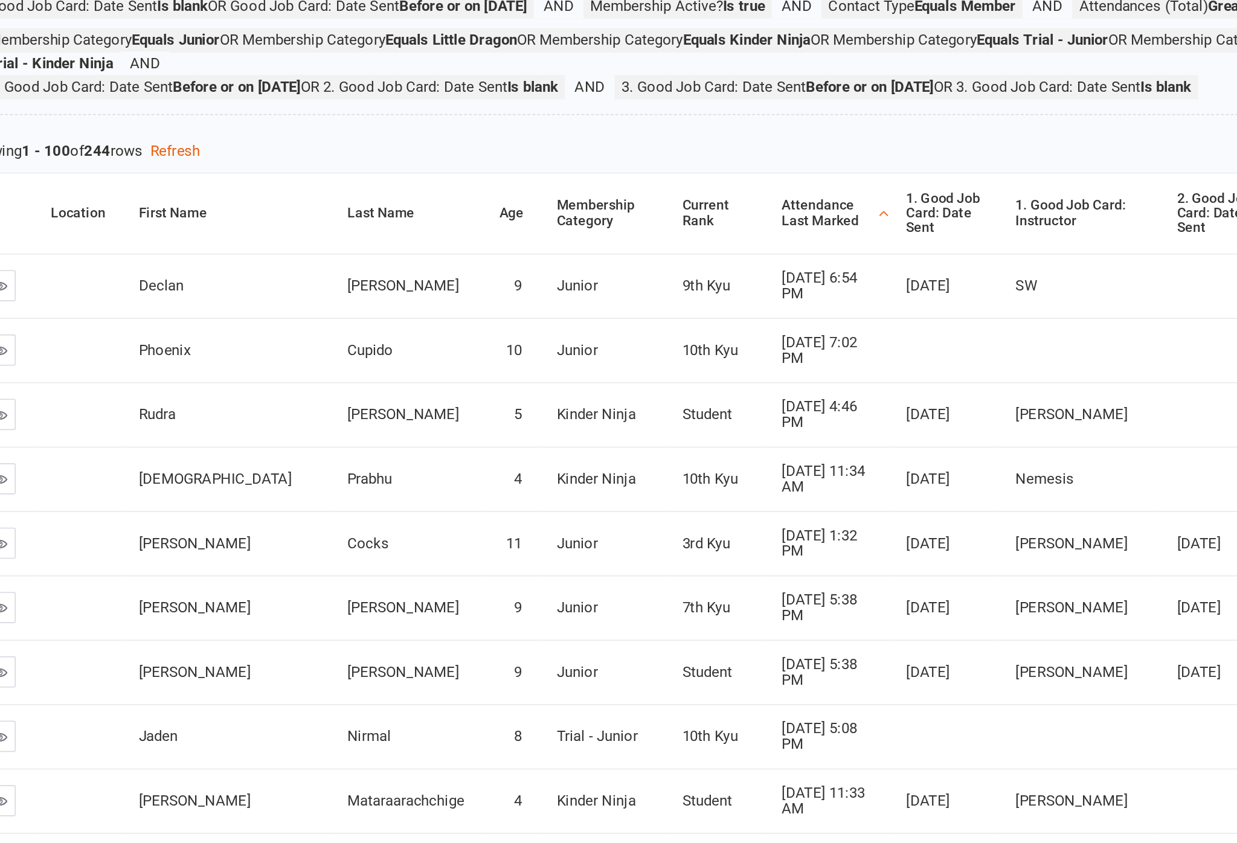
click at [650, 278] on div "Attendance Last Marked" at bounding box center [678, 287] width 57 height 19
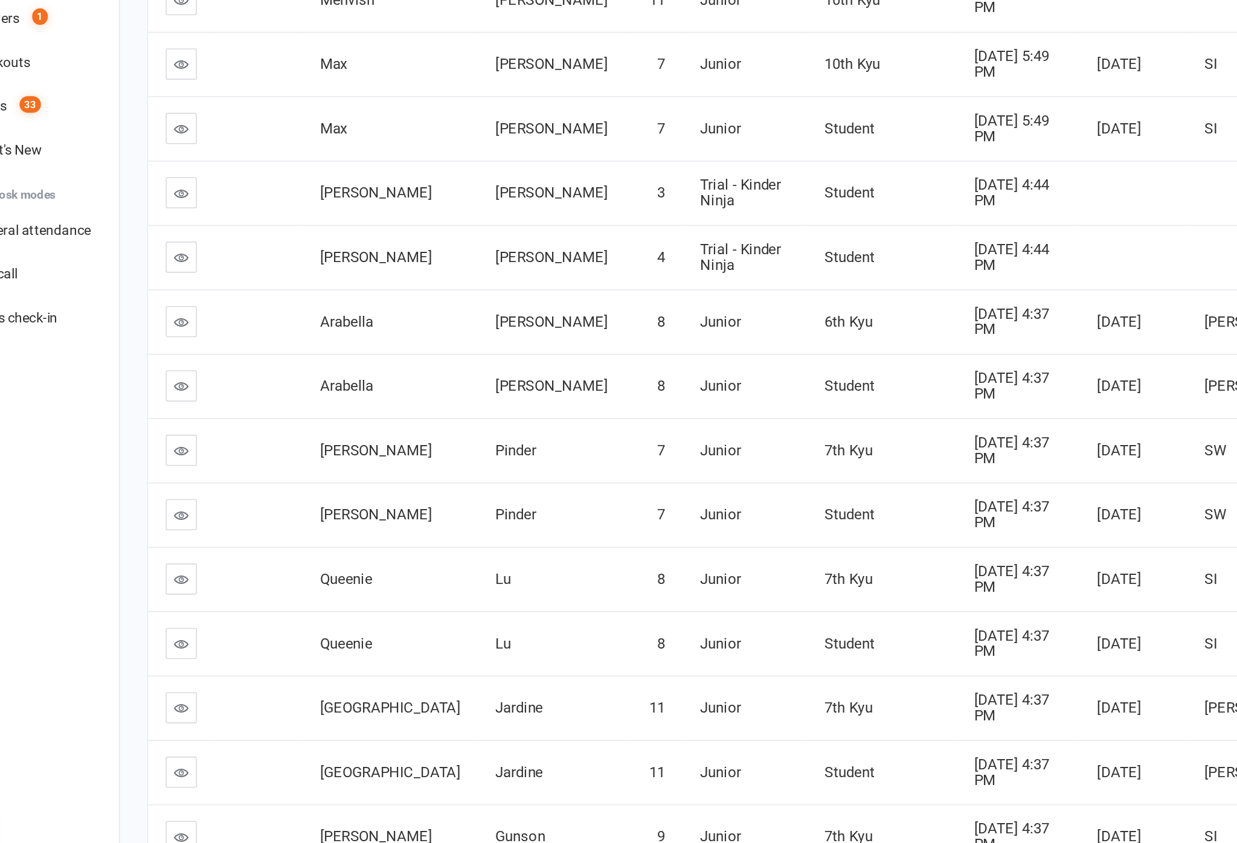
scroll to position [617, 0]
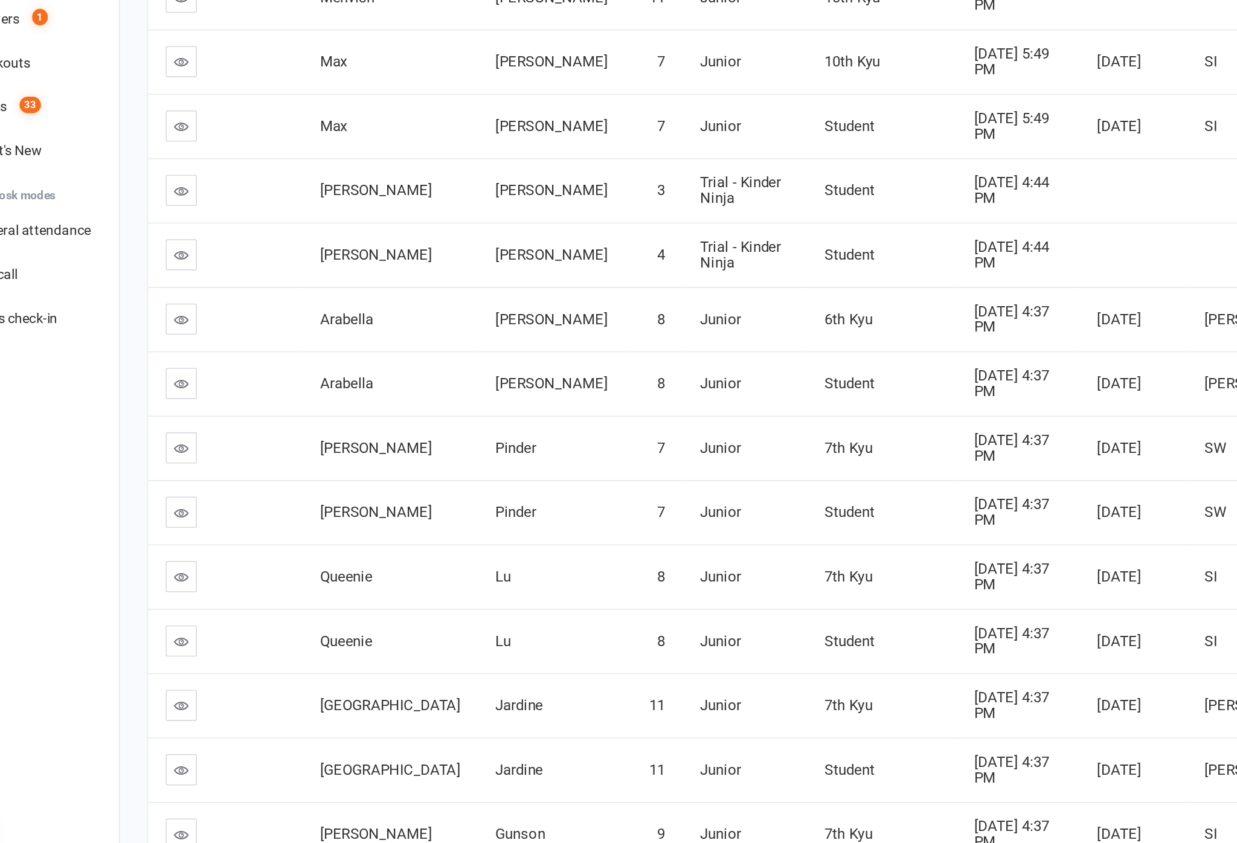
click at [156, 605] on link at bounding box center [165, 614] width 19 height 19
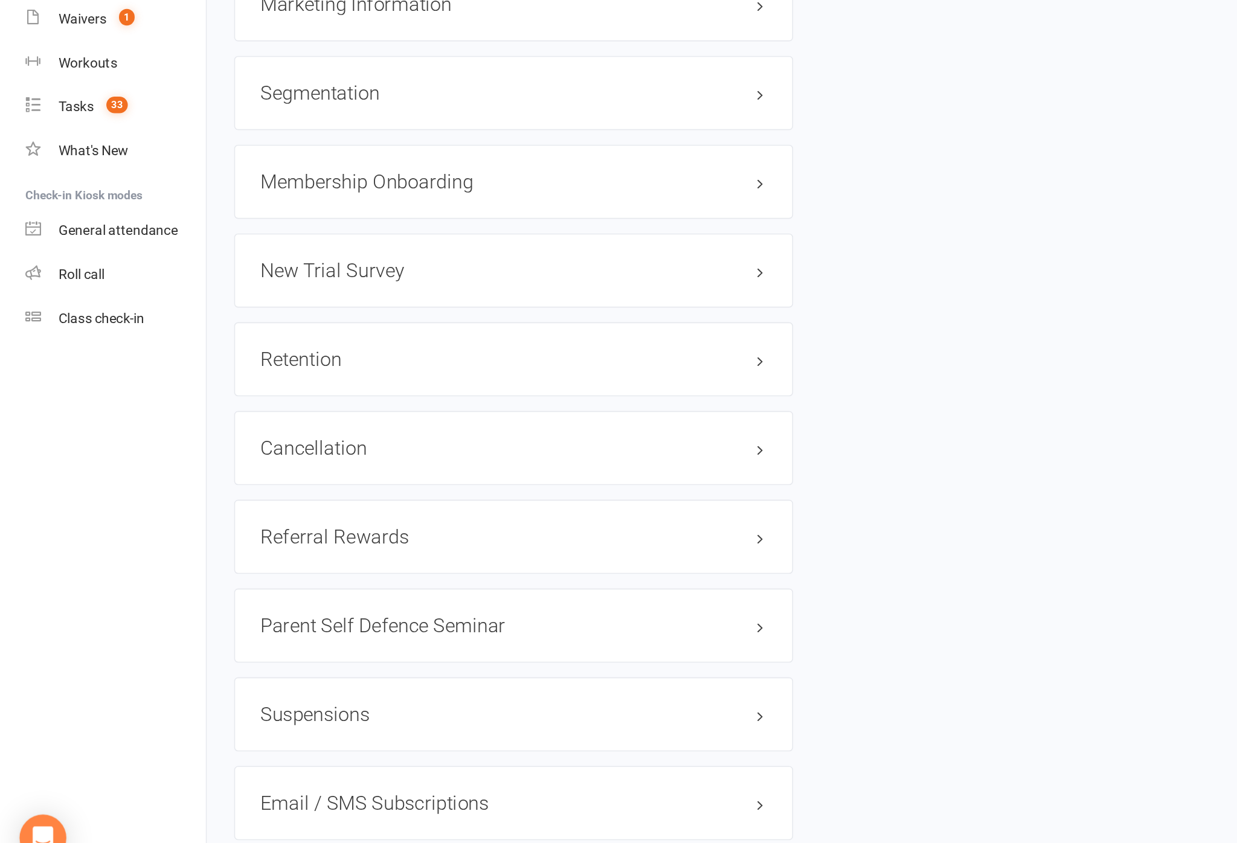
scroll to position [1260, 0]
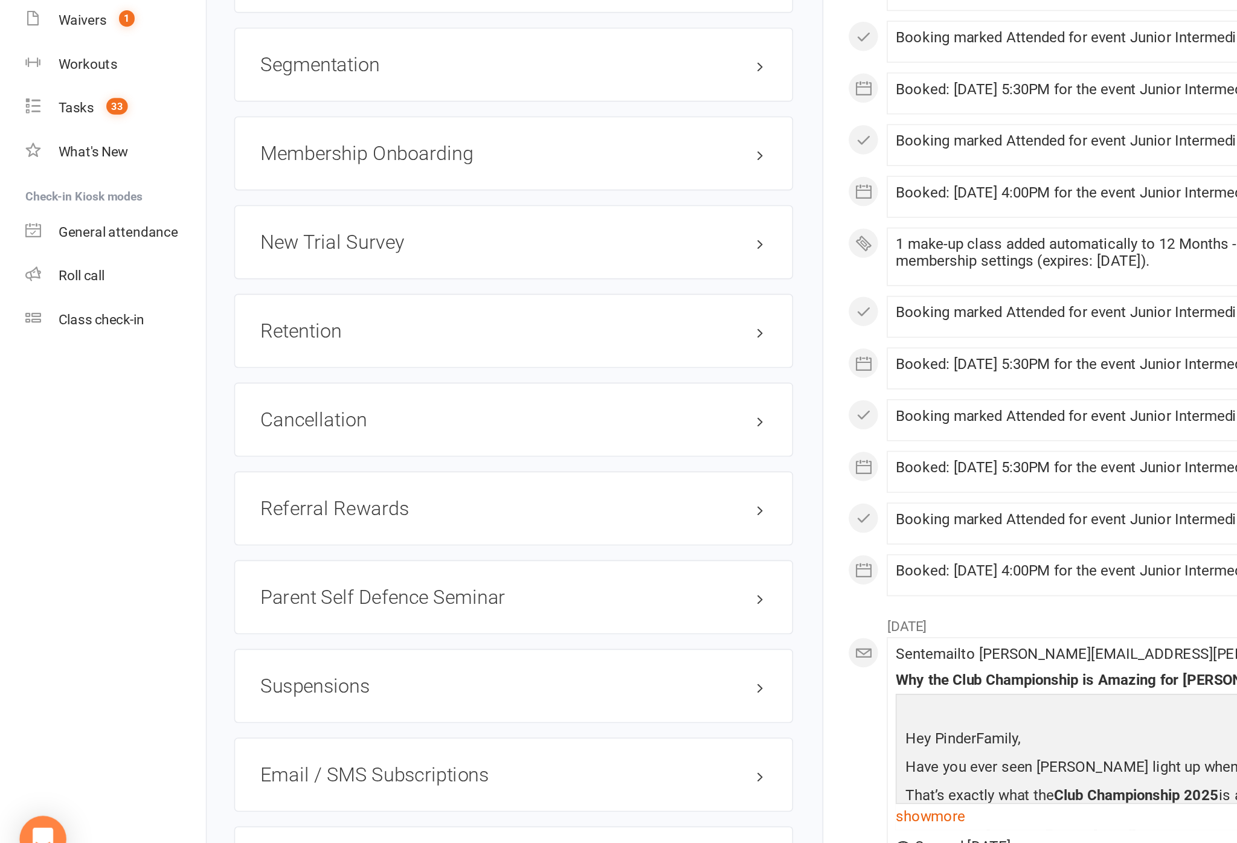
click at [0, 0] on link "edit" at bounding box center [0, 0] width 0 height 0
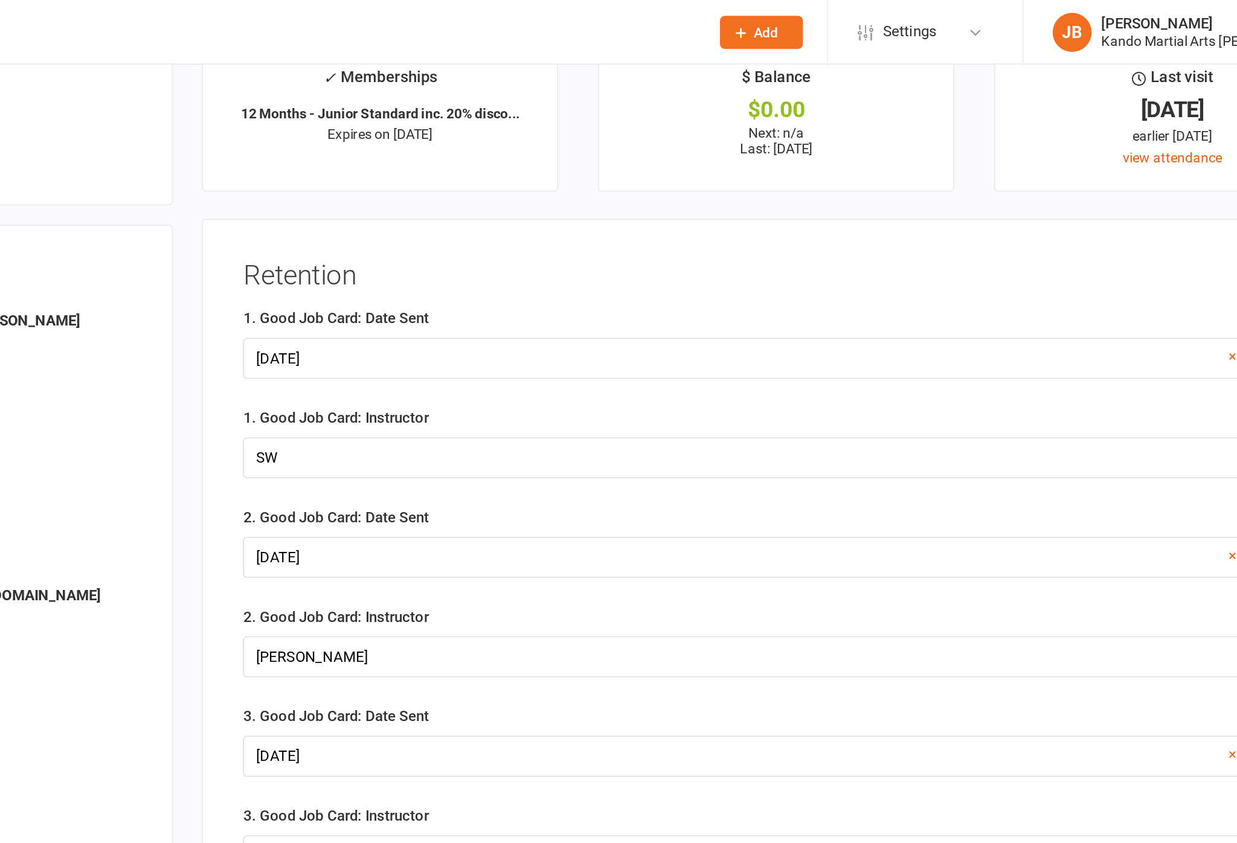
scroll to position [0, 0]
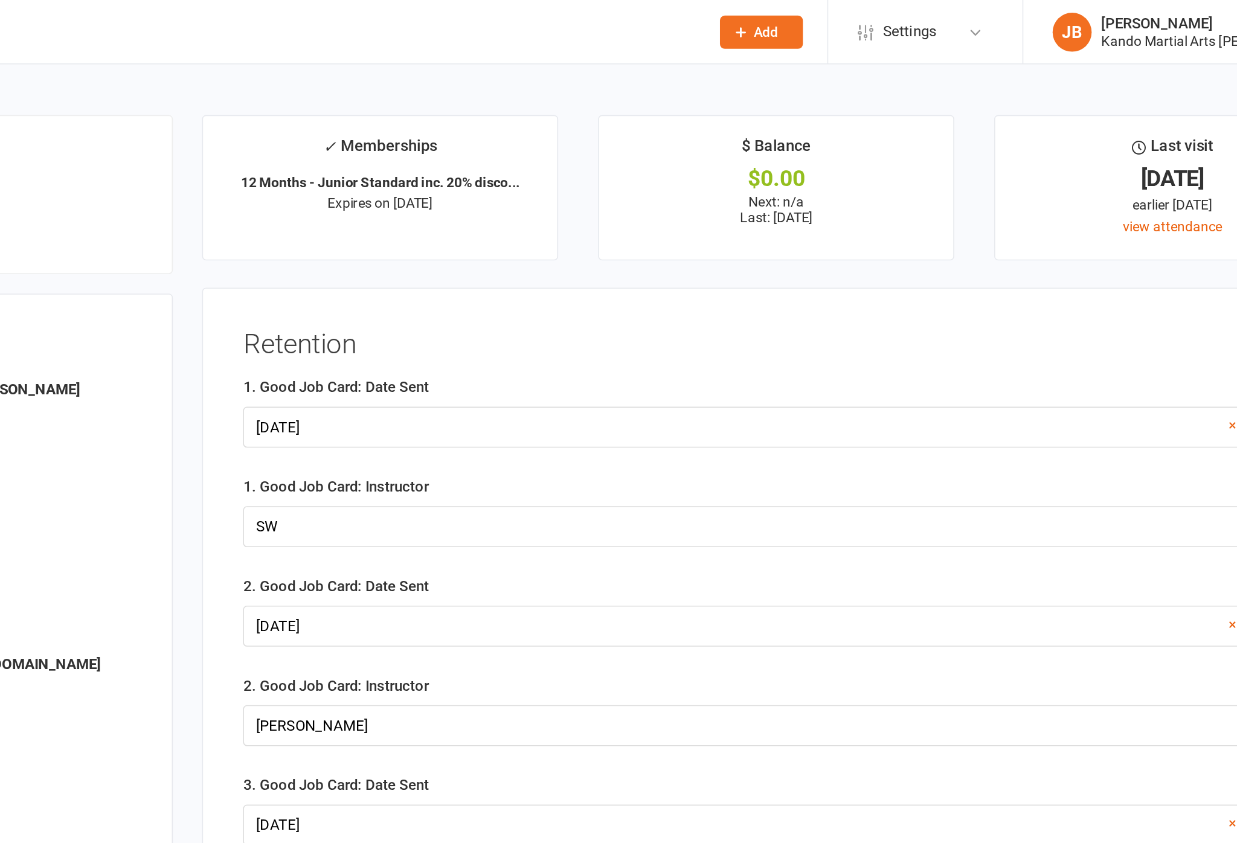
click at [534, 258] on div at bounding box center [864, 264] width 660 height 25
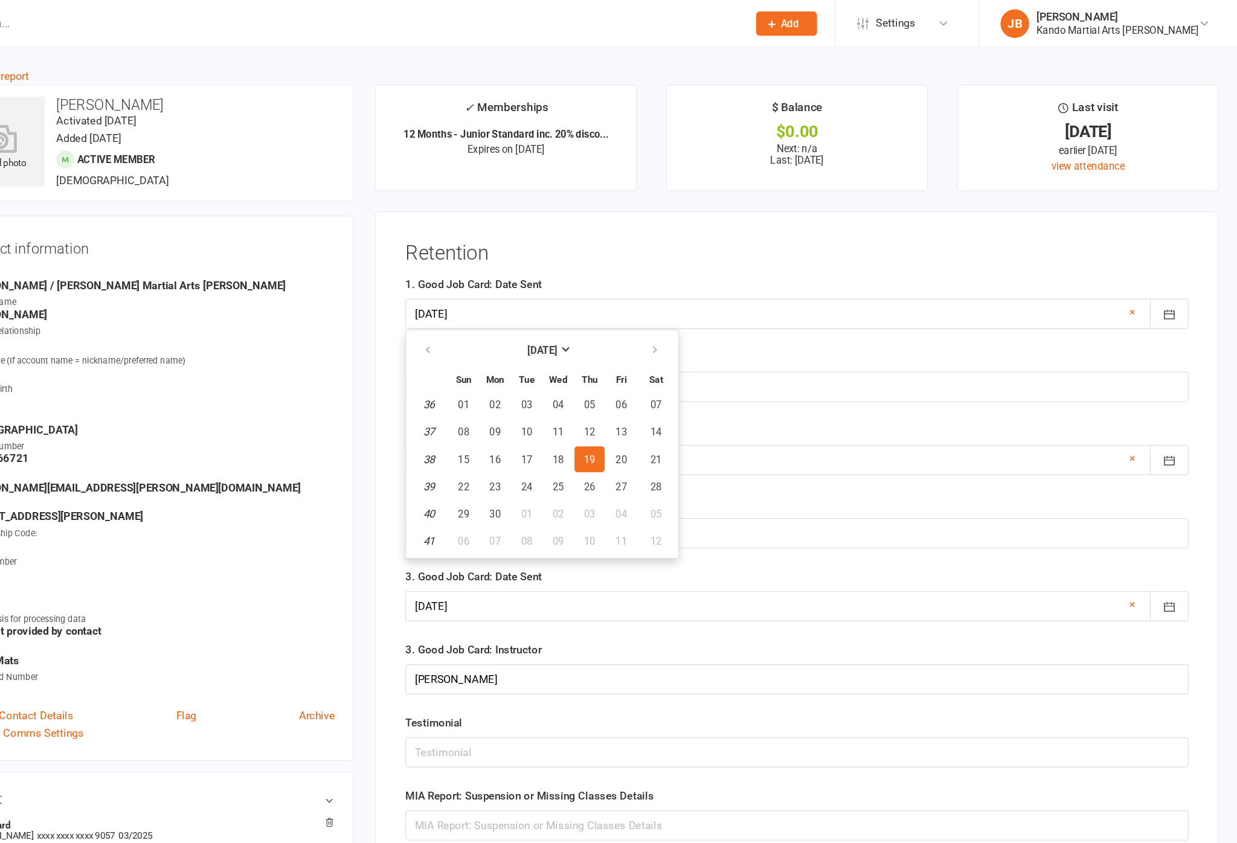
click at [571, 290] on button "[DATE]" at bounding box center [650, 295] width 158 height 22
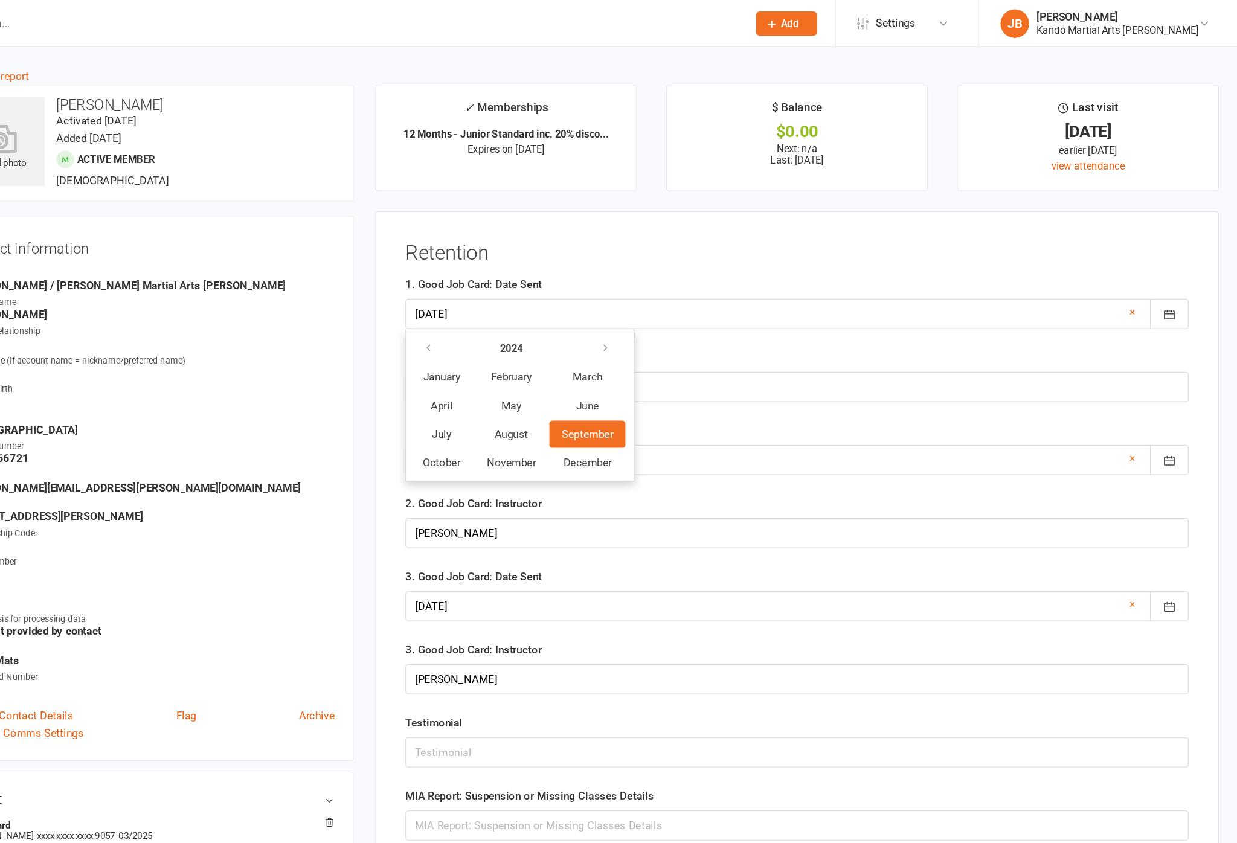
click at [556, 284] on table "[DATE] February March April May June July August September October November Dec…" at bounding box center [629, 342] width 184 height 122
click at [699, 298] on icon "button" at bounding box center [703, 294] width 8 height 10
click at [592, 374] on button "August" at bounding box center [623, 365] width 62 height 23
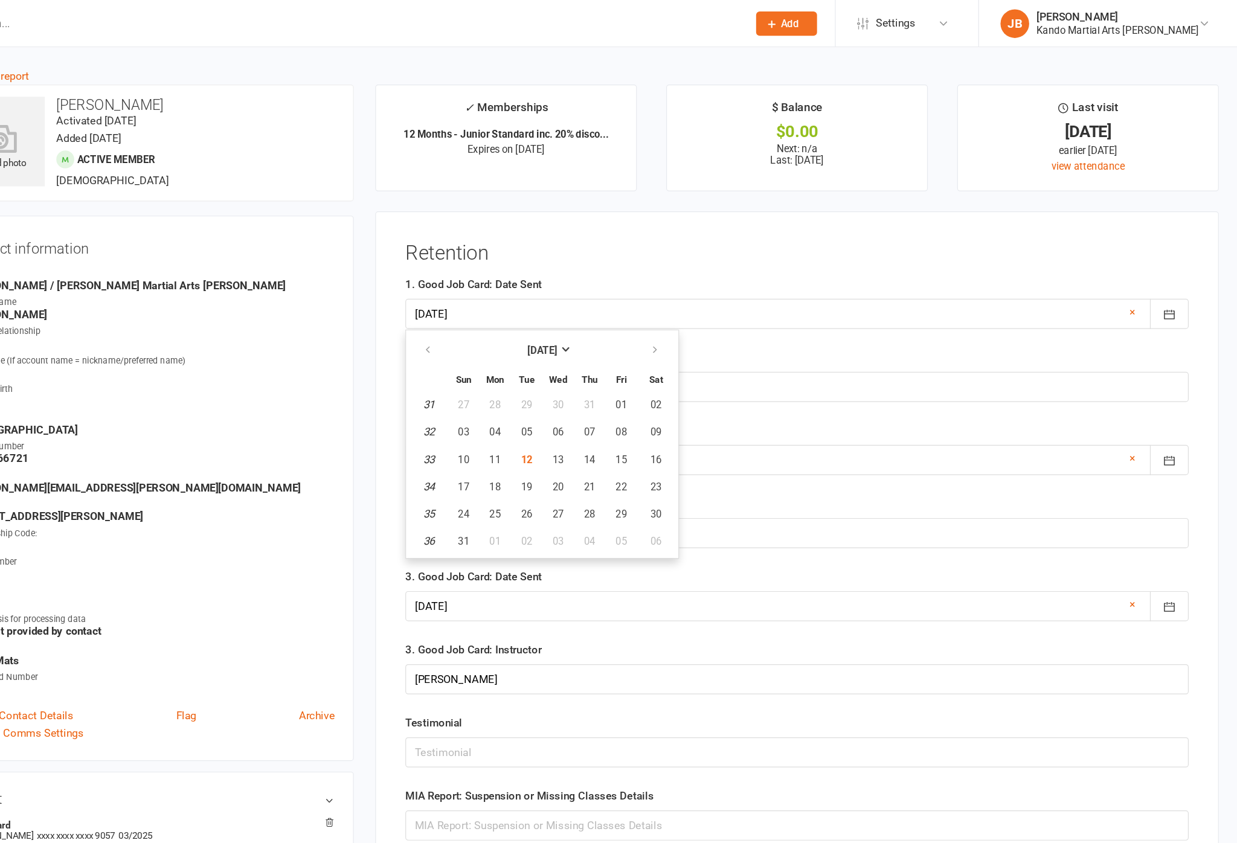
click at [632, 392] on span "12" at bounding box center [637, 387] width 10 height 10
type input "[DATE]"
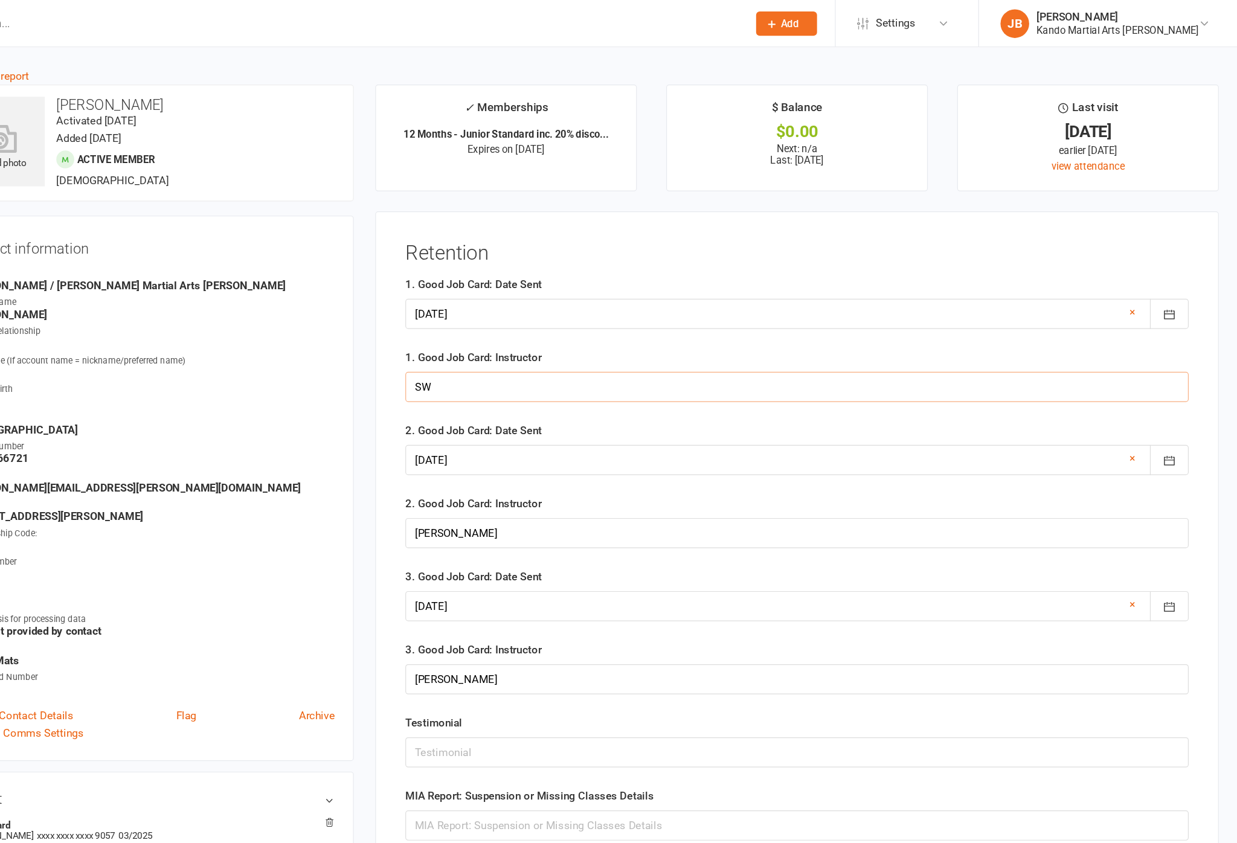
click at [534, 323] on input "SW" at bounding box center [864, 325] width 660 height 25
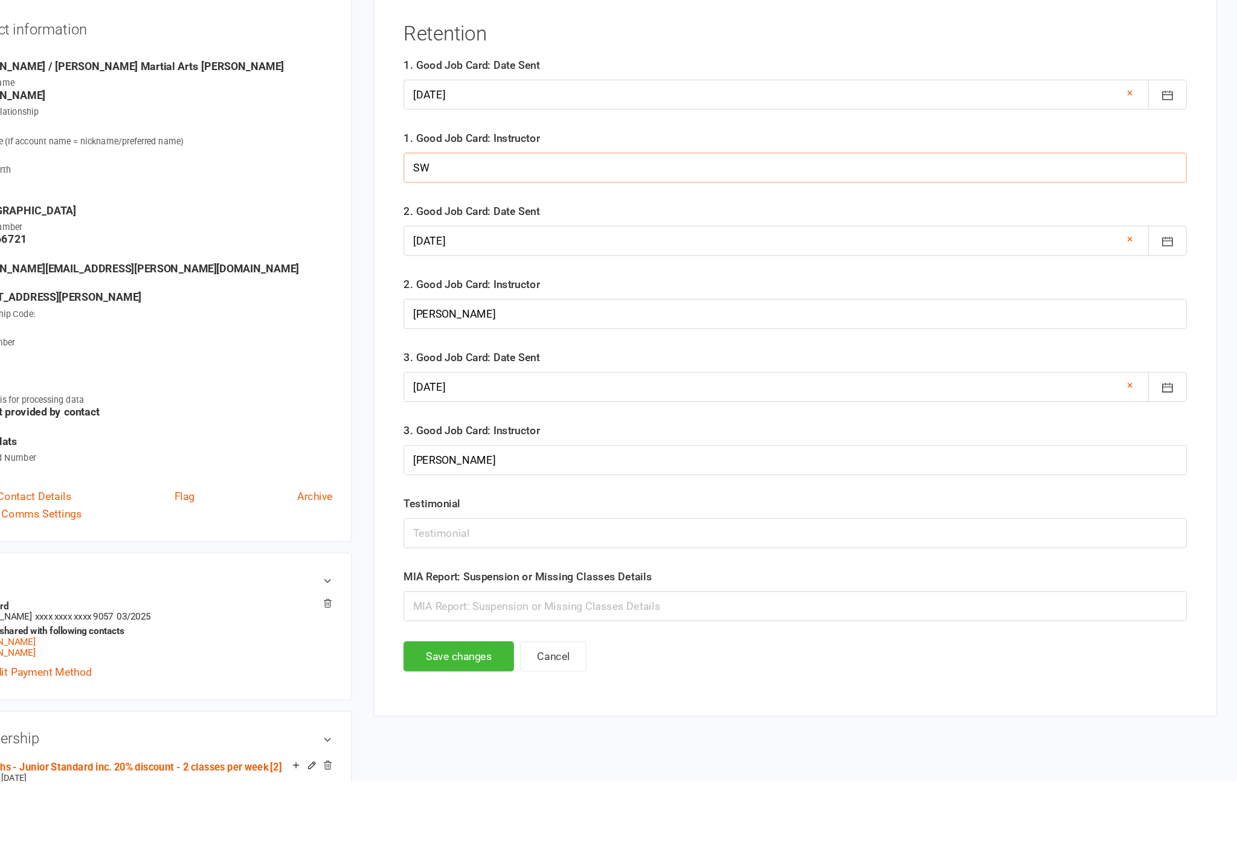
click at [534, 313] on input "SW" at bounding box center [864, 325] width 660 height 25
type input "S"
type input "[PERSON_NAME]"
click at [534, 673] on button "Save changes" at bounding box center [580, 685] width 93 height 25
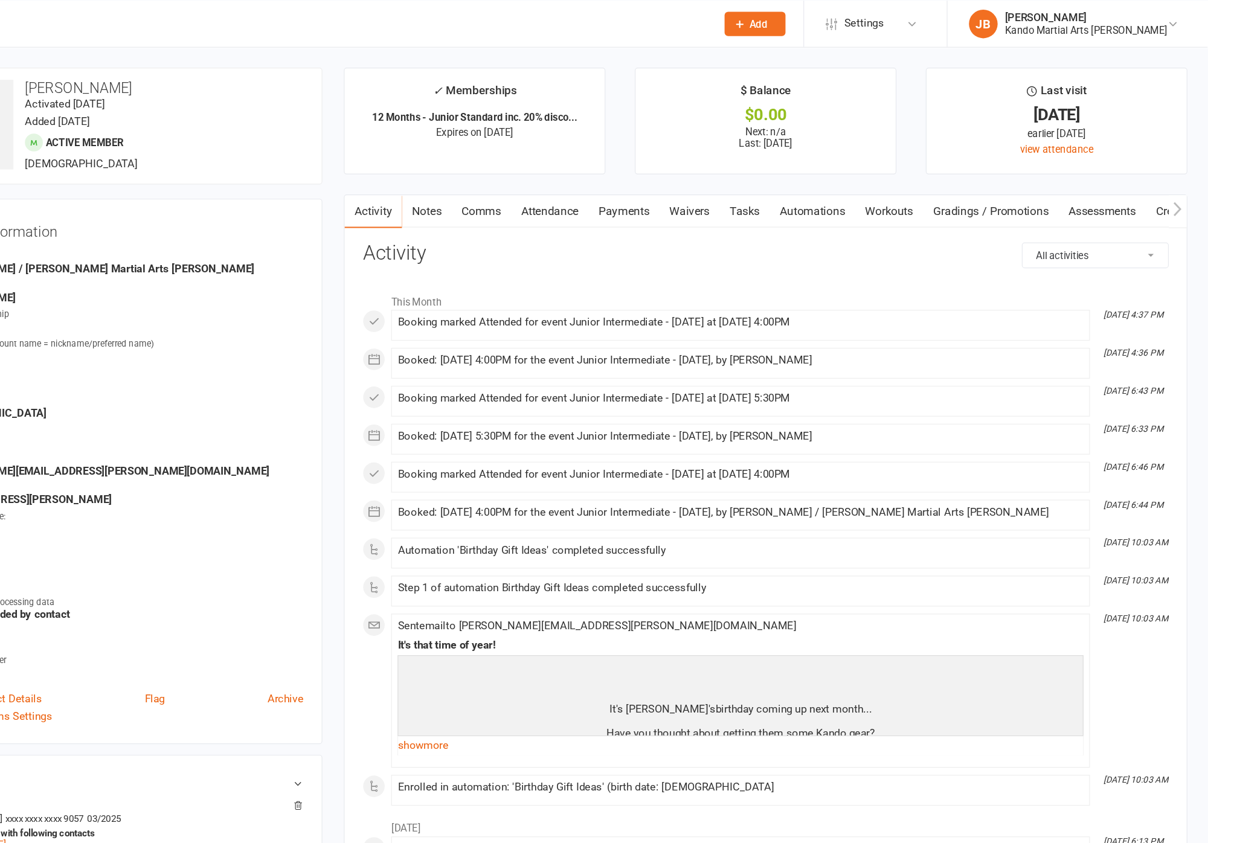
scroll to position [0, 0]
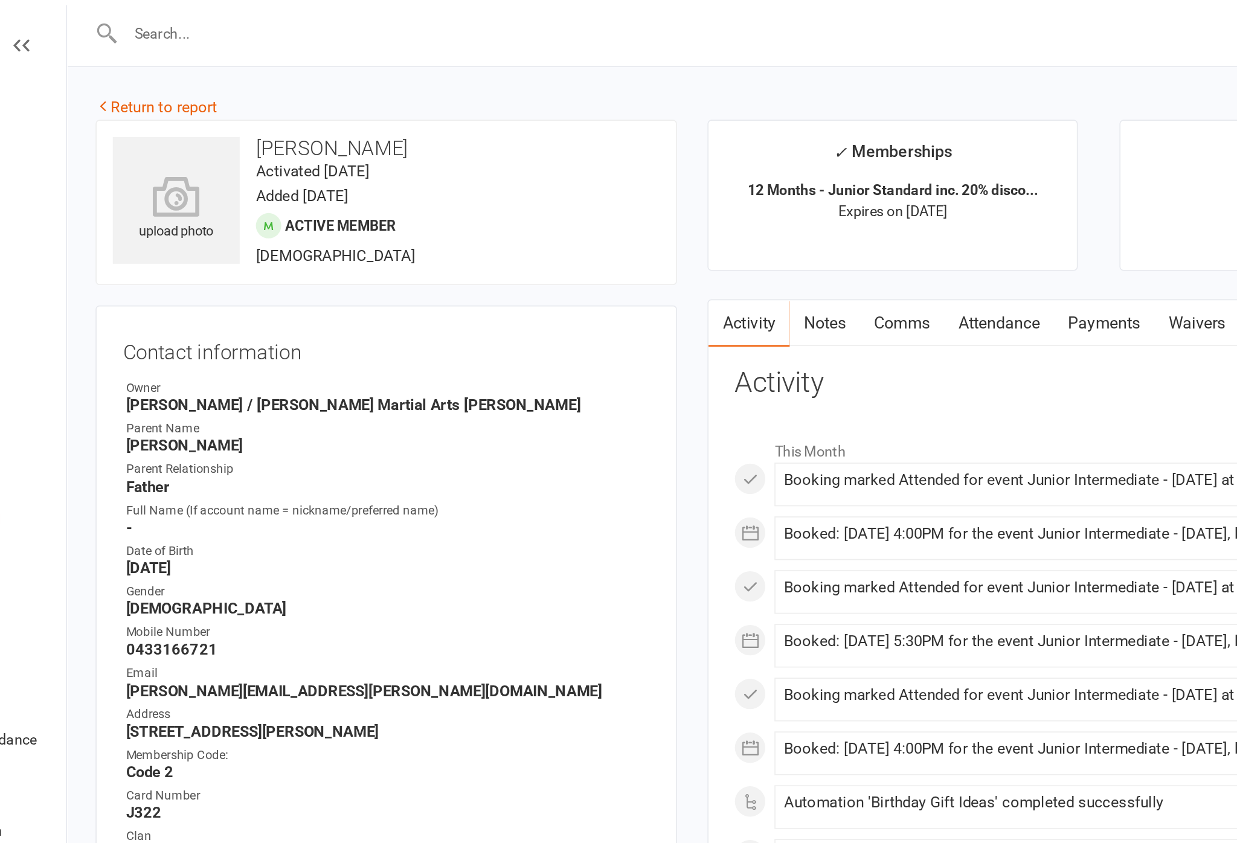
click at [145, 65] on link "Return to report" at bounding box center [181, 64] width 72 height 11
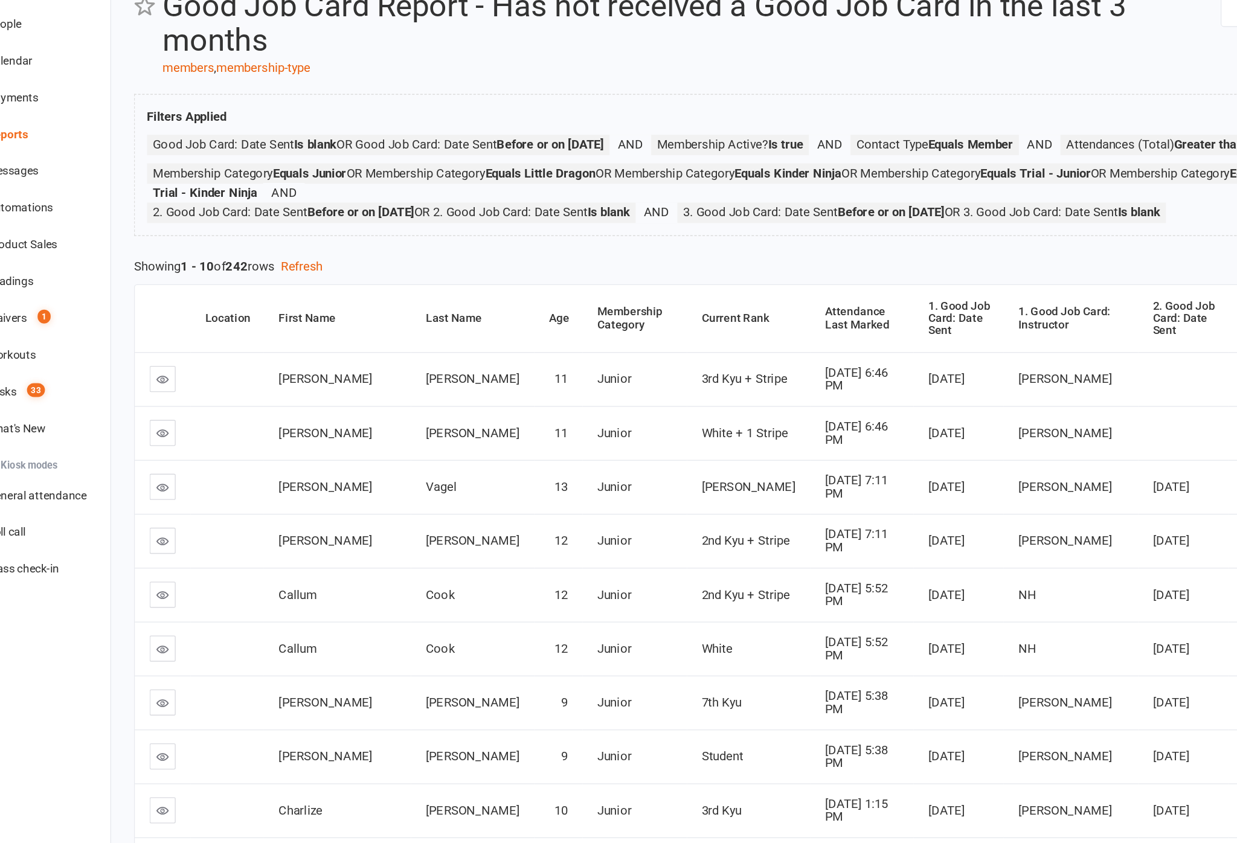
click at [656, 300] on div "Attendance Last Marked" at bounding box center [684, 309] width 56 height 19
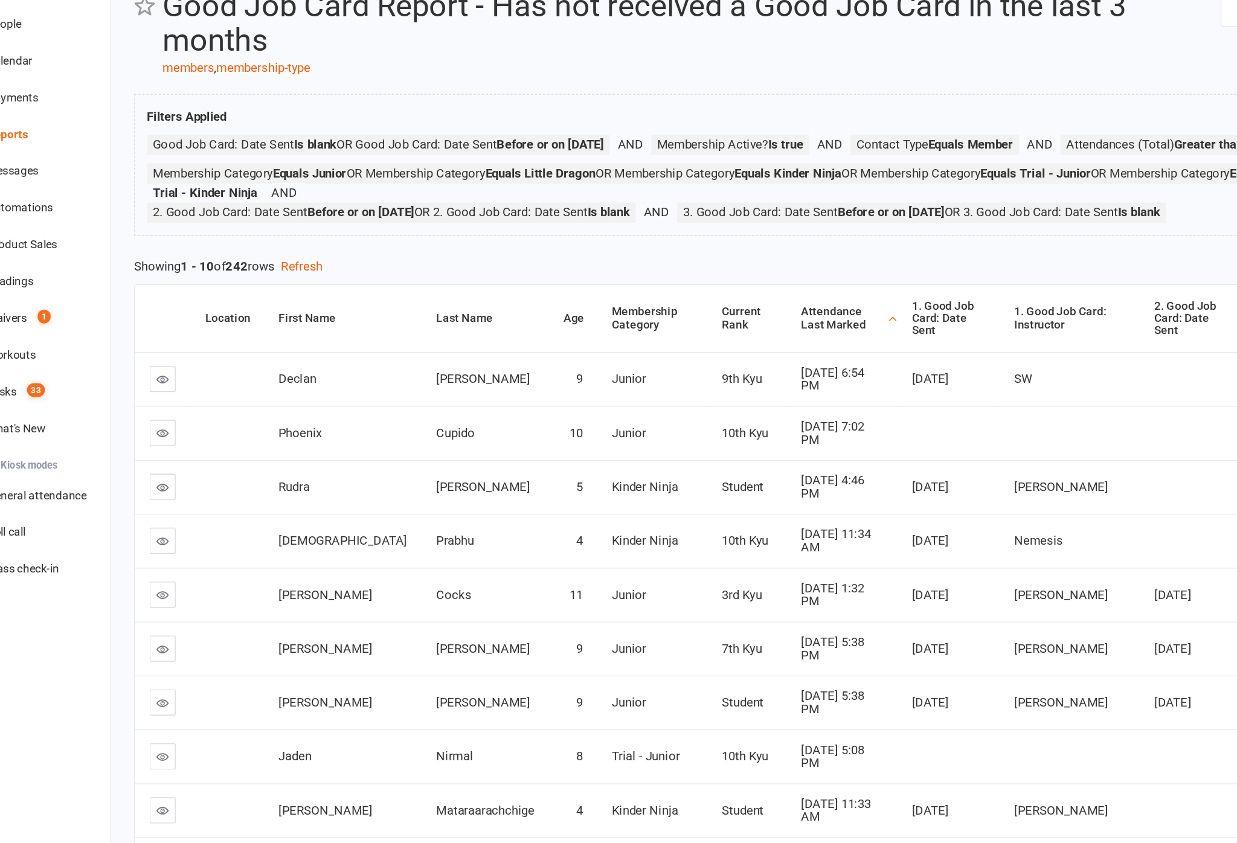
click at [627, 285] on th "Attendance Last Marked" at bounding box center [668, 310] width 82 height 50
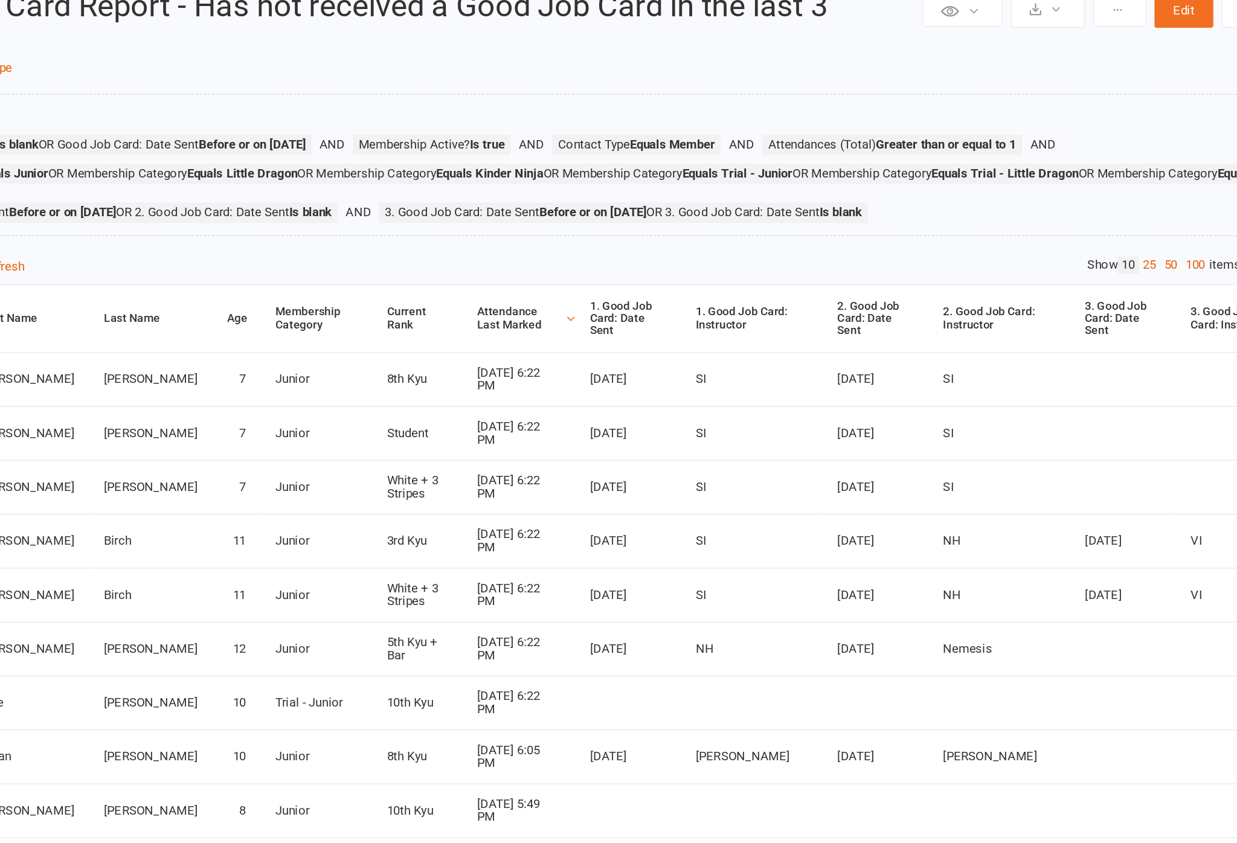
click at [927, 264] on link "100" at bounding box center [1150, 270] width 21 height 13
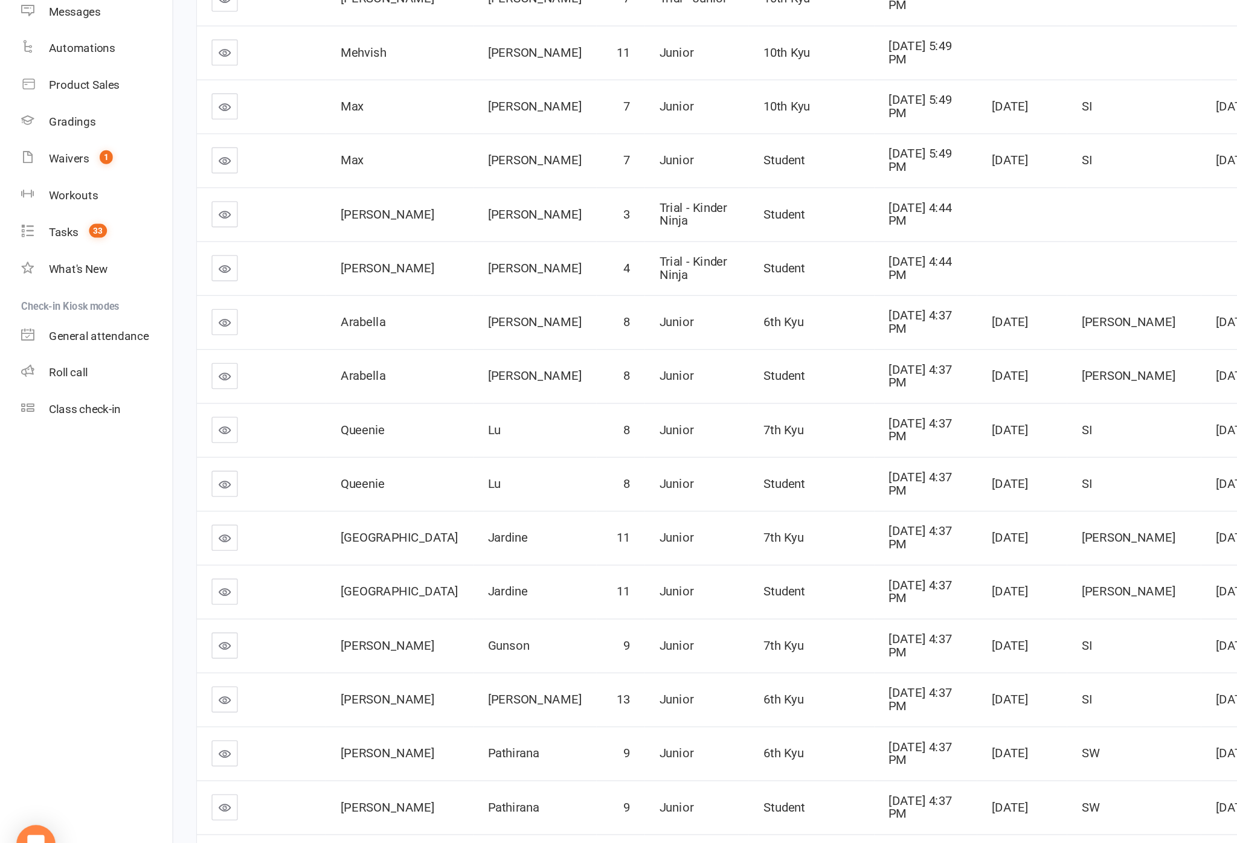
scroll to position [689, 0]
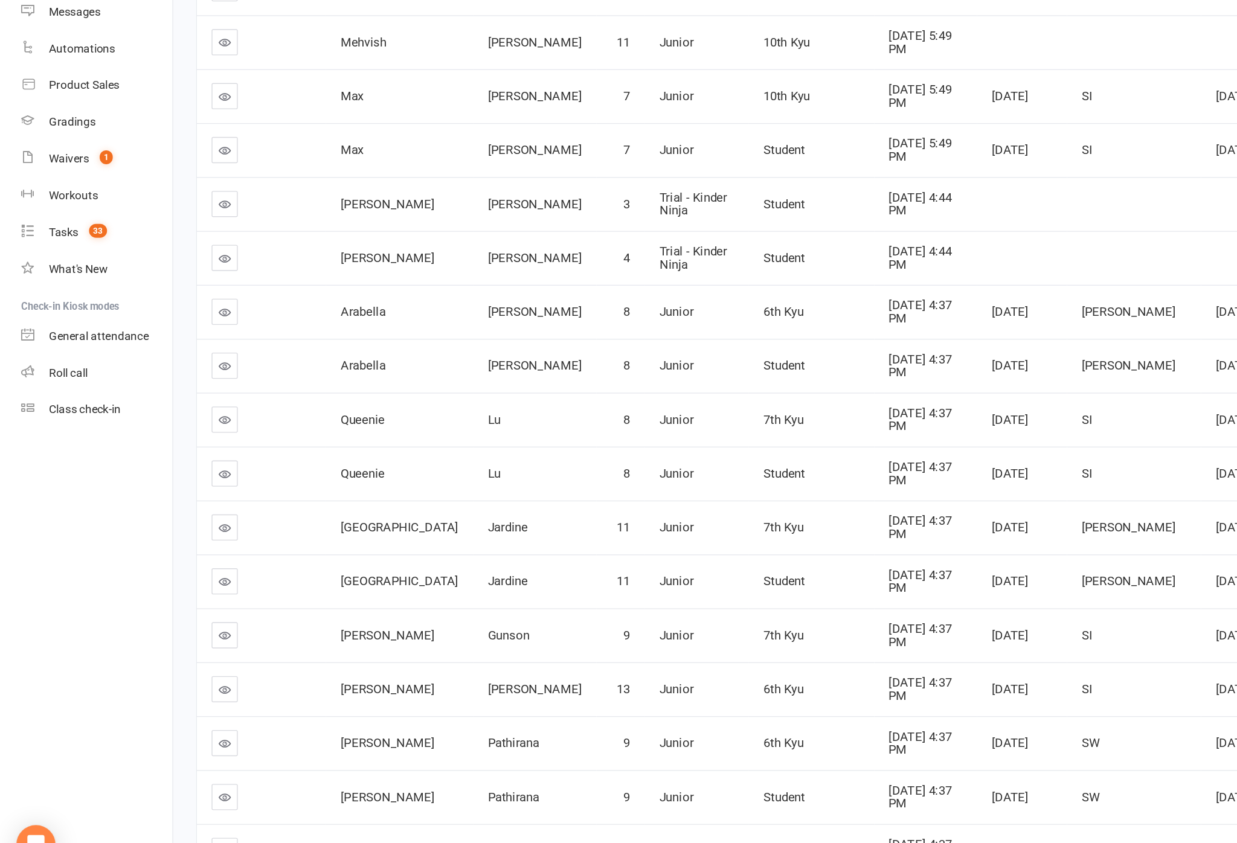
click at [175, 533] on link at bounding box center [165, 542] width 19 height 19
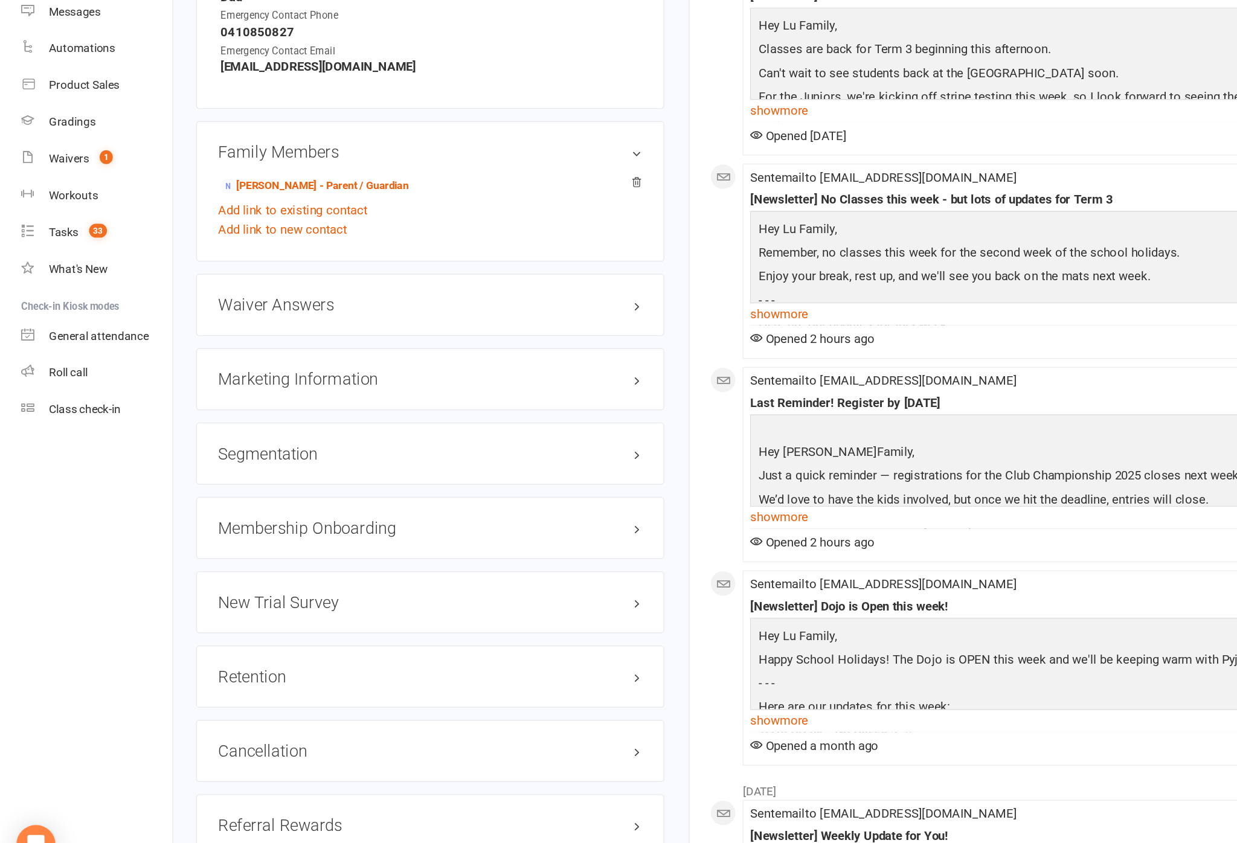
scroll to position [1045, 0]
click at [0, 0] on link "edit" at bounding box center [0, 0] width 0 height 0
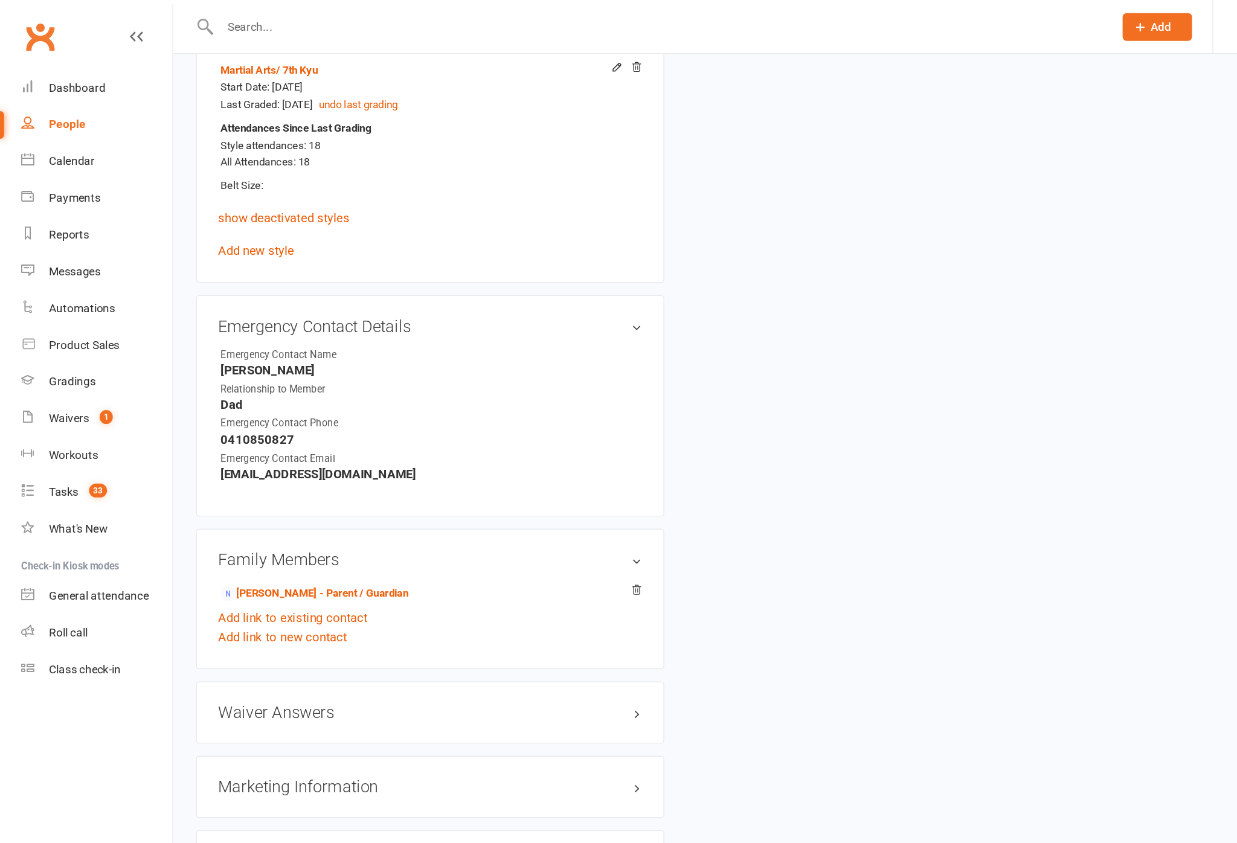
scroll to position [117, 0]
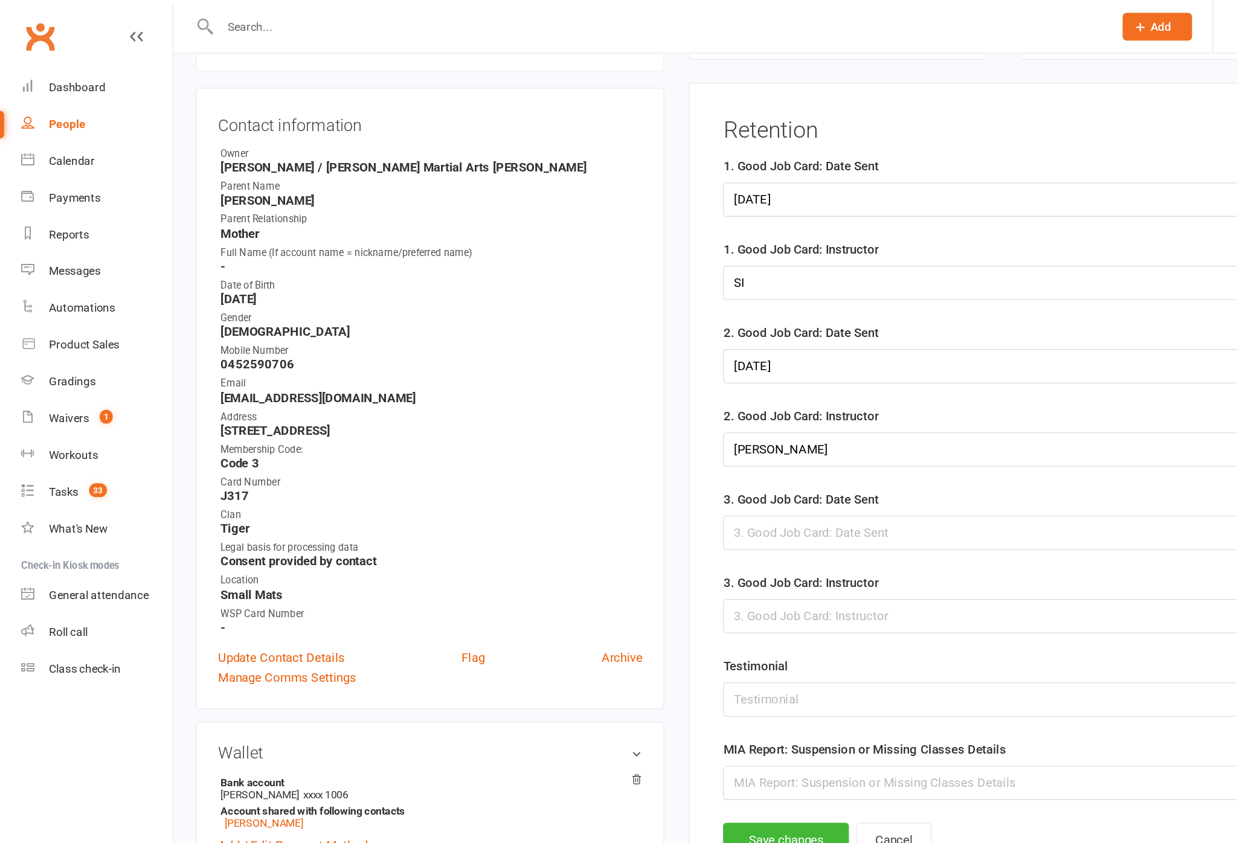
click at [644, 407] on div at bounding box center [864, 394] width 660 height 25
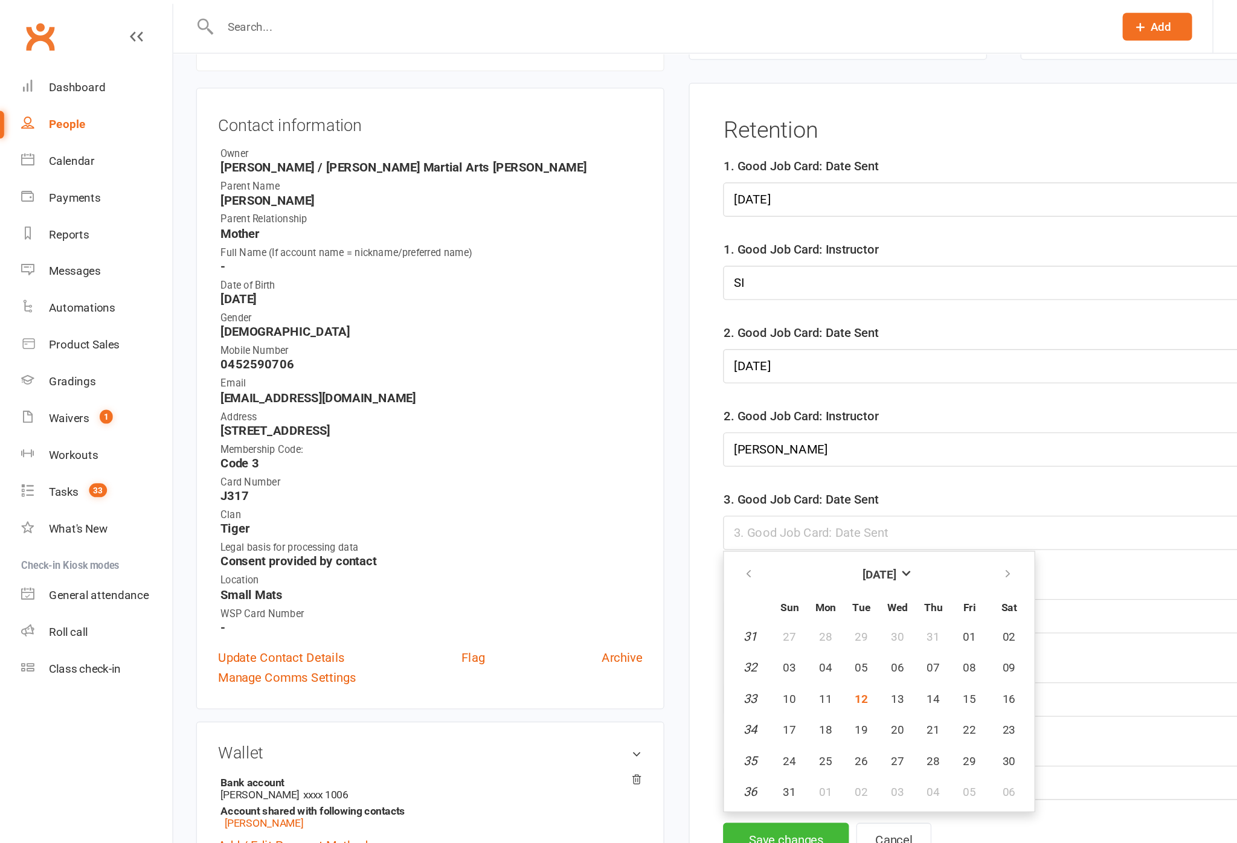
click at [847, 407] on div at bounding box center [864, 394] width 660 height 25
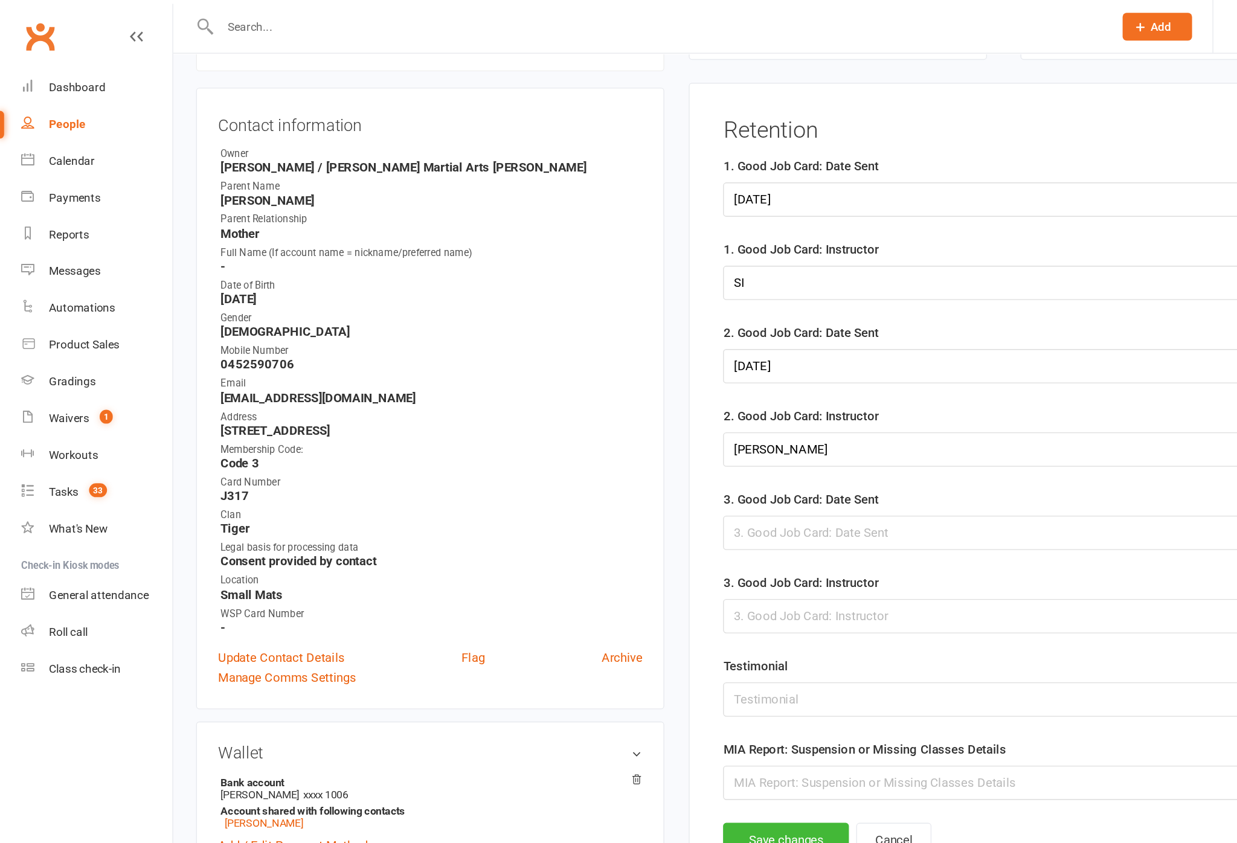
click at [835, 407] on div at bounding box center [864, 394] width 660 height 25
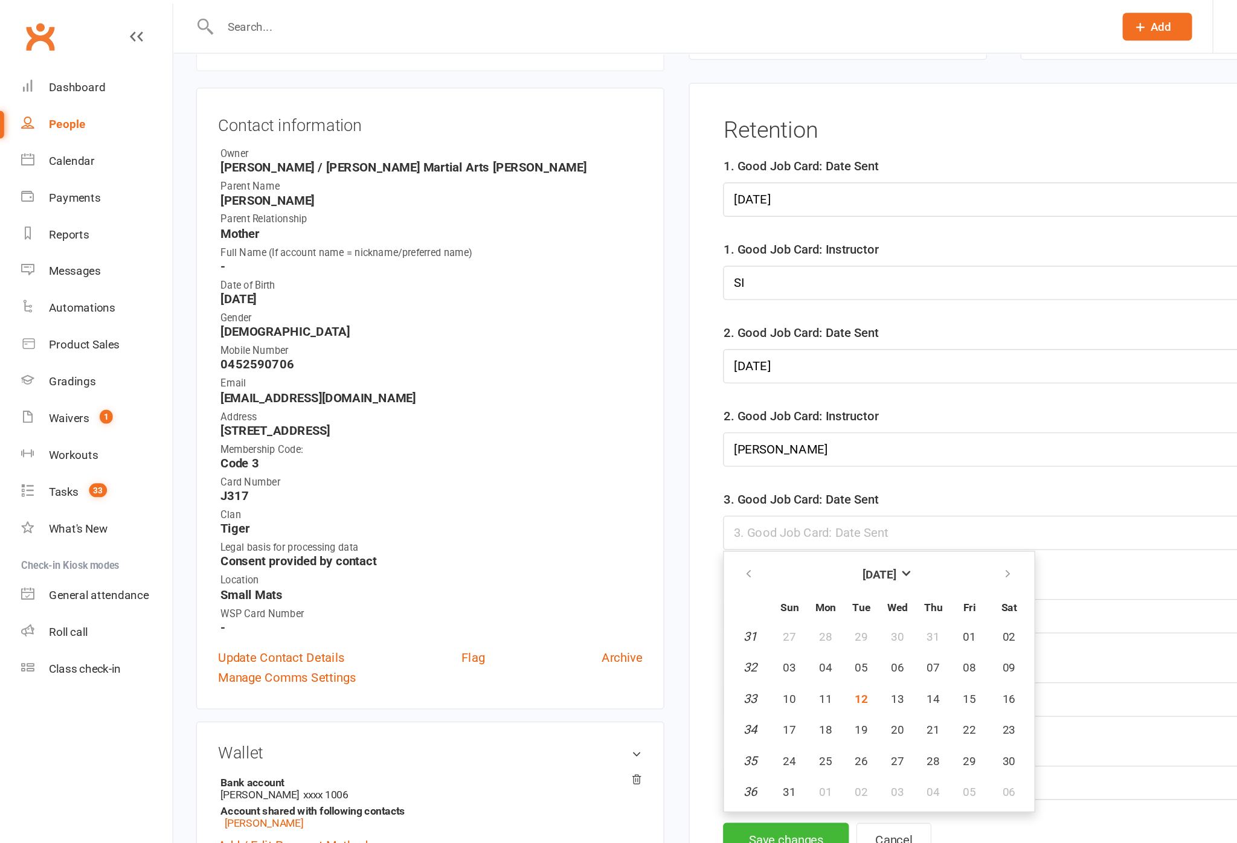
click at [851, 393] on div "3. Good Job Card: Date Sent [DATE] Sun Mon Tue Wed Thu Fri Sat 31 27 28 29 30 3…" at bounding box center [864, 384] width 660 height 45
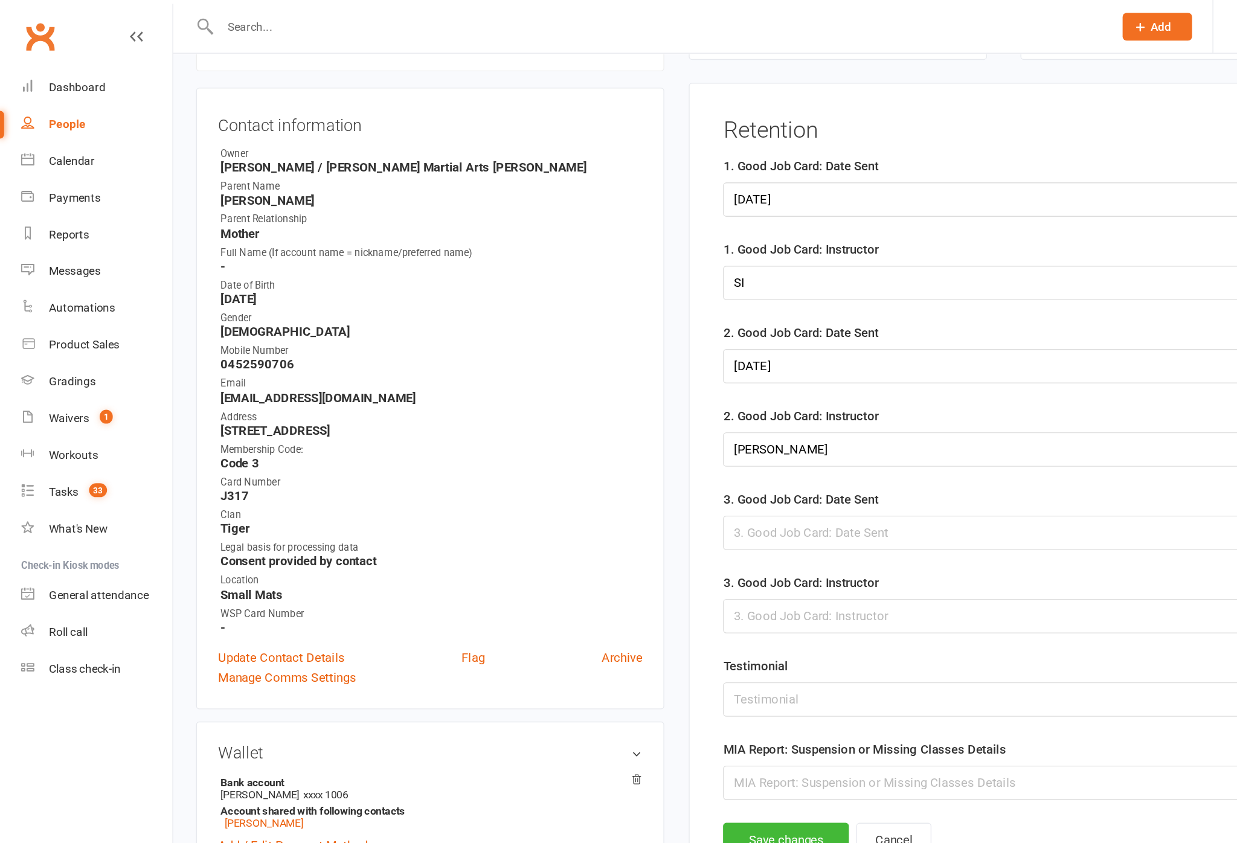
click at [806, 407] on div at bounding box center [864, 394] width 660 height 25
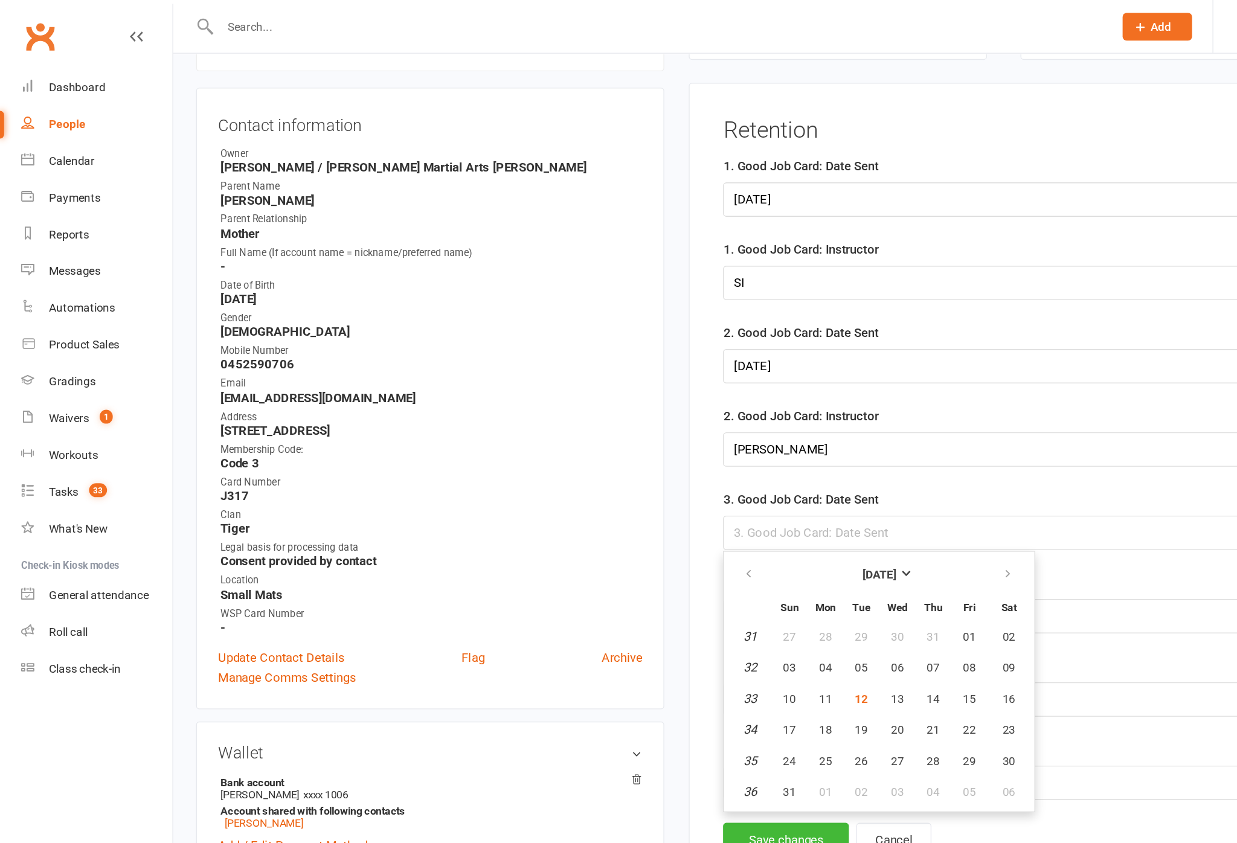
click at [641, 522] on span "12" at bounding box center [637, 517] width 10 height 10
type input "[DATE]"
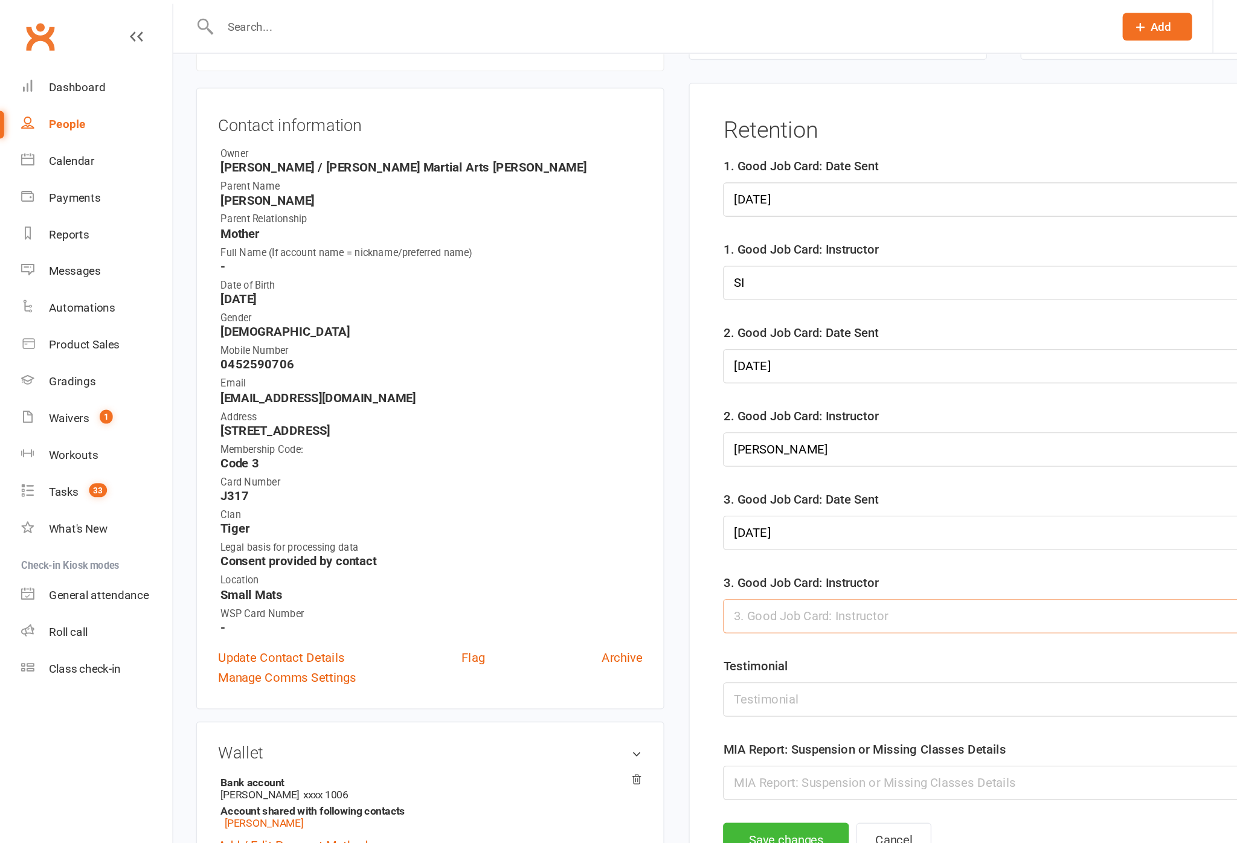
click at [675, 465] on input "text" at bounding box center [864, 455] width 660 height 25
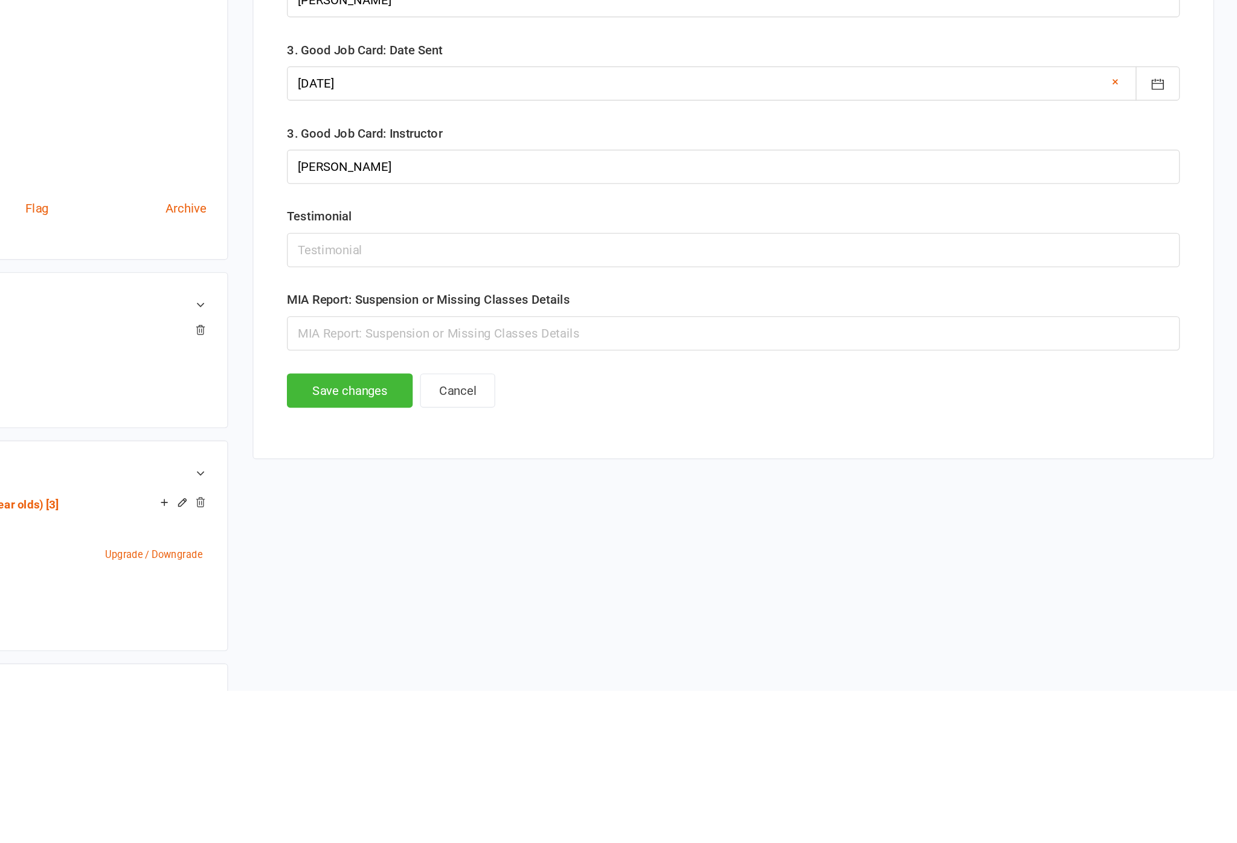
scroll to position [258, 0]
type input "[PERSON_NAME]"
click at [534, 467] on button "Save changes" at bounding box center [580, 479] width 93 height 25
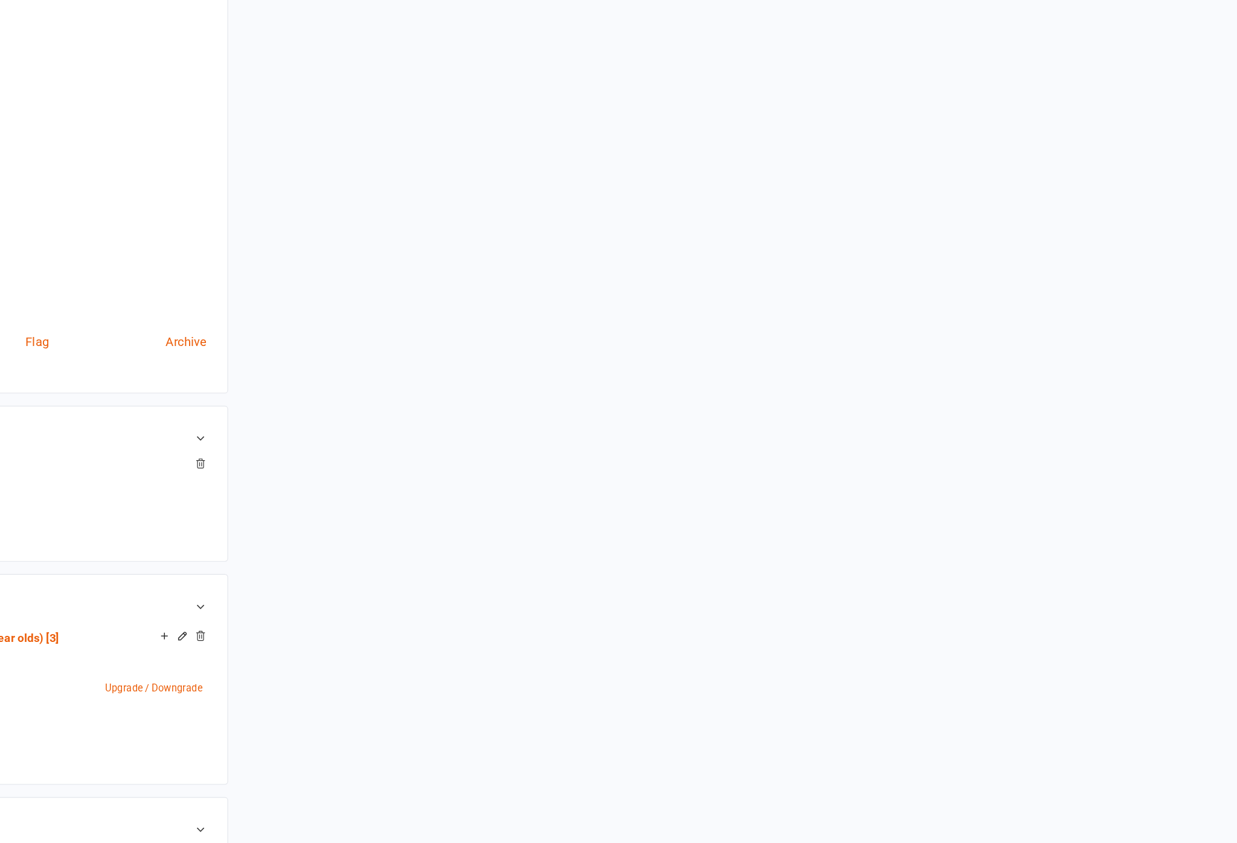
scroll to position [0, 0]
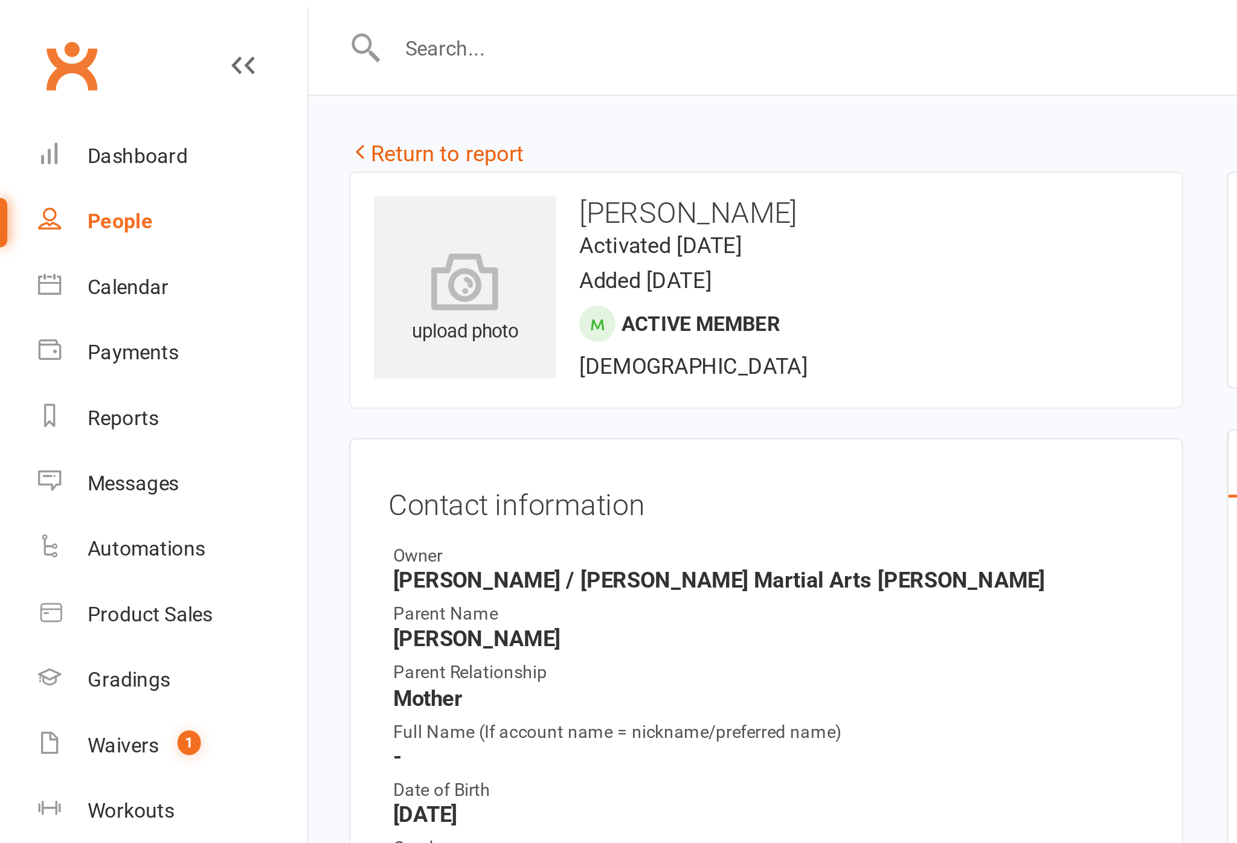
click at [153, 59] on icon at bounding box center [149, 63] width 9 height 9
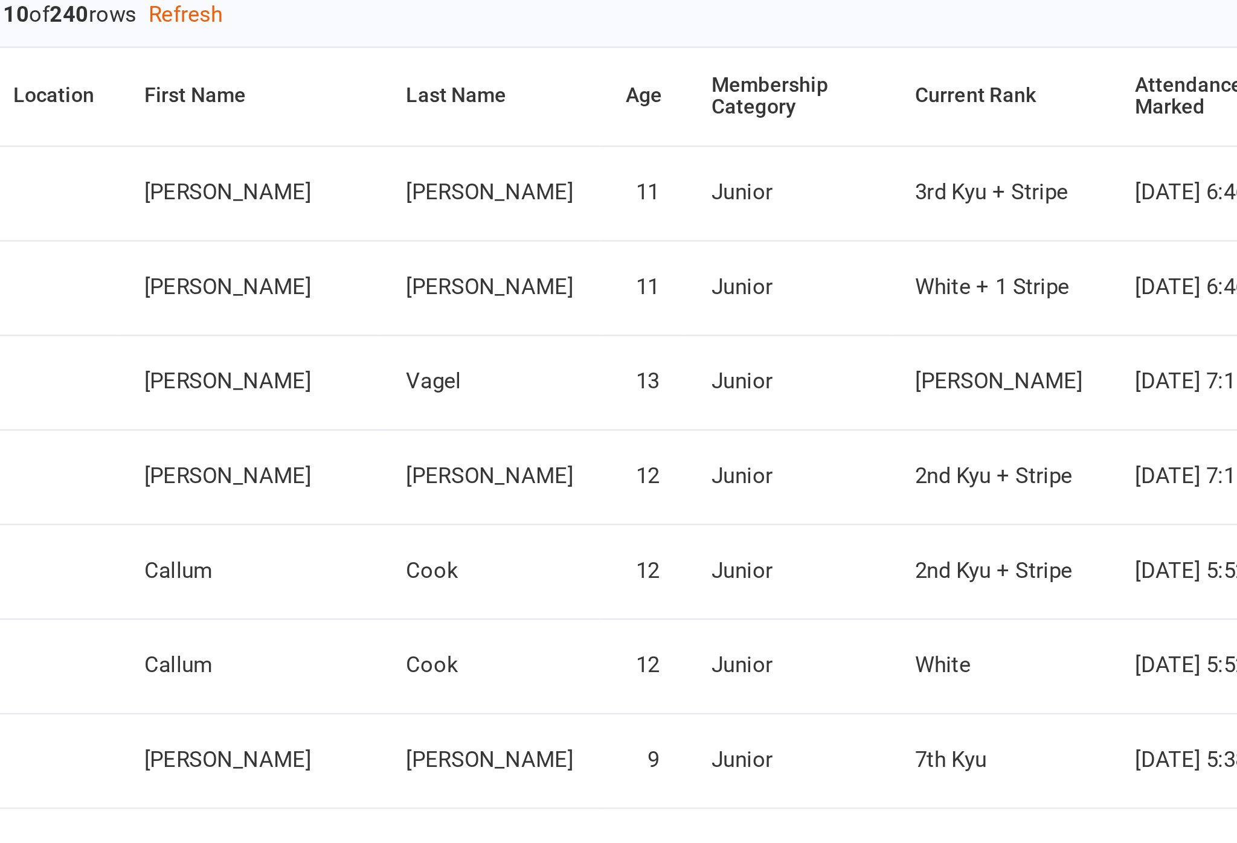
click at [565, 260] on th "Attendance Last Marked" at bounding box center [608, 280] width 86 height 40
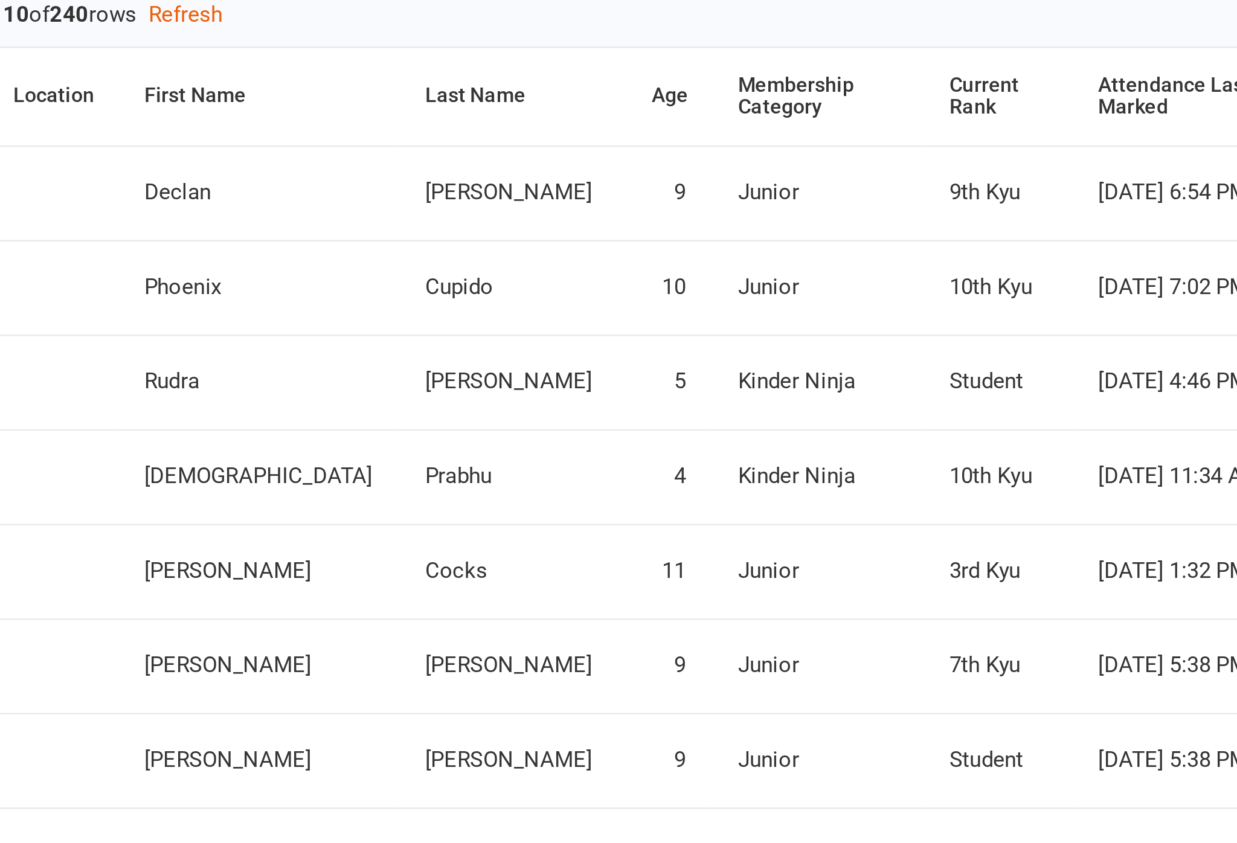
click at [561, 271] on div "Attendance Last Marked" at bounding box center [596, 280] width 70 height 19
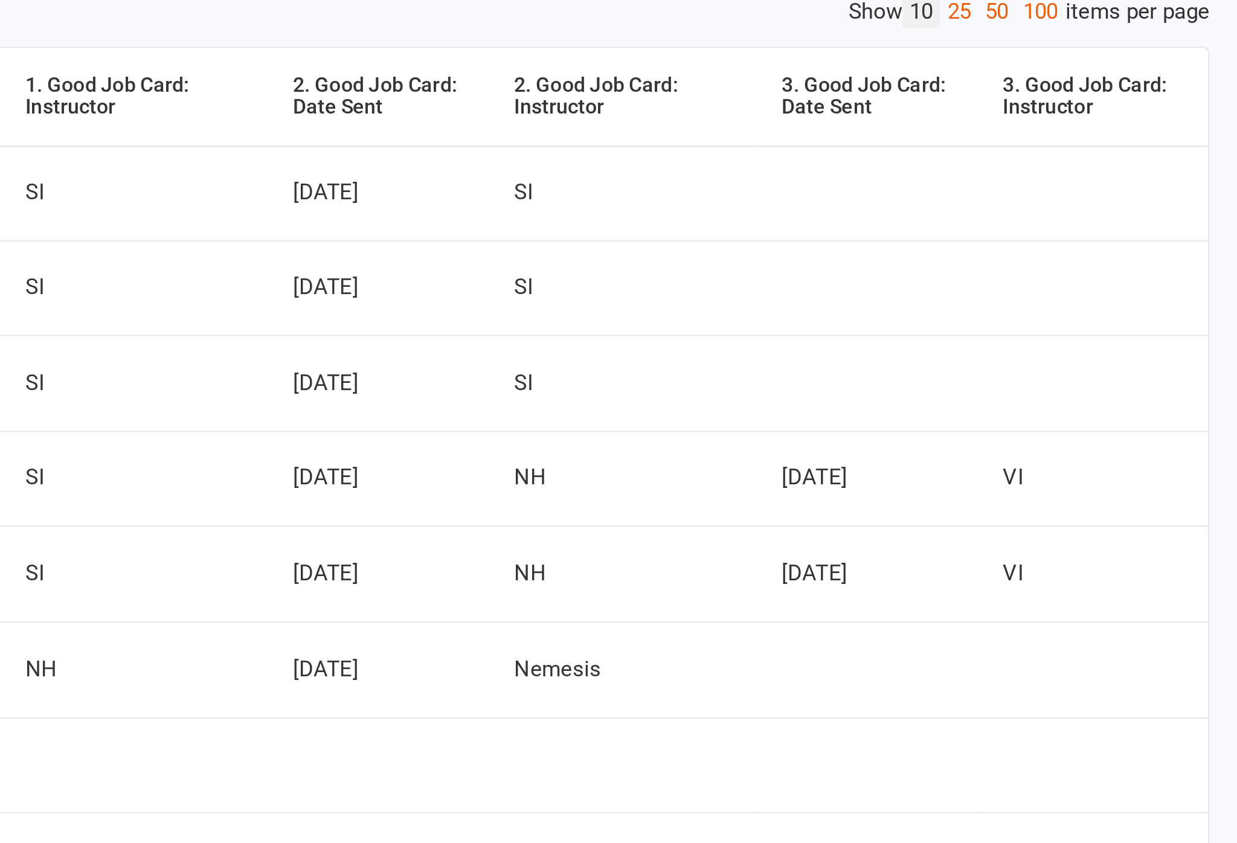
click at [927, 239] on link "50" at bounding box center [1132, 245] width 16 height 13
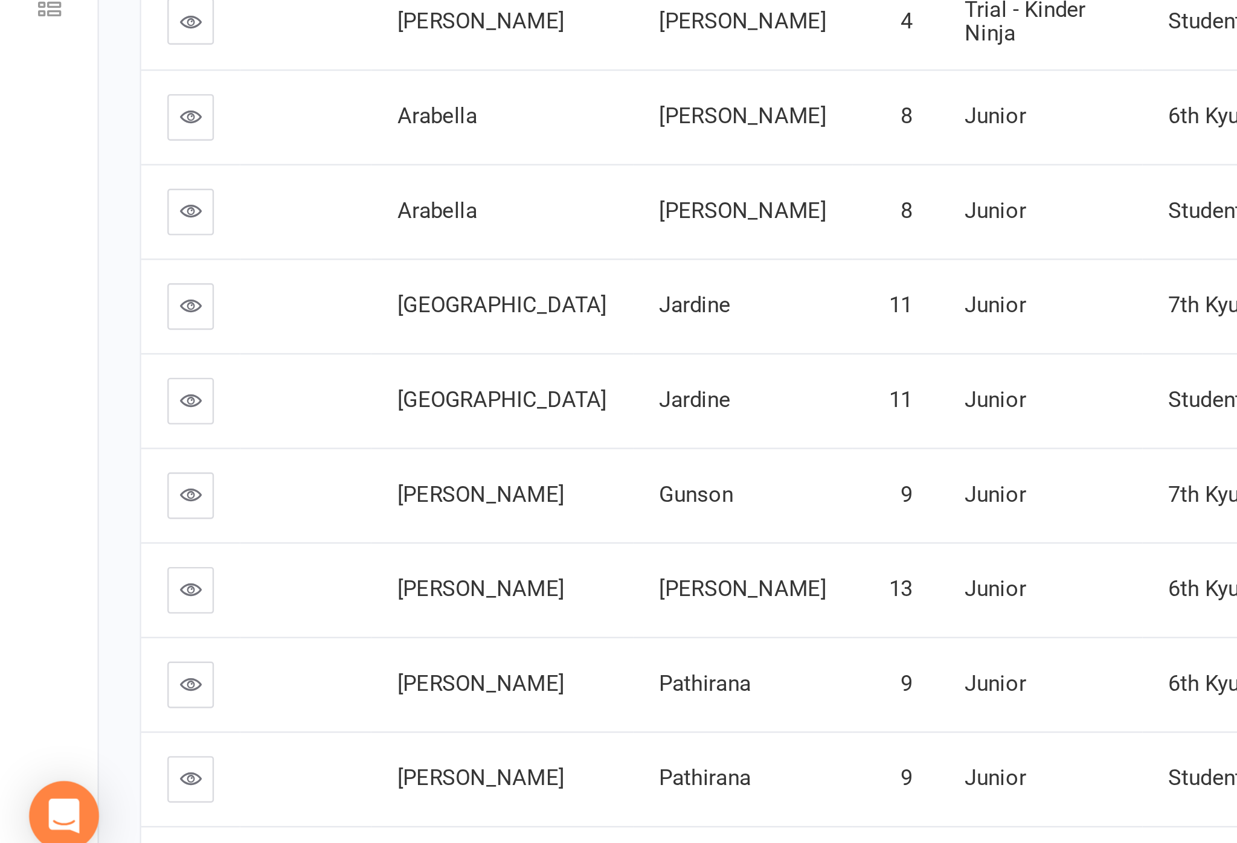
scroll to position [542, 0]
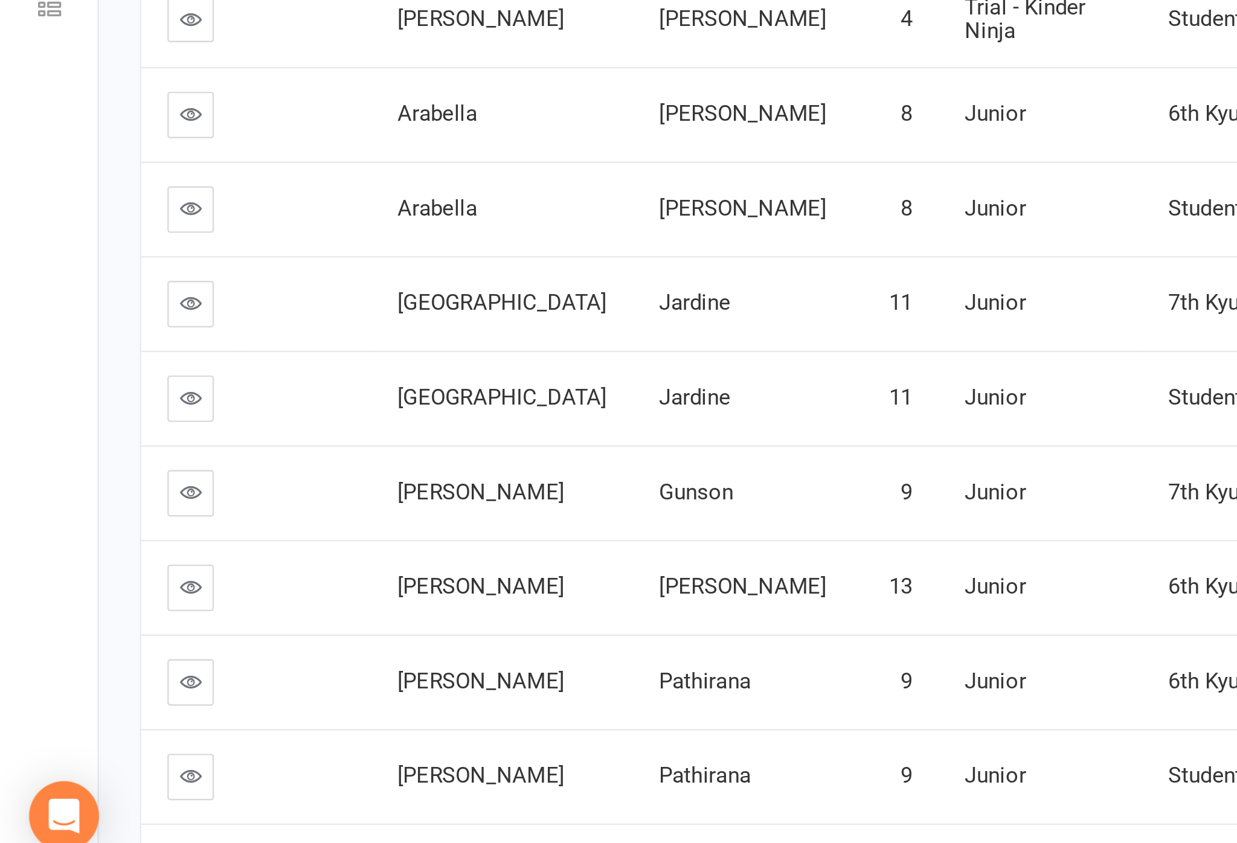
click at [77, 673] on link at bounding box center [78, 682] width 19 height 19
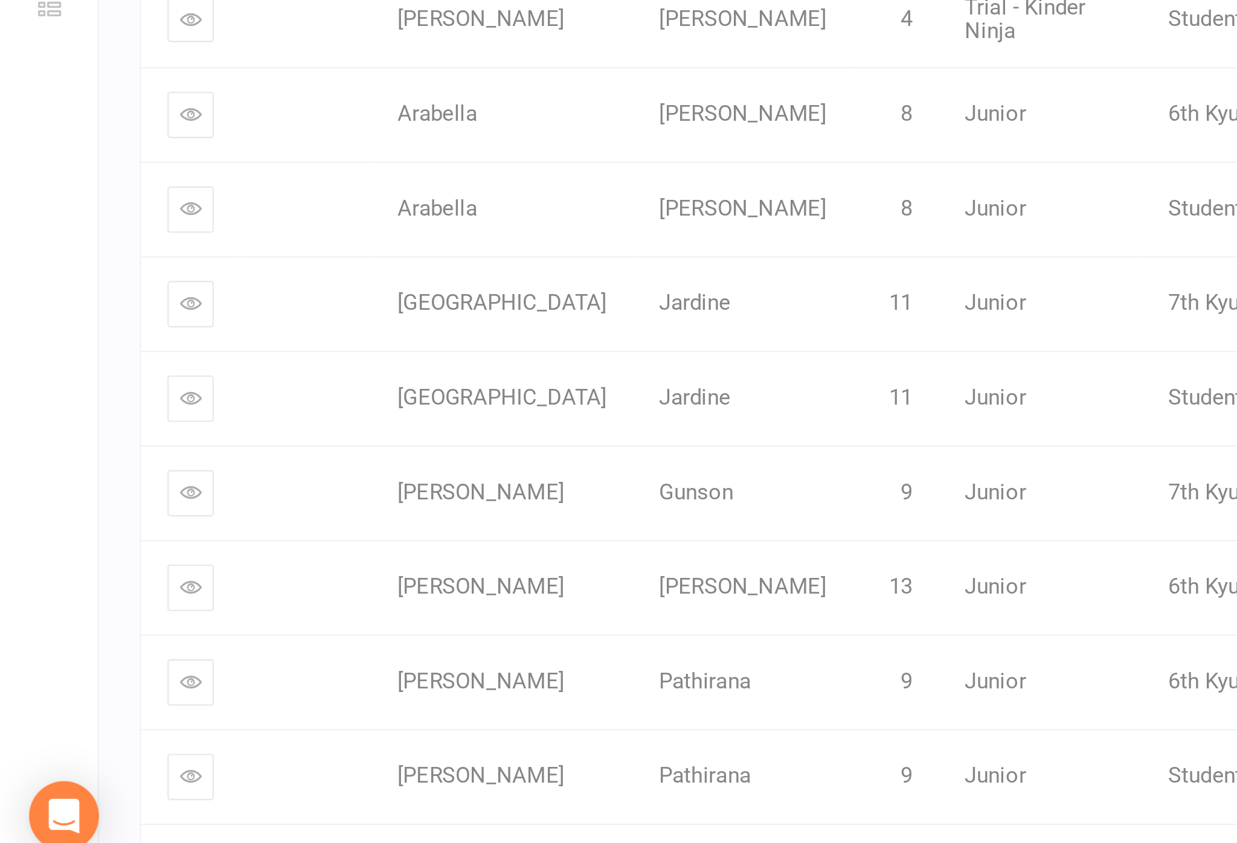
scroll to position [542, 0]
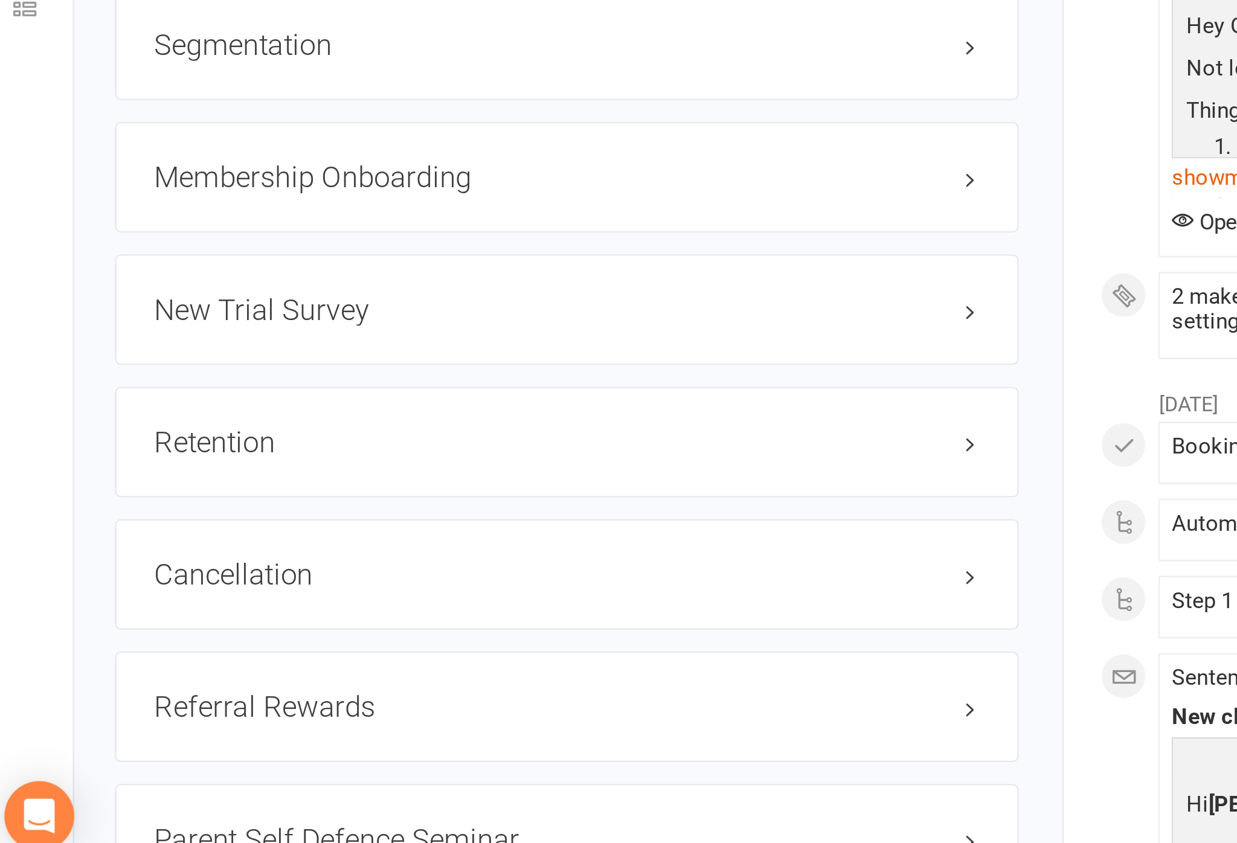
scroll to position [1048, 0]
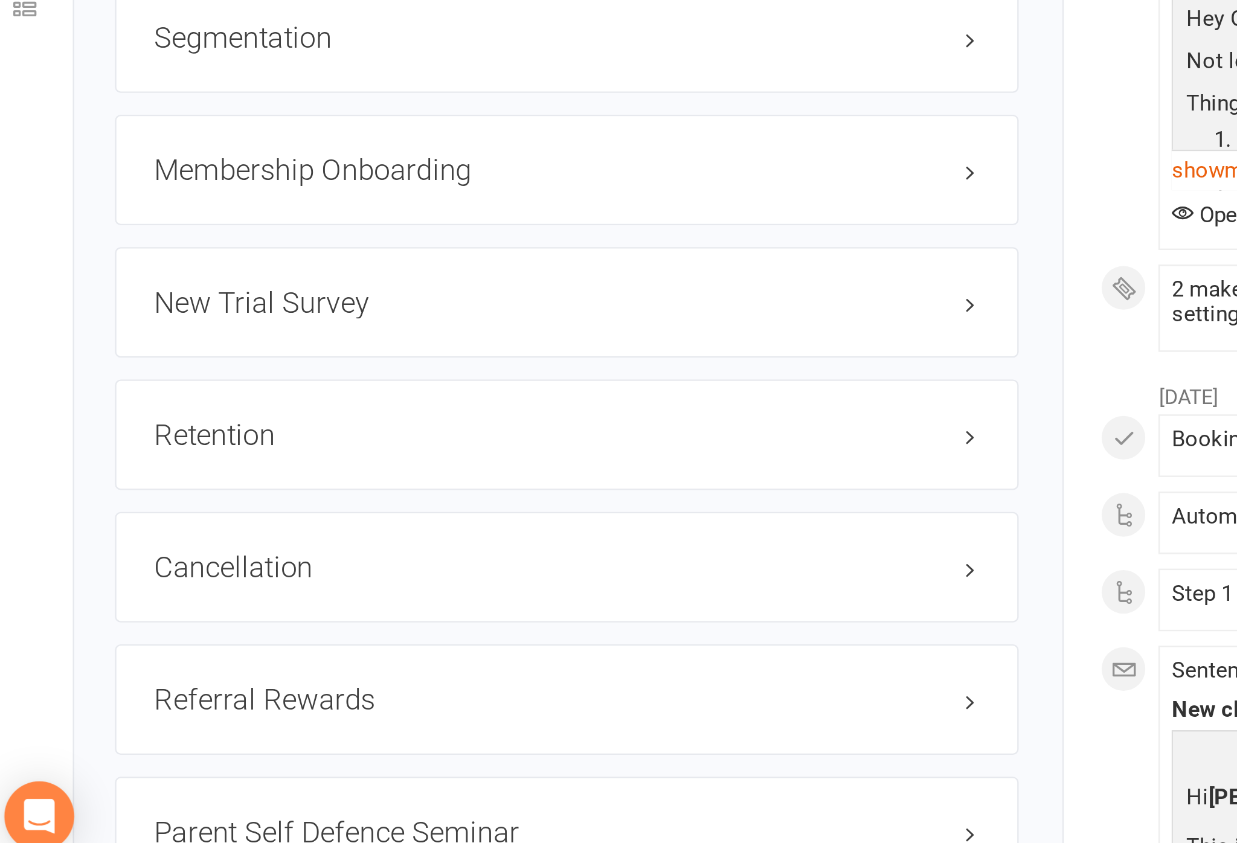
click at [0, 0] on link "edit" at bounding box center [0, 0] width 0 height 0
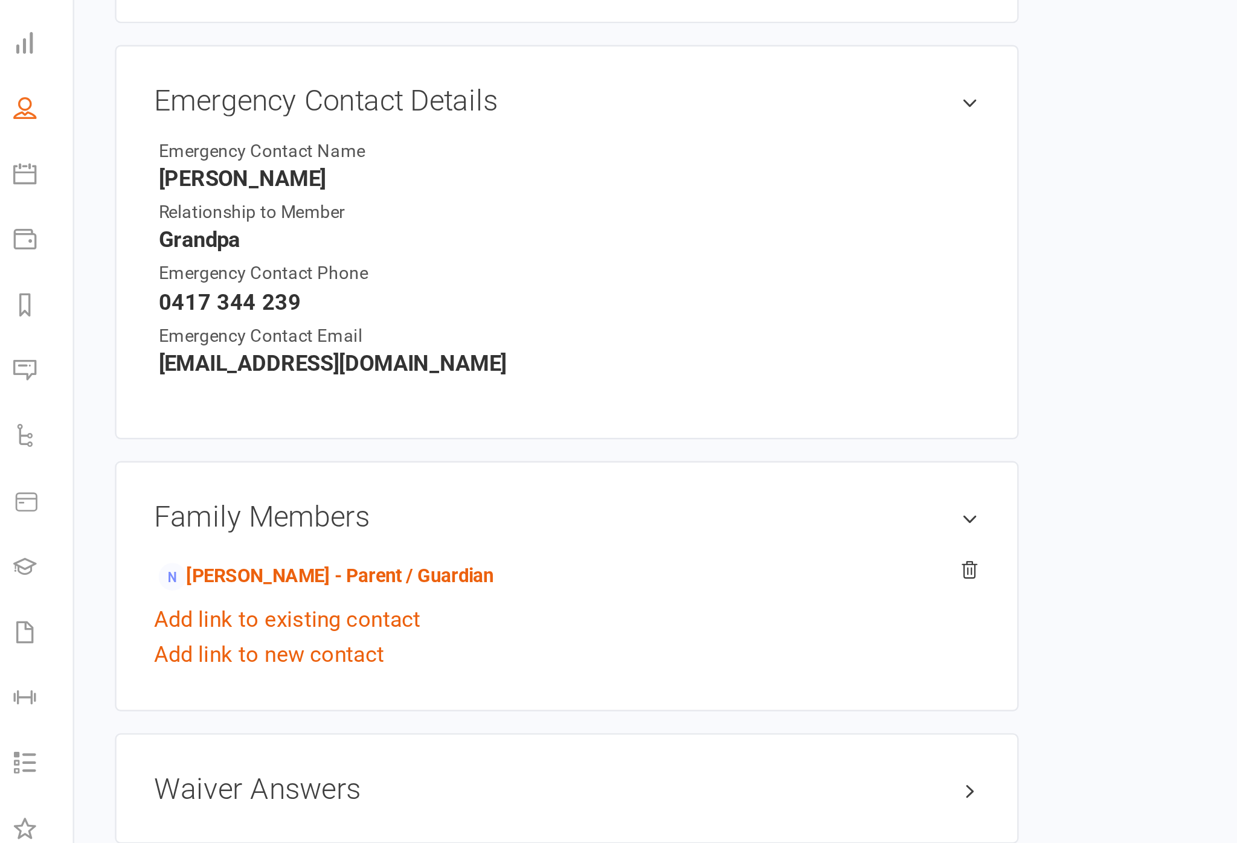
scroll to position [117, 0]
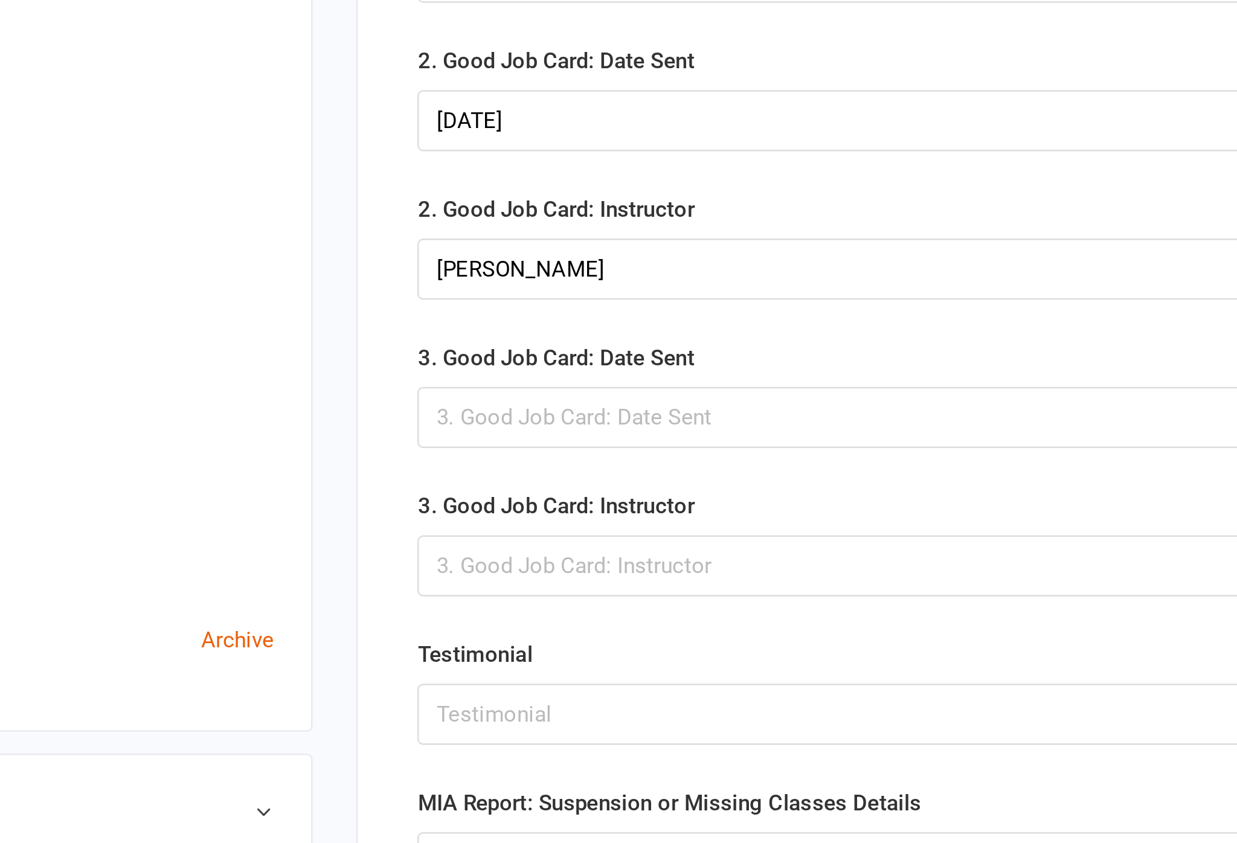
click at [476, 382] on div at bounding box center [835, 394] width 718 height 25
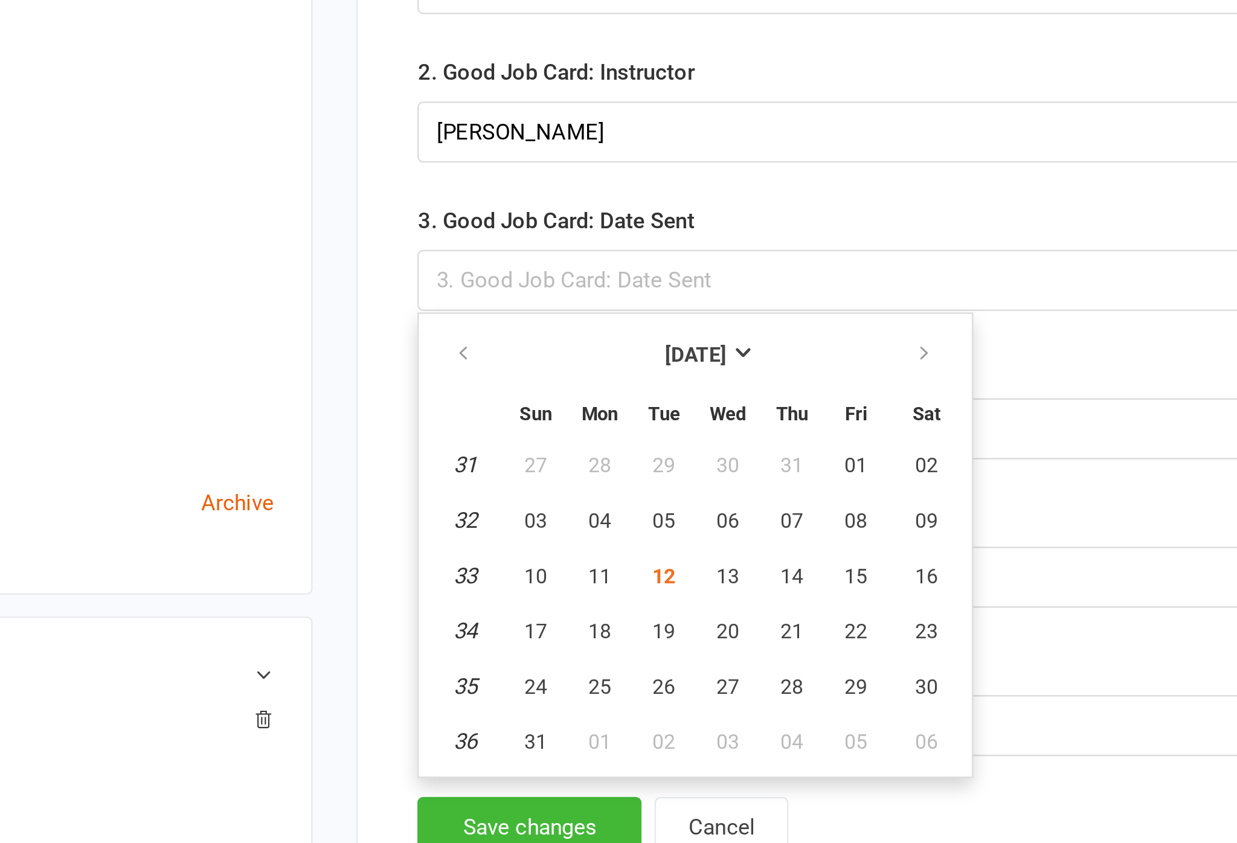
click at [566, 506] on button "12" at bounding box center [578, 517] width 25 height 22
type input "[DATE]"
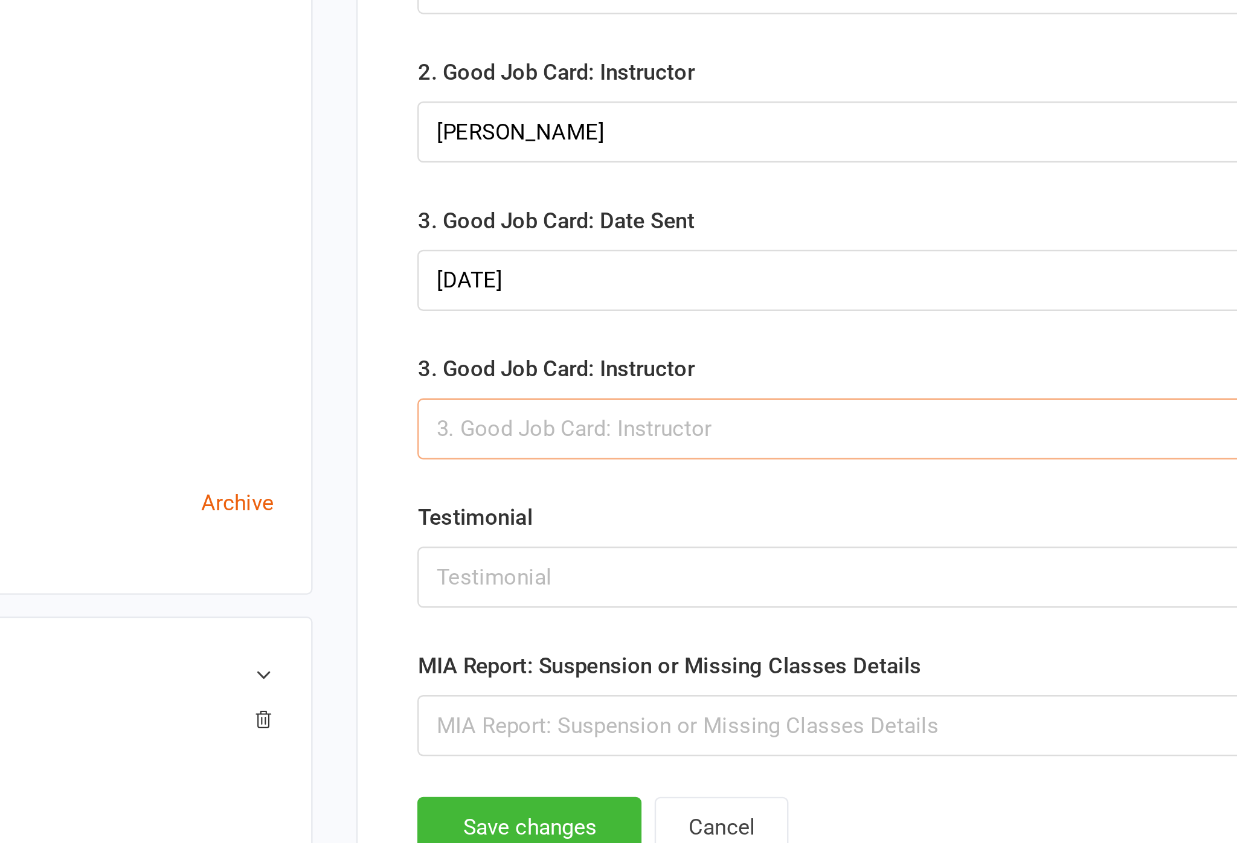
click at [476, 443] on input "text" at bounding box center [835, 455] width 718 height 25
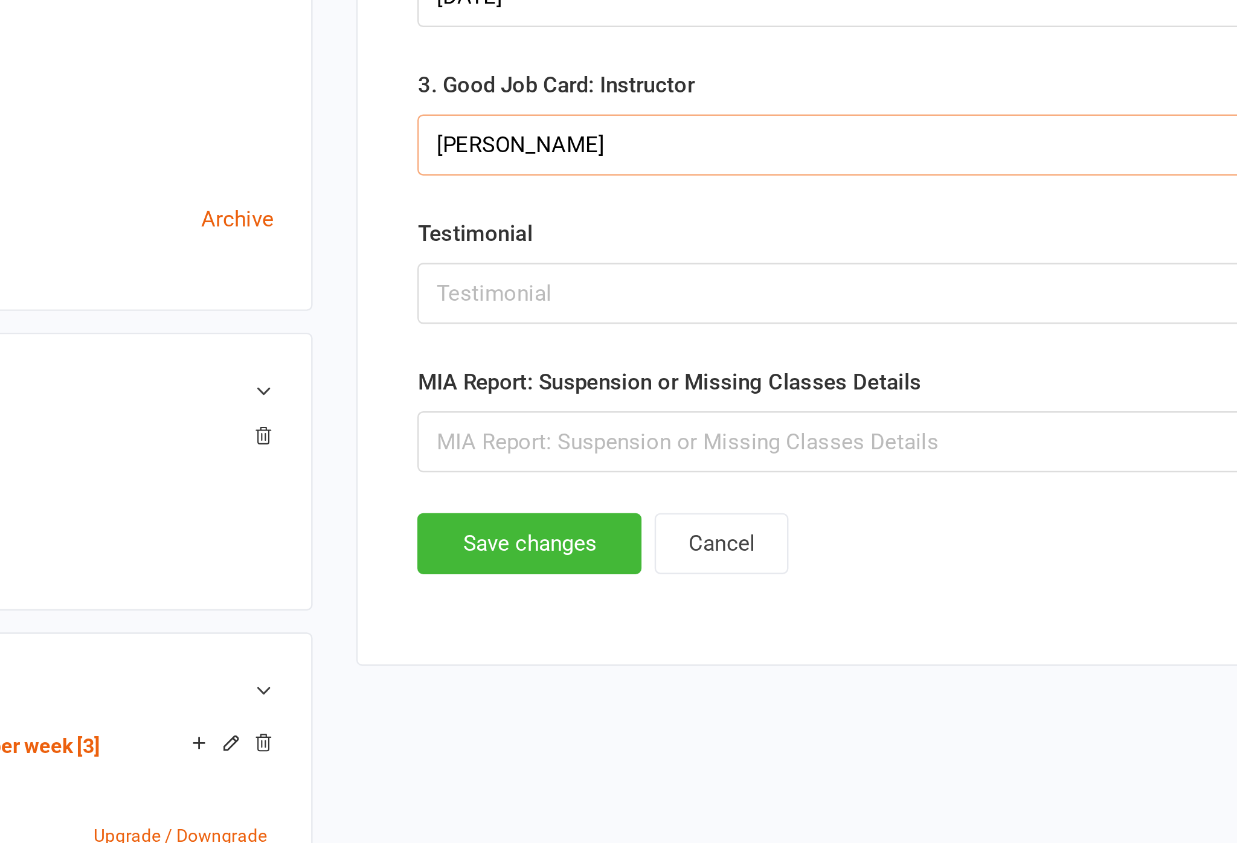
type input "[PERSON_NAME]"
click at [476, 609] on button "Save changes" at bounding box center [522, 621] width 93 height 25
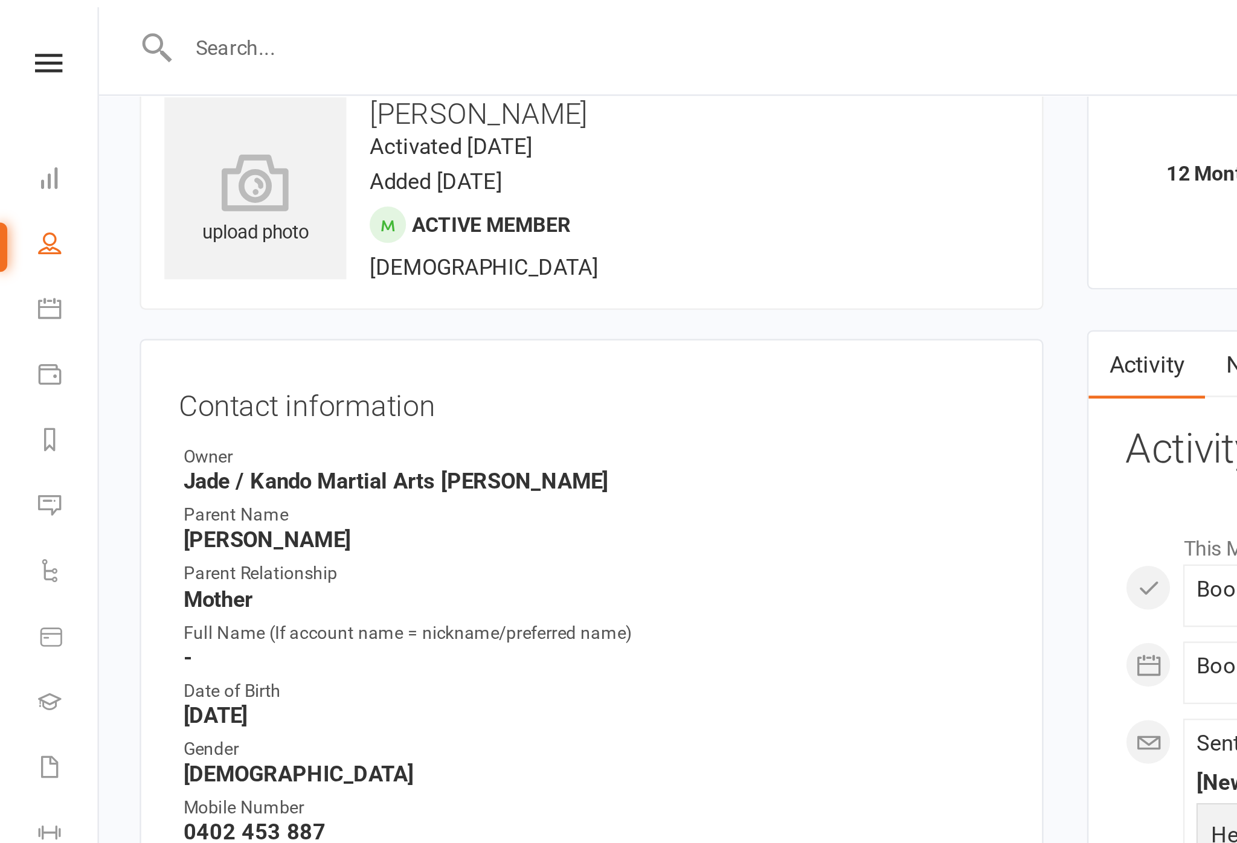
scroll to position [0, 0]
